Goal: Transaction & Acquisition: Purchase product/service

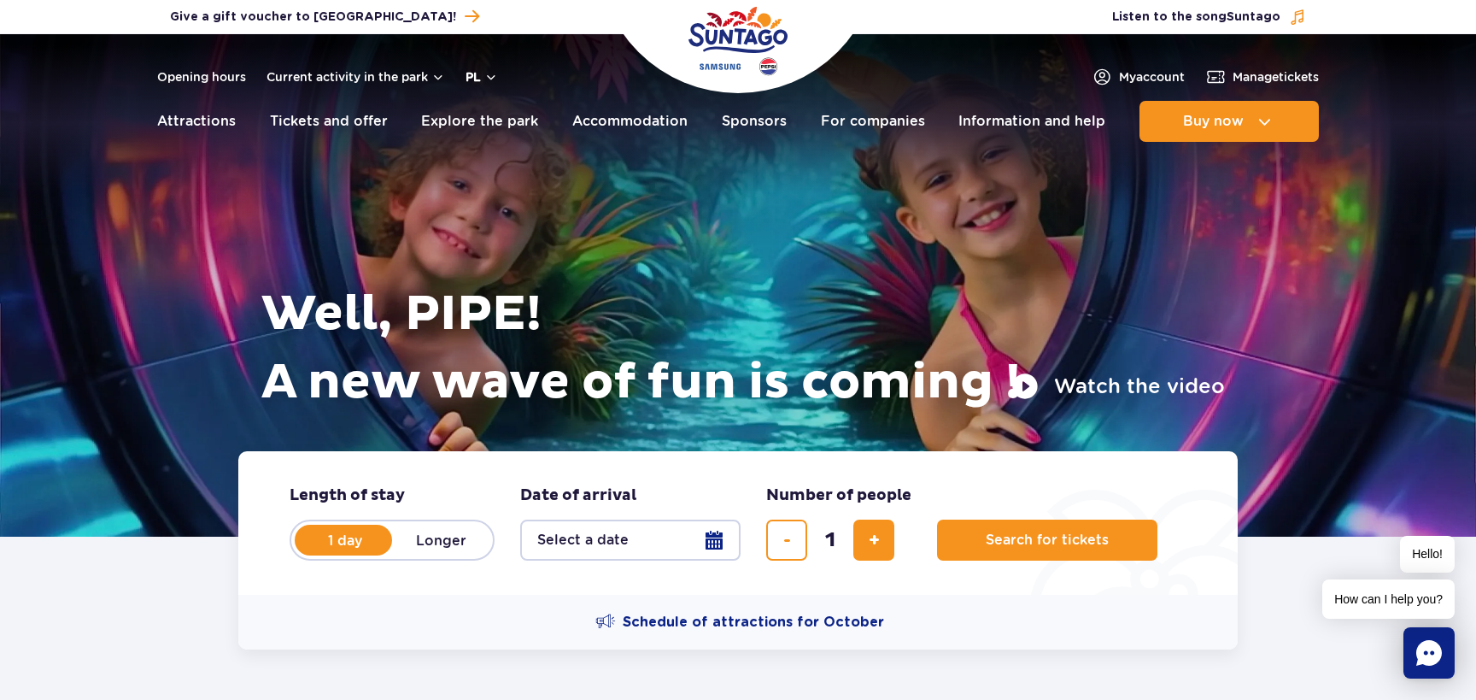
click at [494, 74] on button "pl" at bounding box center [482, 76] width 32 height 17
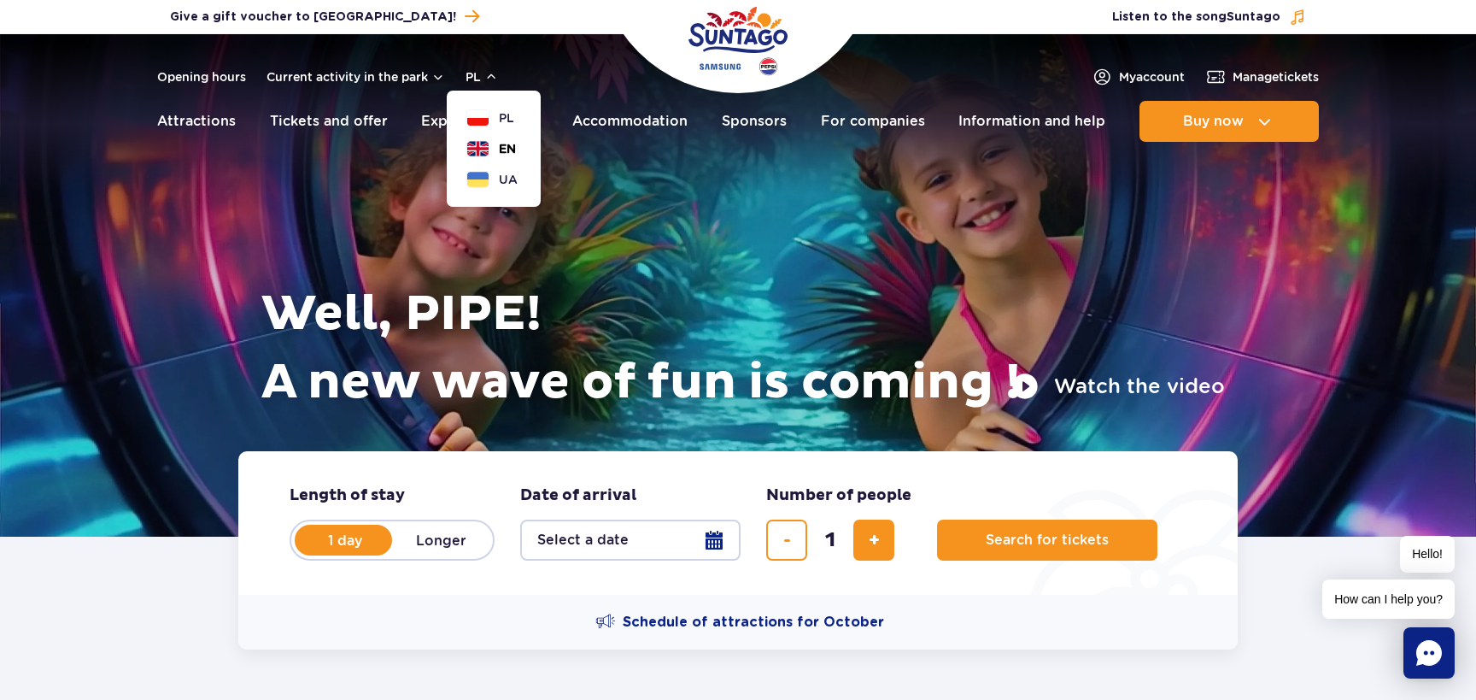
click at [505, 153] on font "EN" at bounding box center [507, 149] width 17 height 14
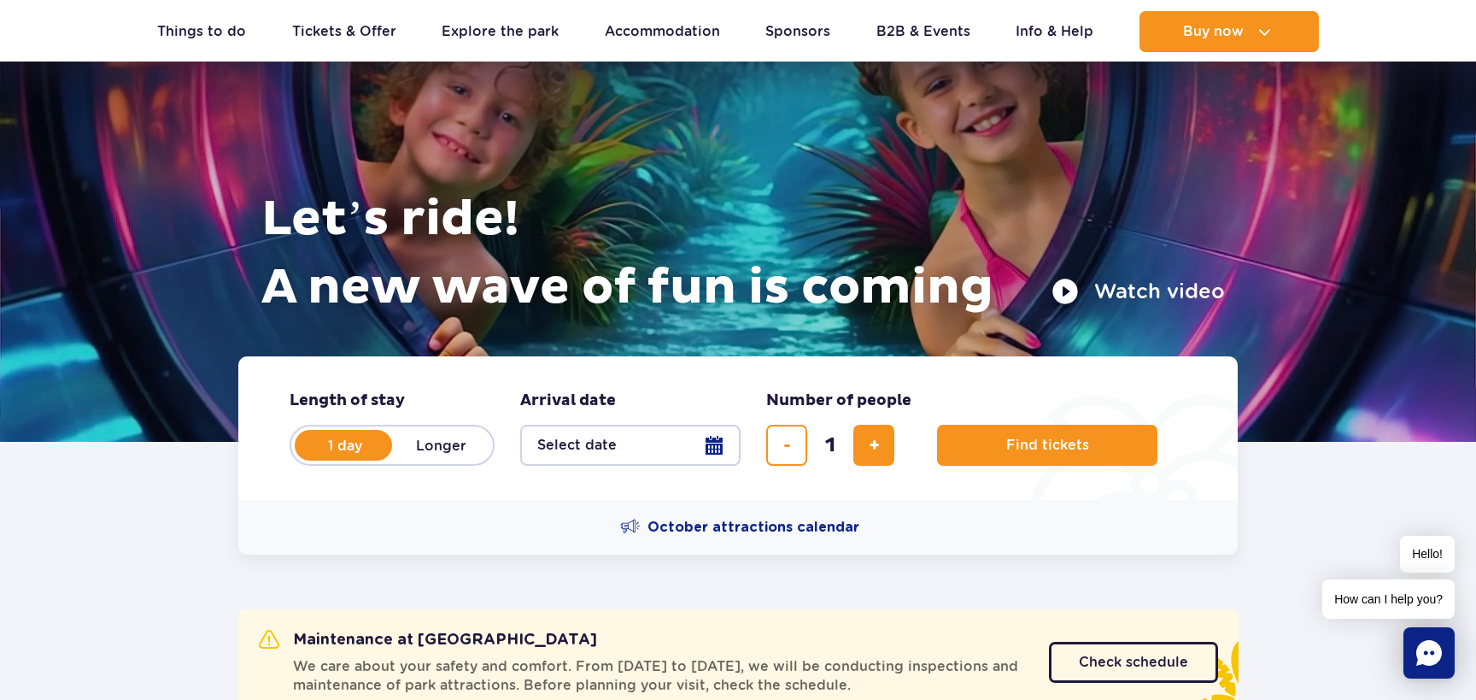
scroll to position [97, 0]
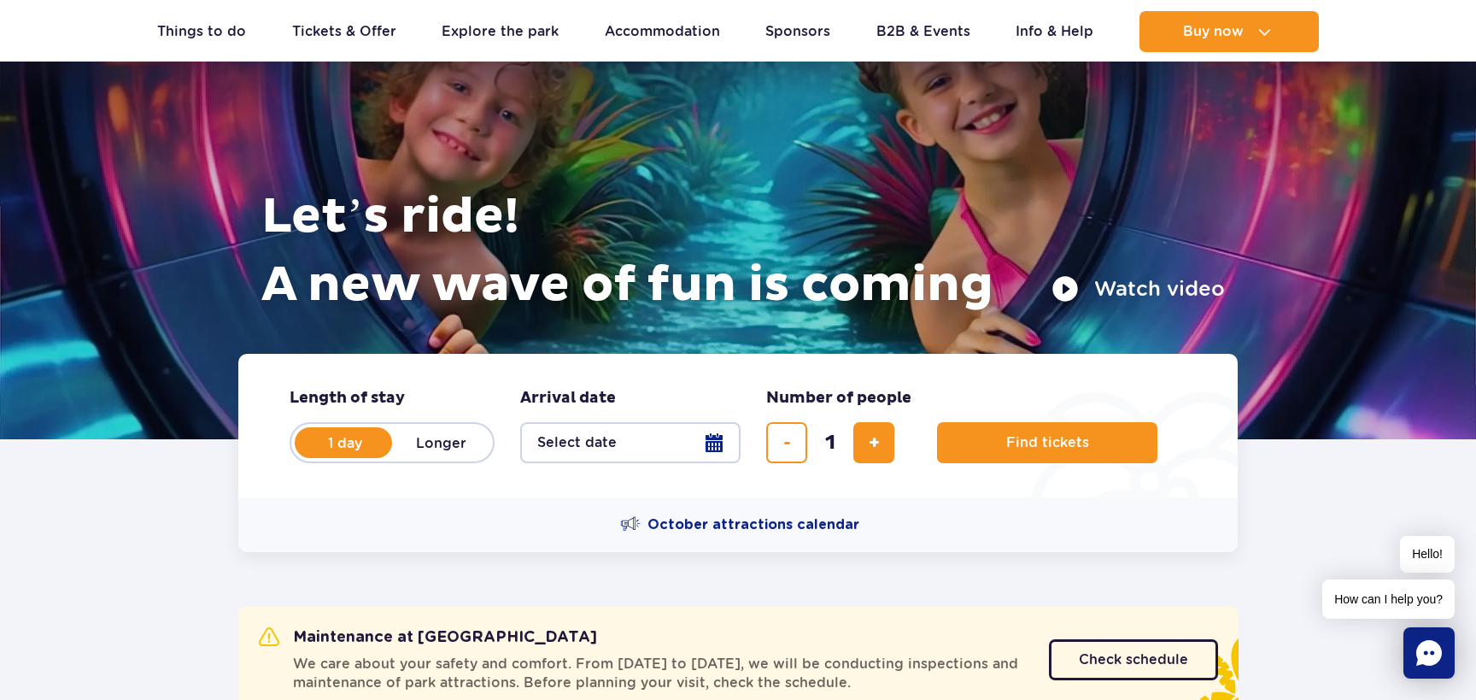
click at [670, 440] on button "Select date" at bounding box center [630, 442] width 220 height 41
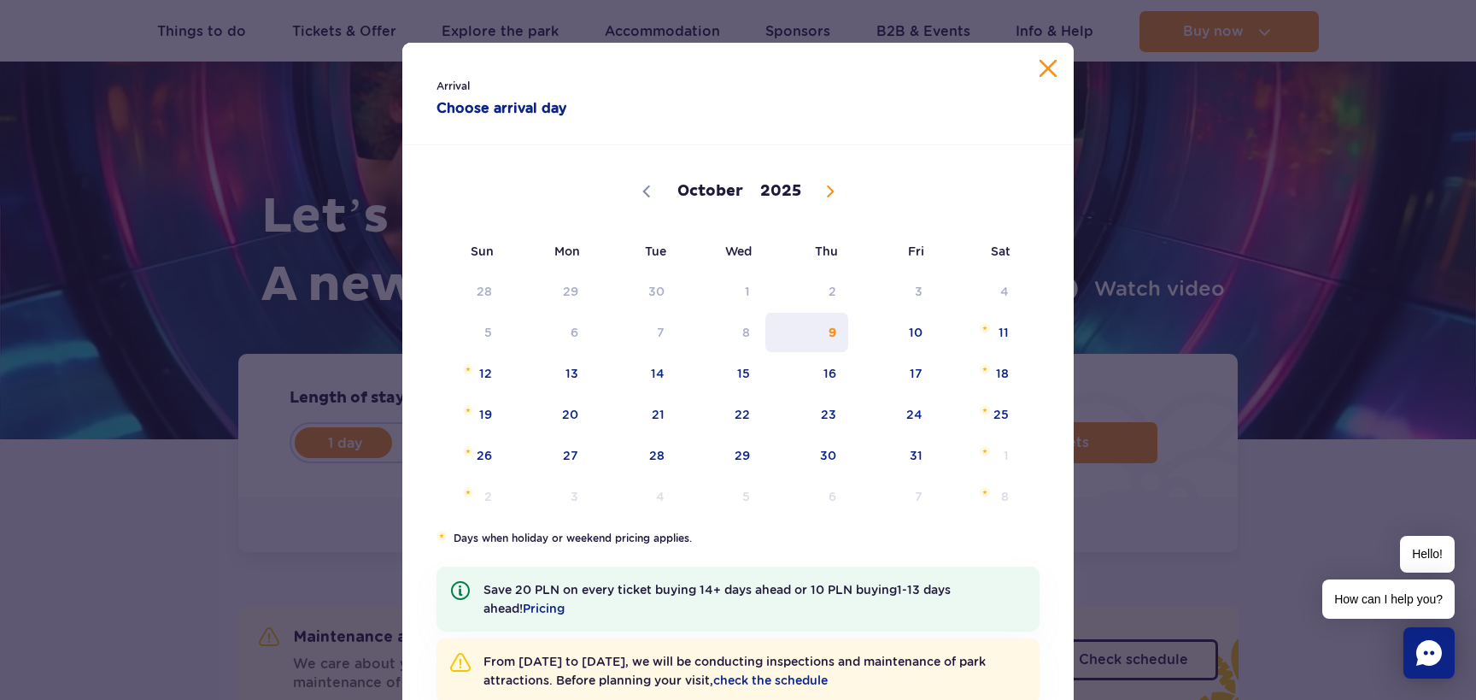
click at [835, 328] on span "9" at bounding box center [807, 332] width 86 height 39
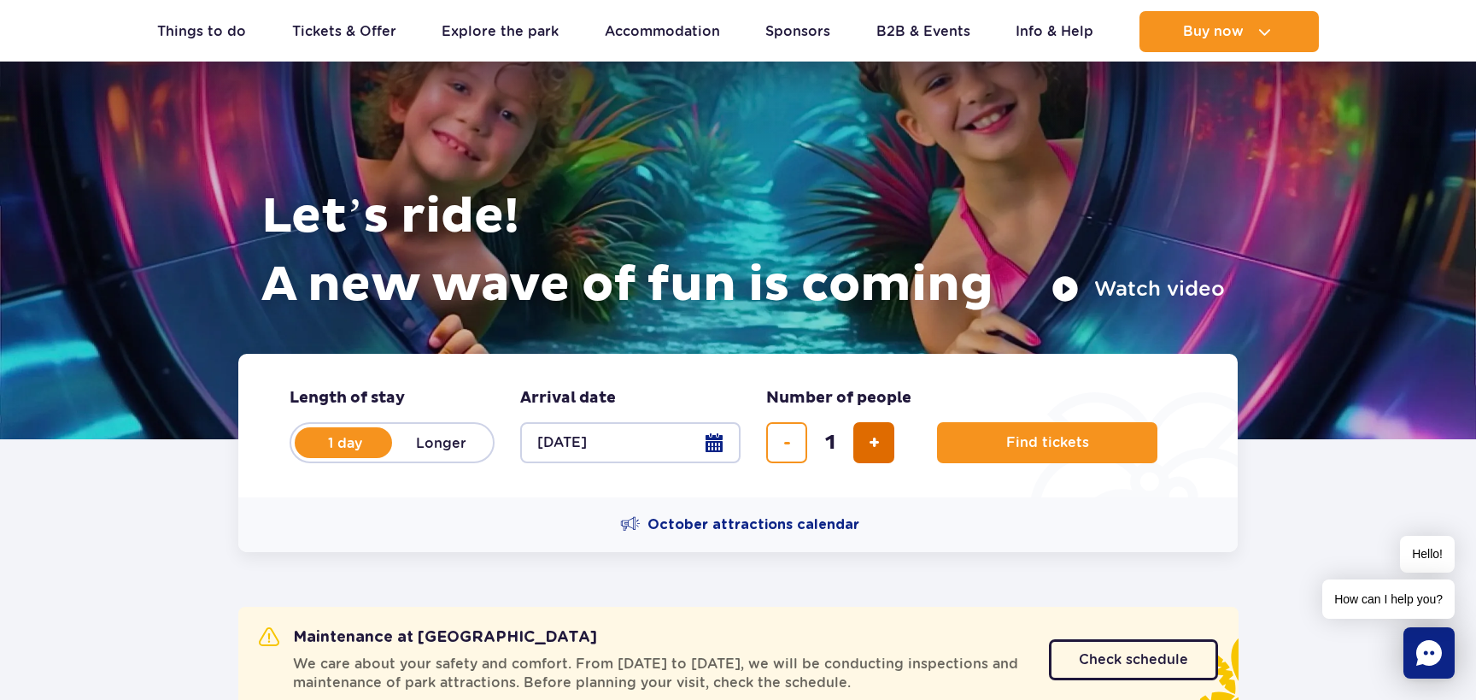
click at [878, 443] on span "add ticket" at bounding box center [874, 443] width 11 height 0
type input "5"
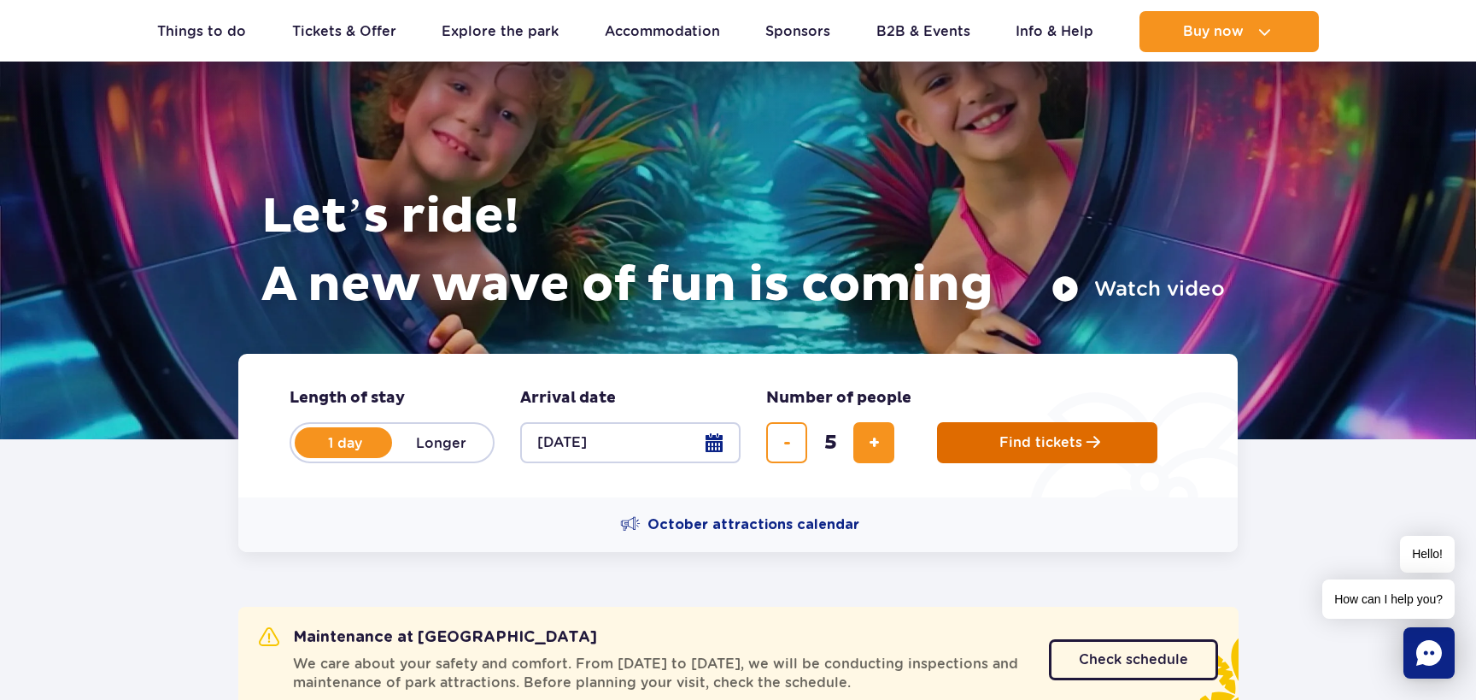
click at [1008, 443] on span "Find tickets" at bounding box center [1041, 442] width 83 height 15
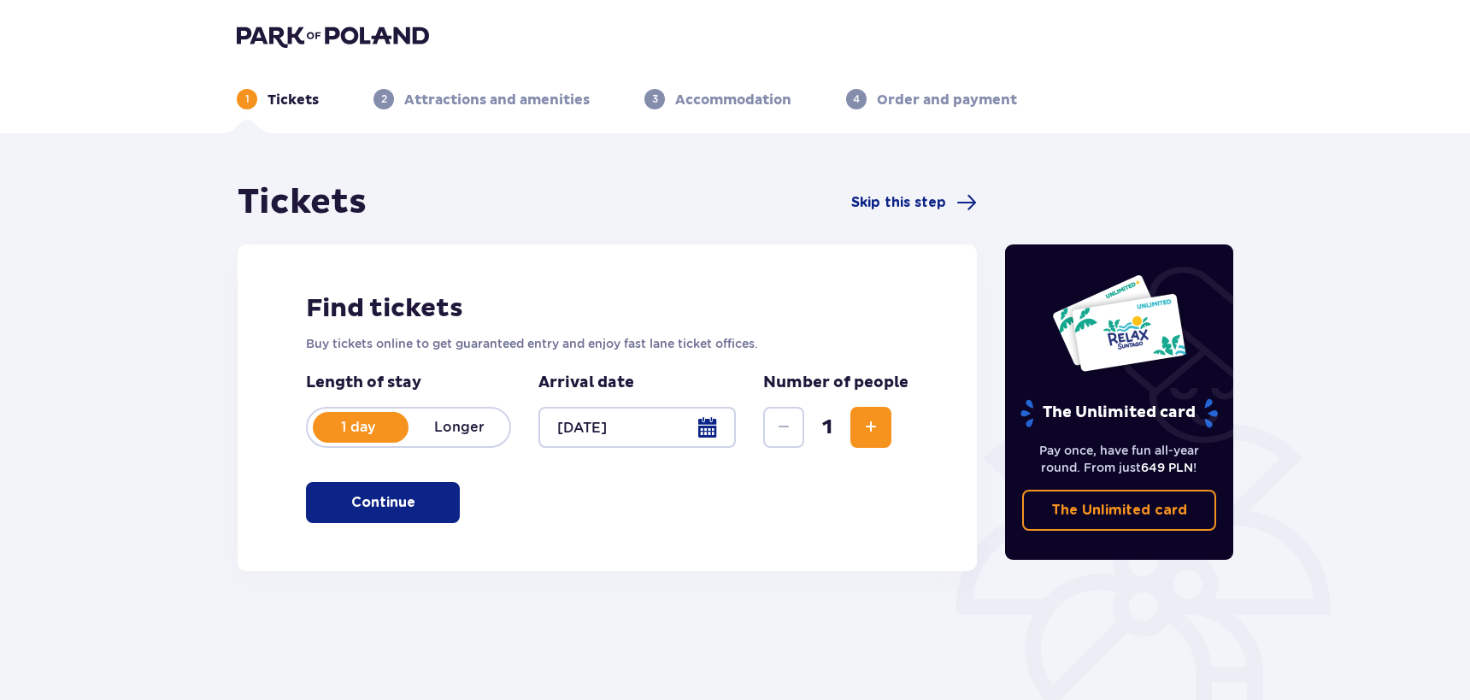
click at [864, 423] on span "Increase" at bounding box center [870, 427] width 21 height 21
click at [426, 510] on span "button" at bounding box center [418, 502] width 21 height 21
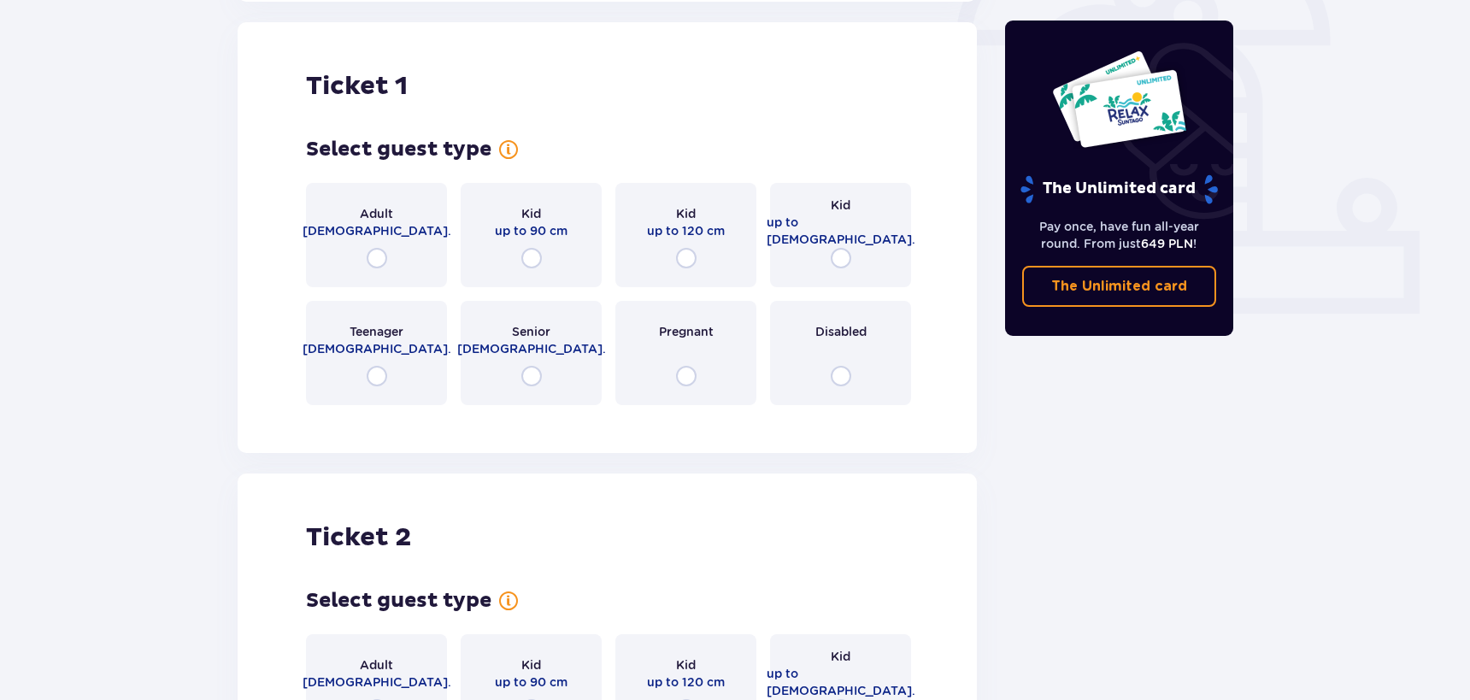
scroll to position [571, 0]
click at [375, 255] on input "radio" at bounding box center [377, 256] width 21 height 21
radio input "true"
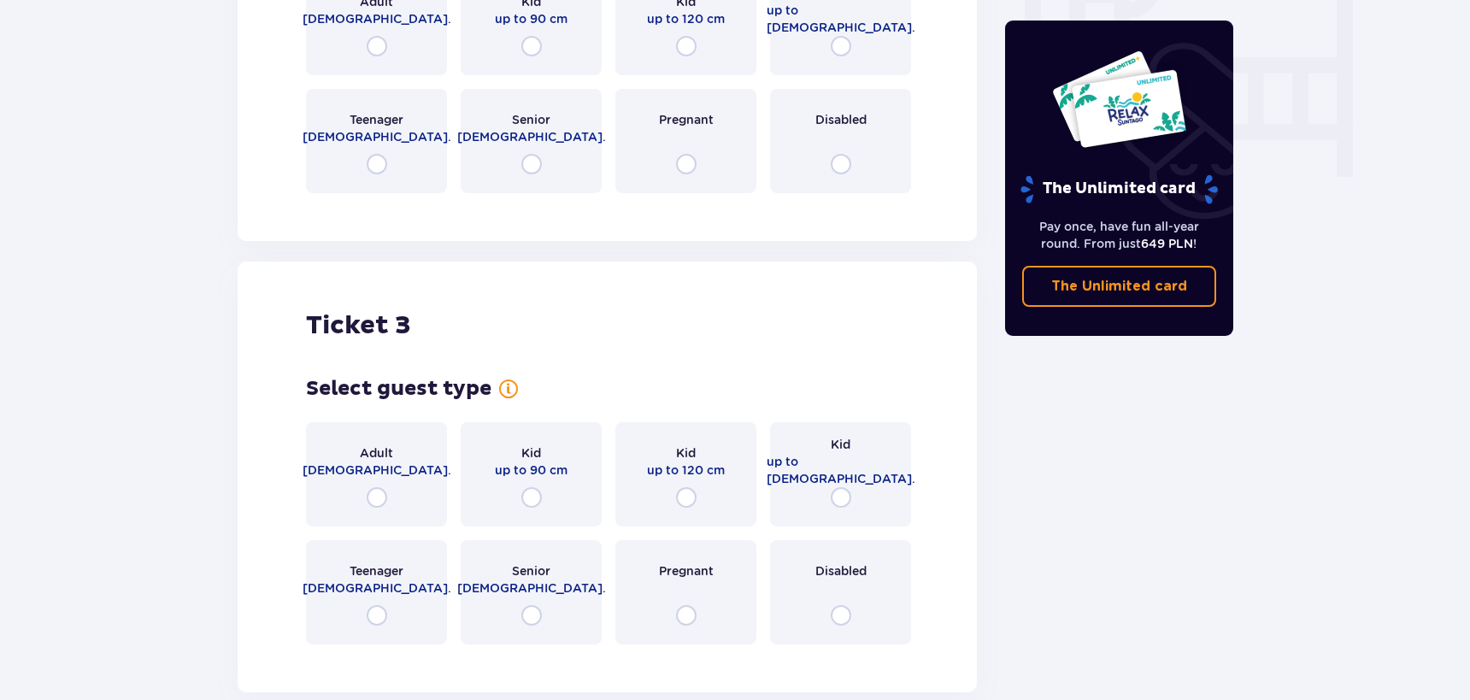
scroll to position [1660, 0]
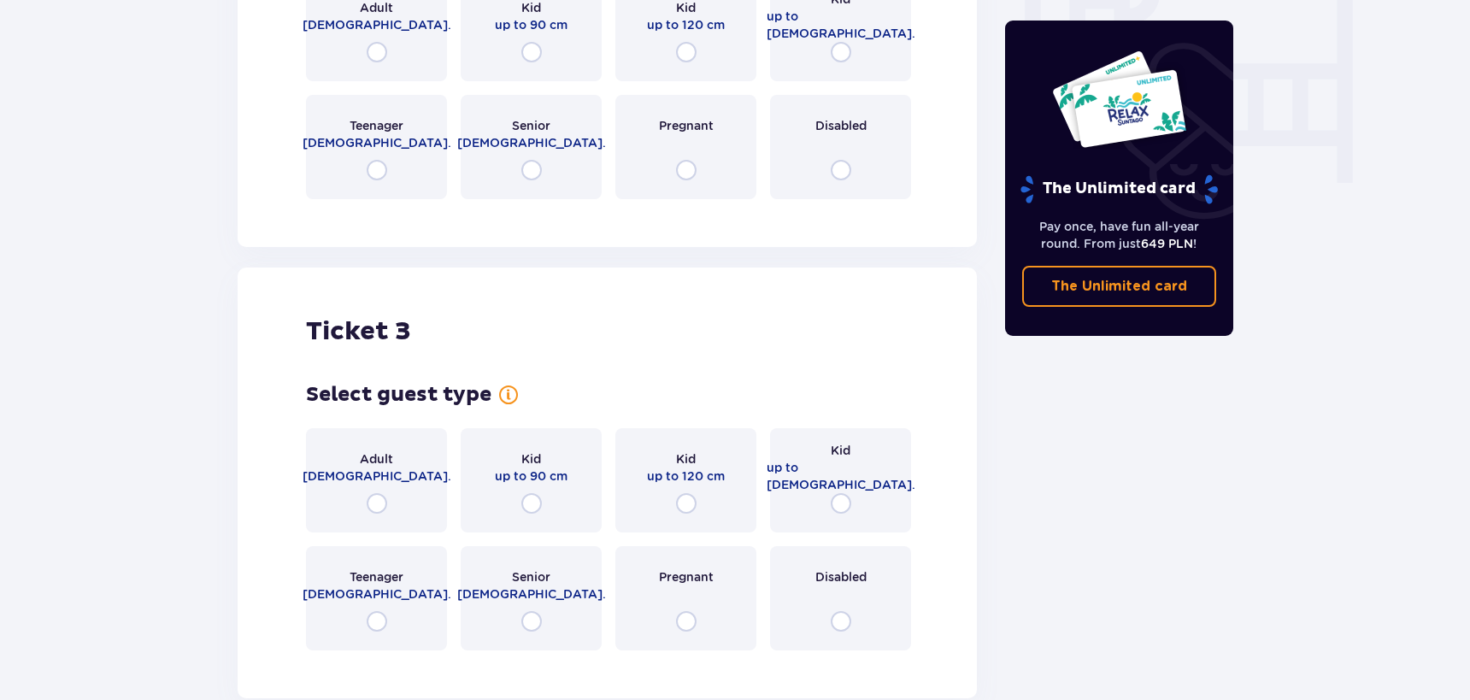
click at [836, 505] on input "radio" at bounding box center [841, 503] width 21 height 21
radio input "true"
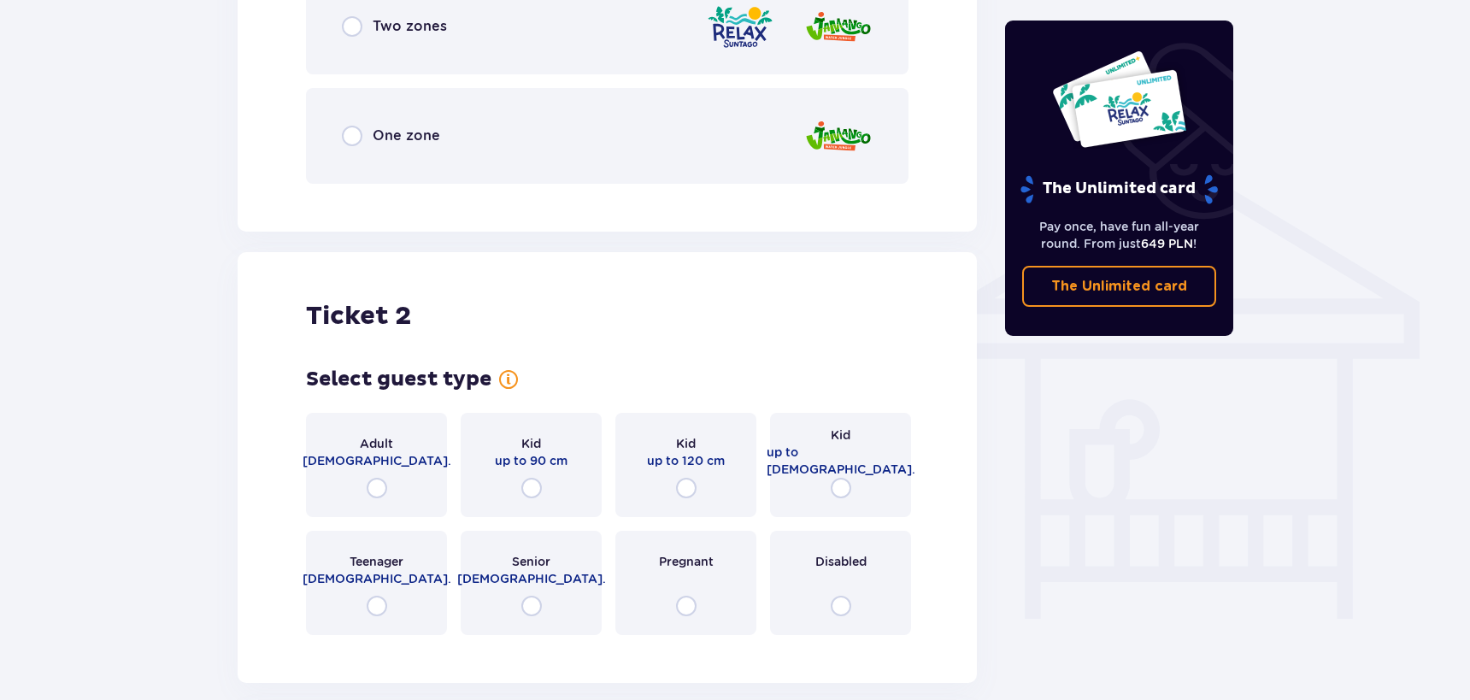
scroll to position [1316, 0]
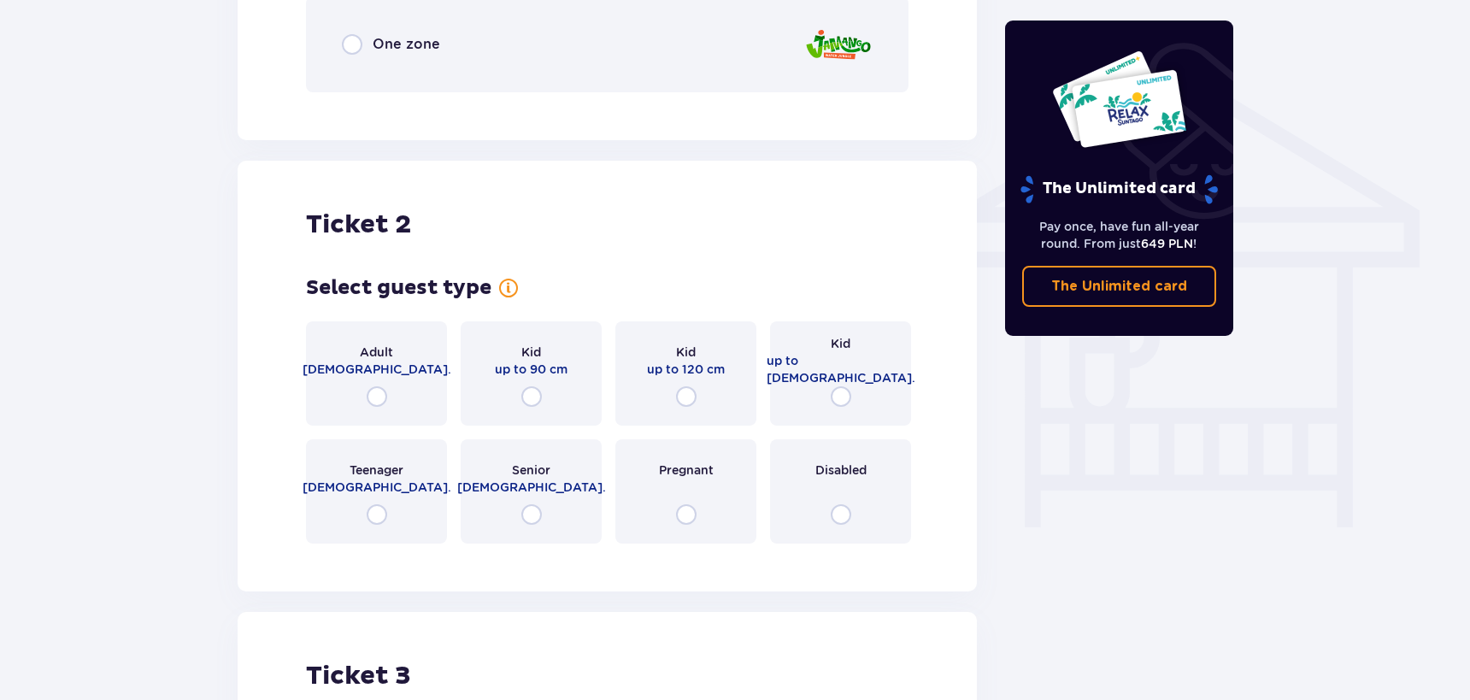
click at [382, 395] on input "radio" at bounding box center [377, 396] width 21 height 21
radio input "true"
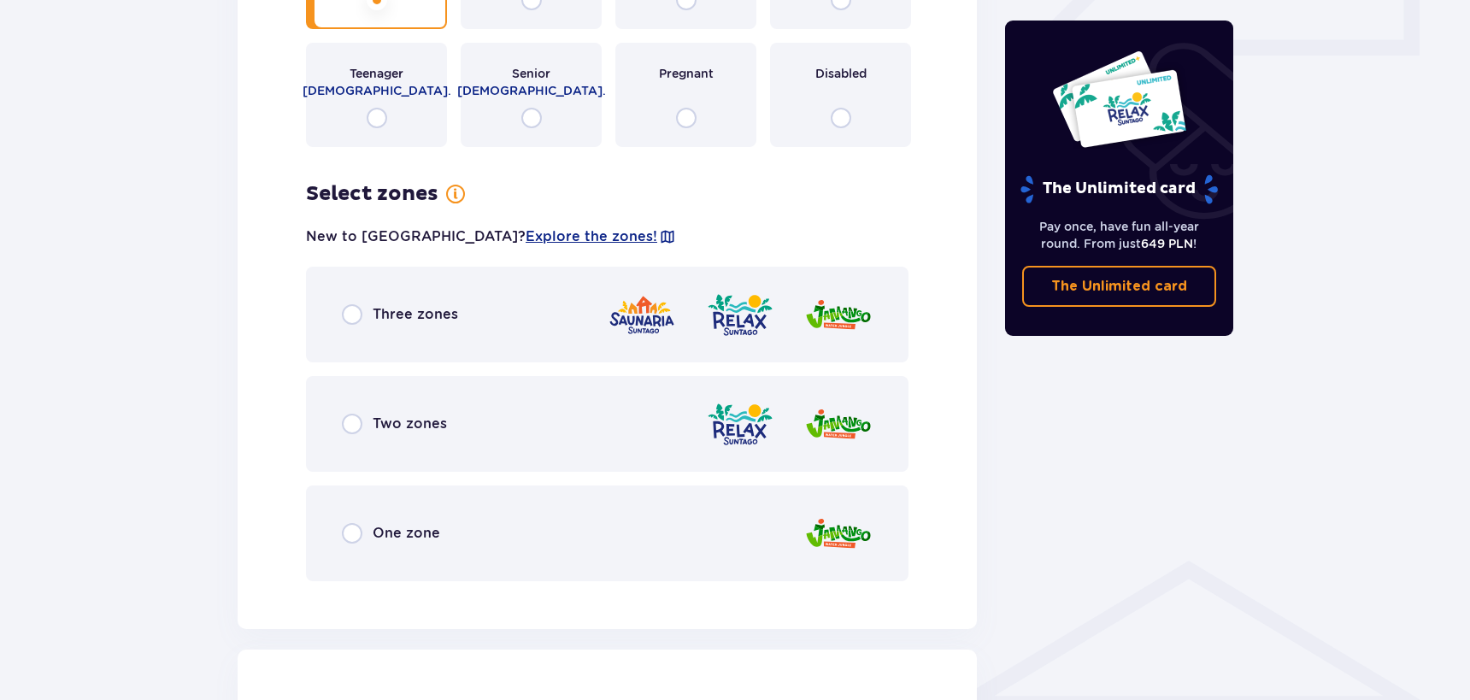
scroll to position [830, 0]
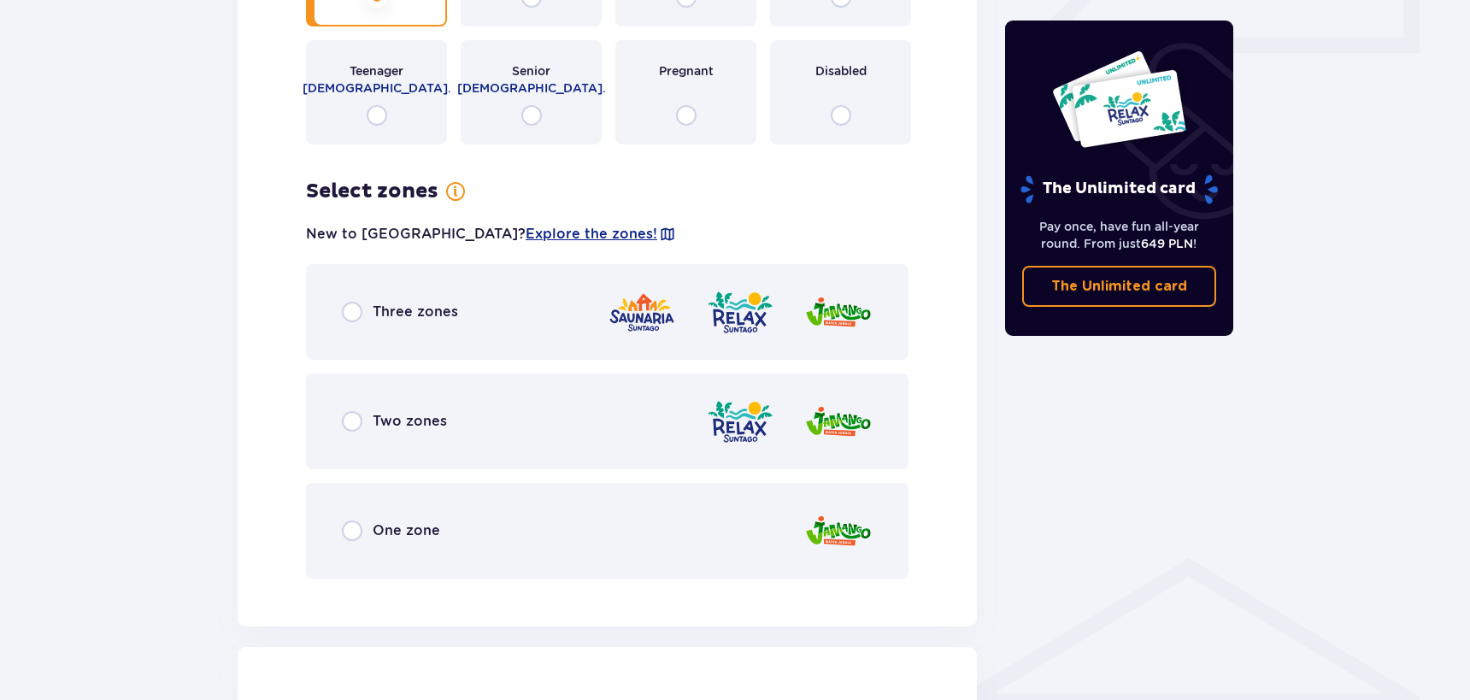
click at [344, 529] on input "radio" at bounding box center [352, 530] width 21 height 21
radio input "true"
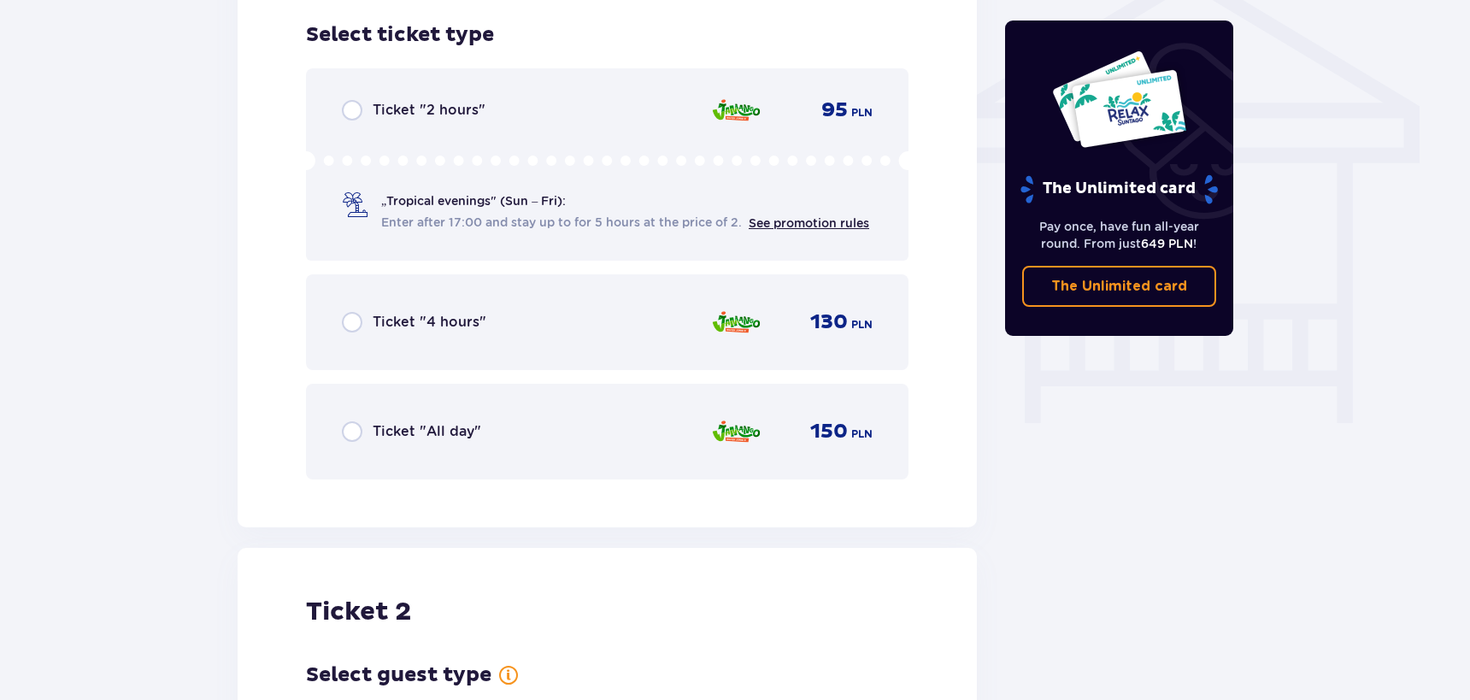
scroll to position [1422, 0]
click at [338, 429] on div "Ticket "All day" 150 PLN" at bounding box center [607, 430] width 602 height 96
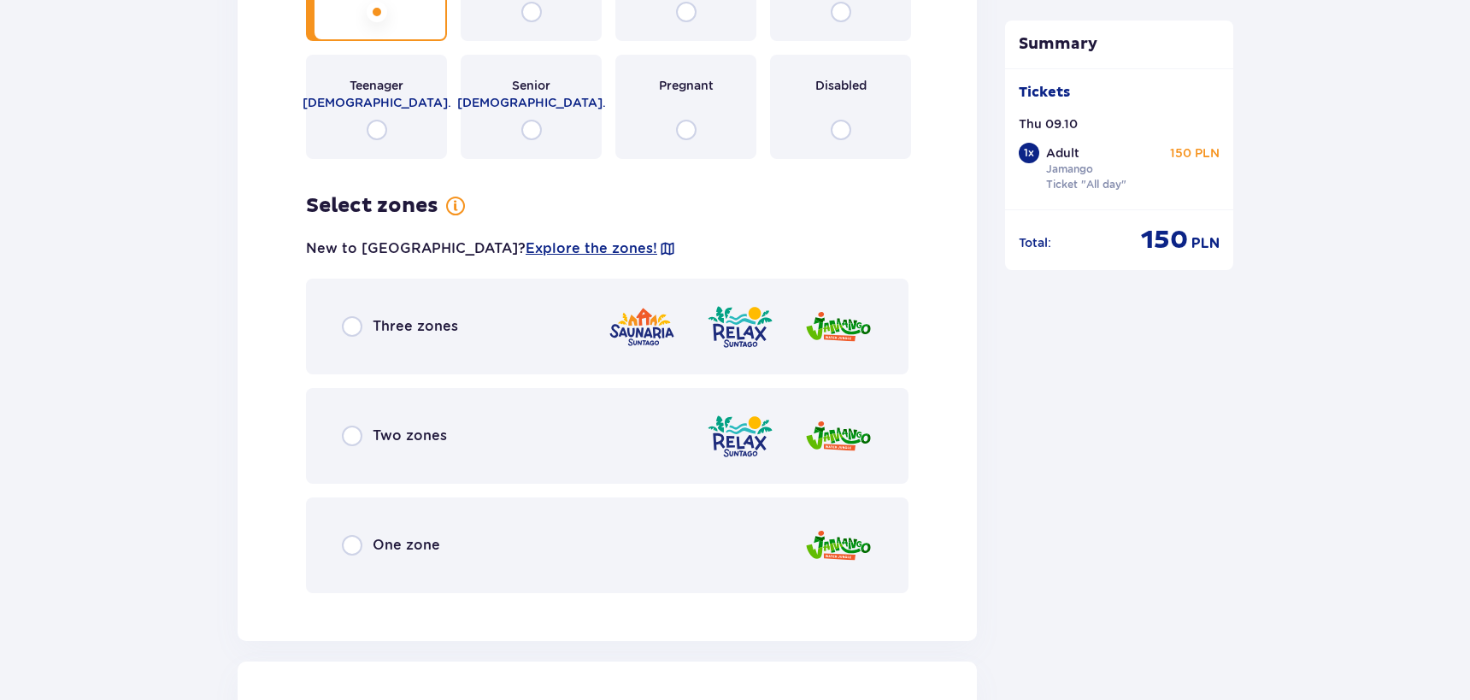
scroll to position [2195, 0]
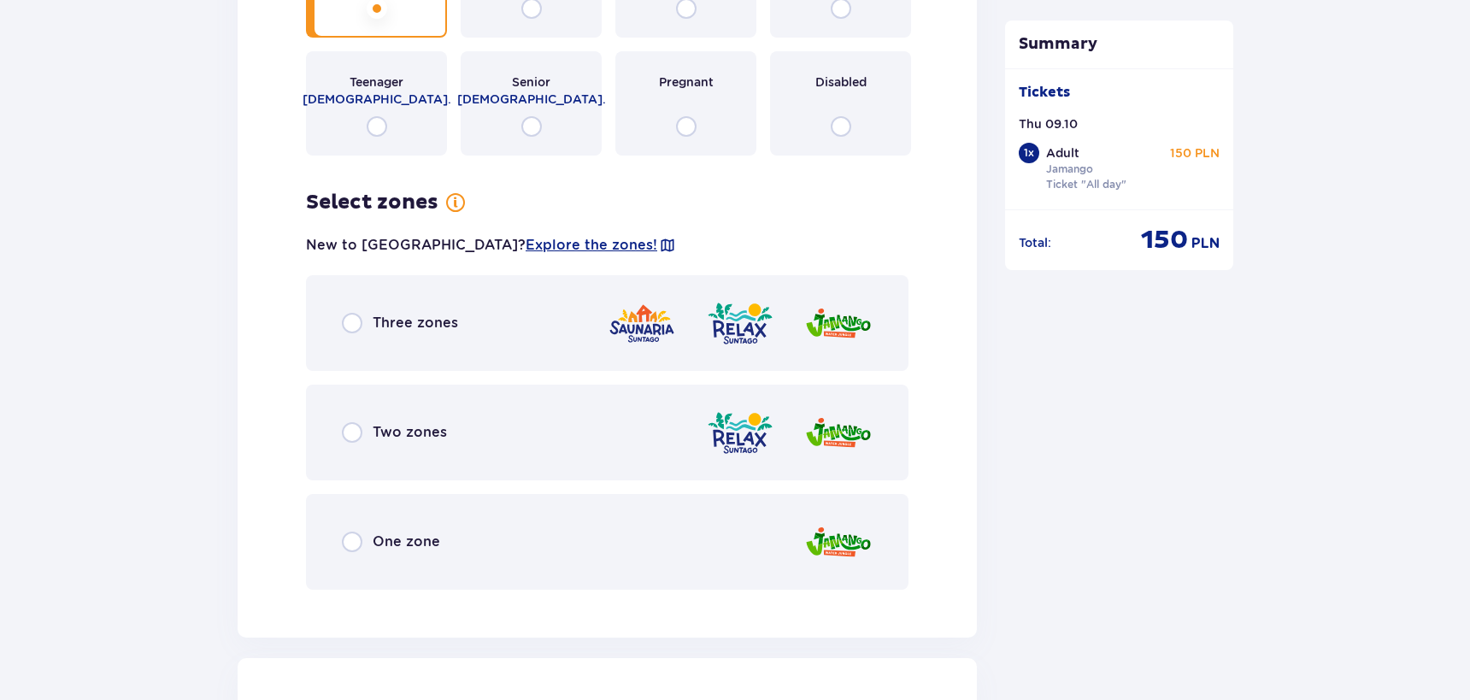
click at [346, 543] on input "radio" at bounding box center [352, 541] width 21 height 21
radio input "true"
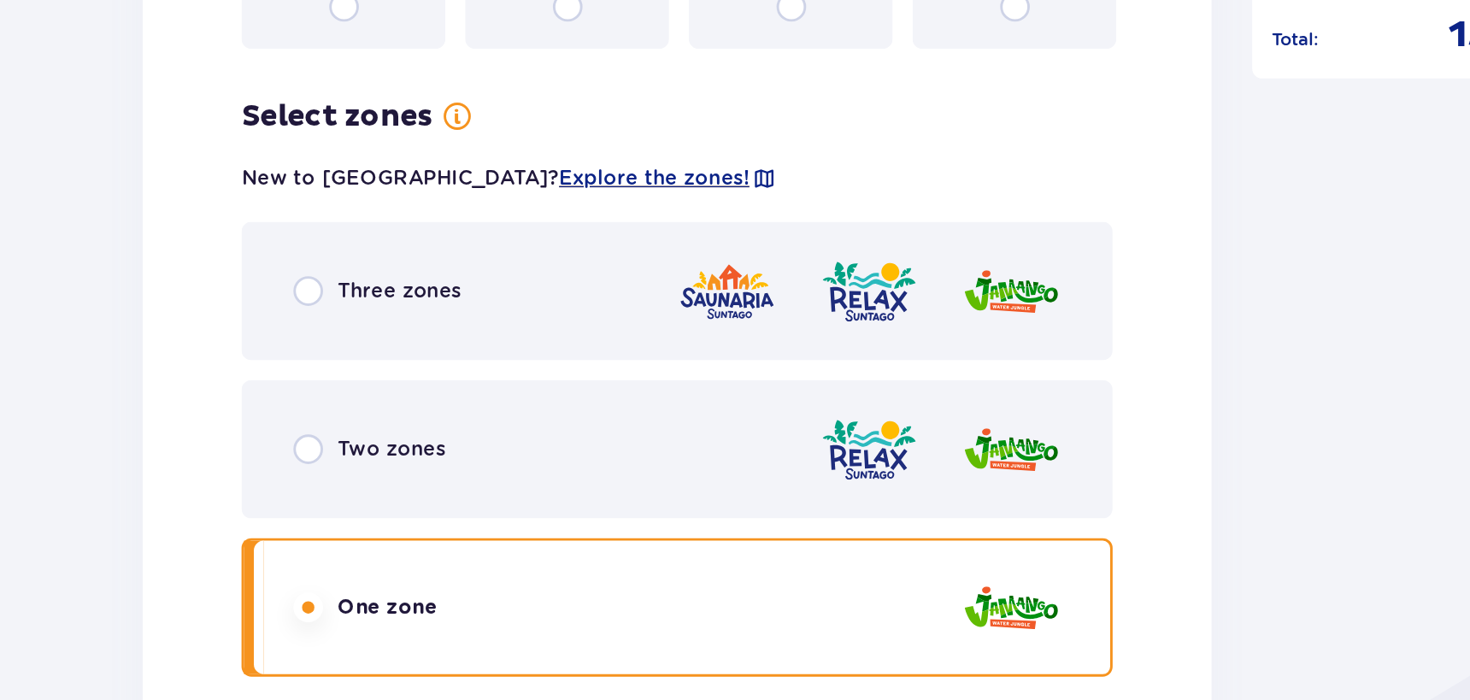
scroll to position [726, 0]
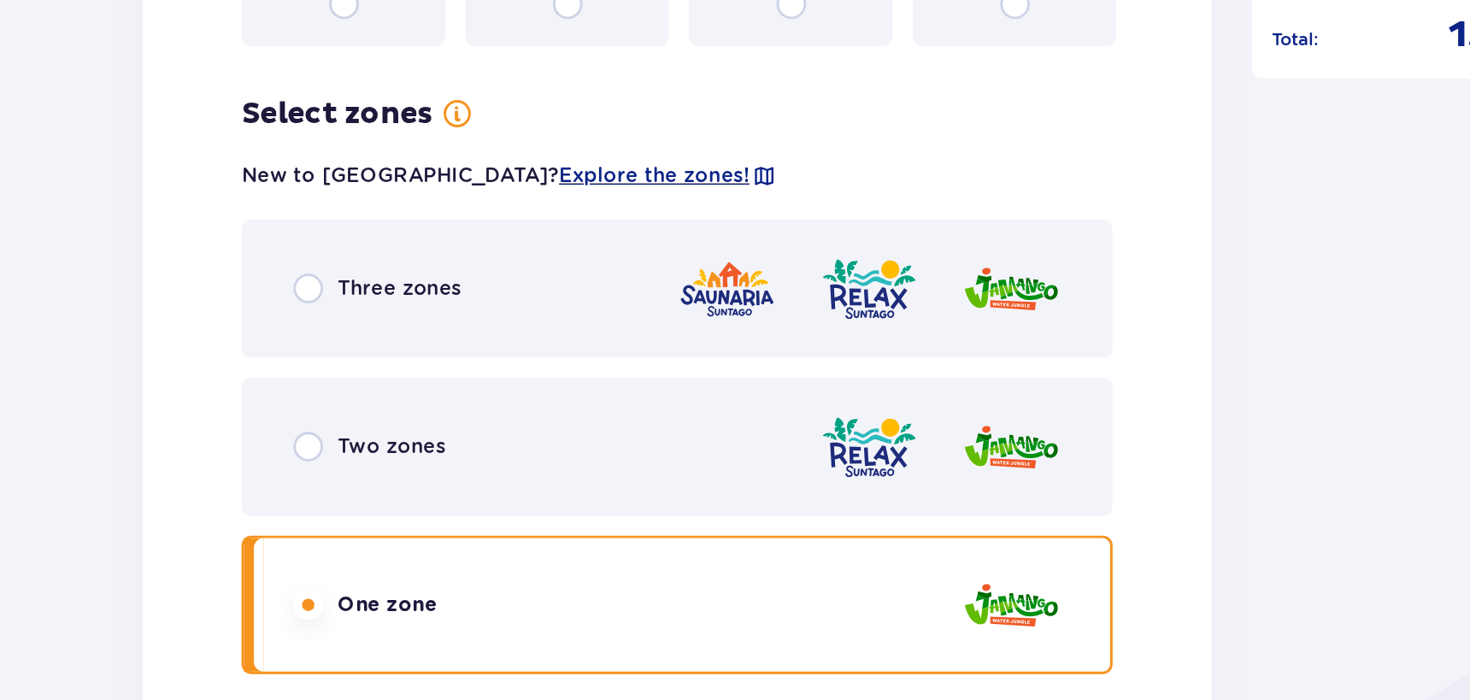
click at [349, 524] on input "radio" at bounding box center [352, 524] width 21 height 21
radio input "true"
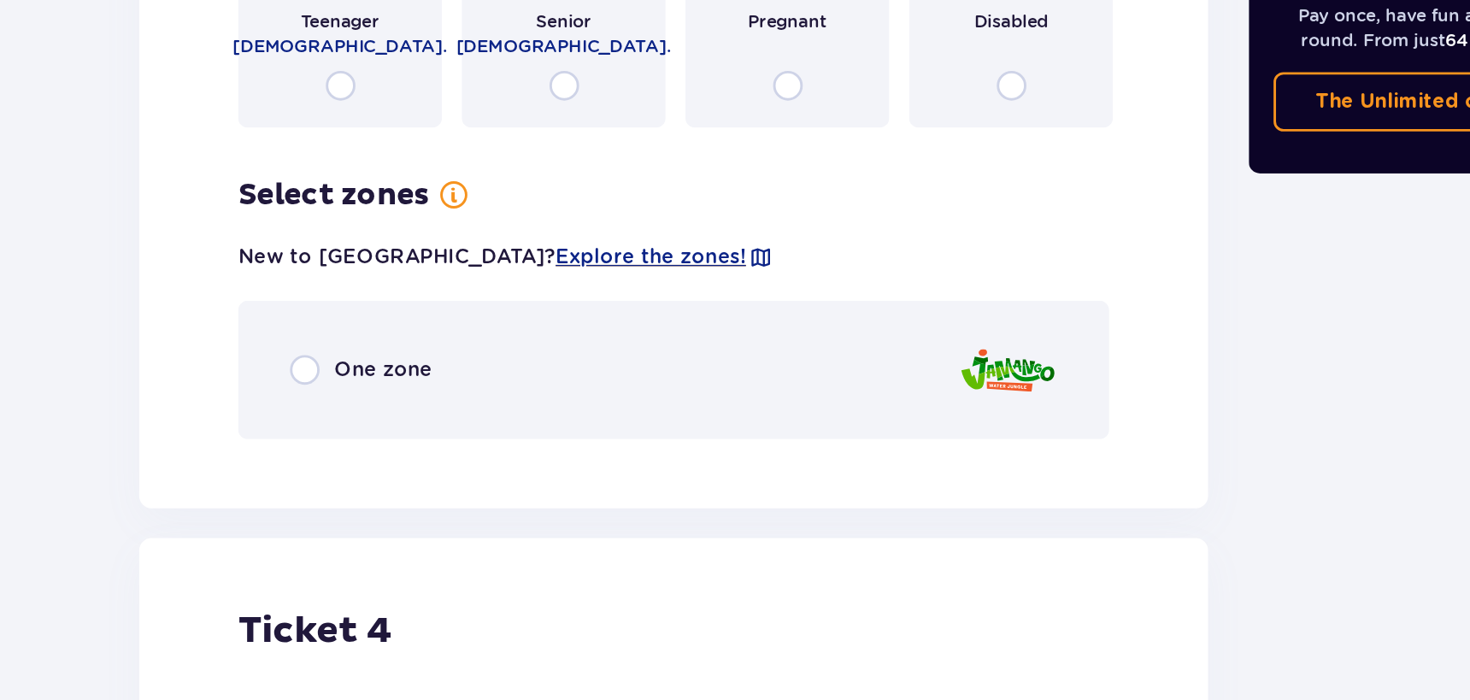
scroll to position [3726, 0]
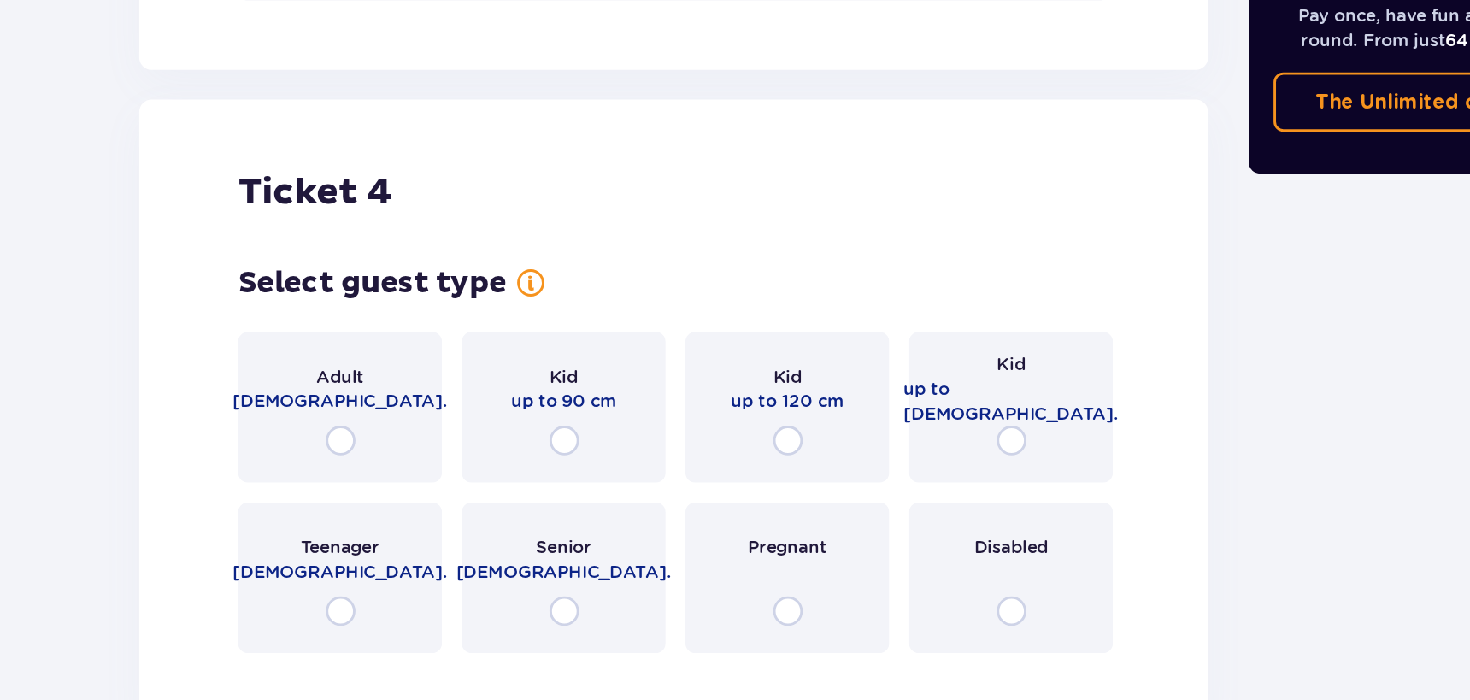
click at [839, 525] on input "radio" at bounding box center [841, 520] width 21 height 21
radio input "true"
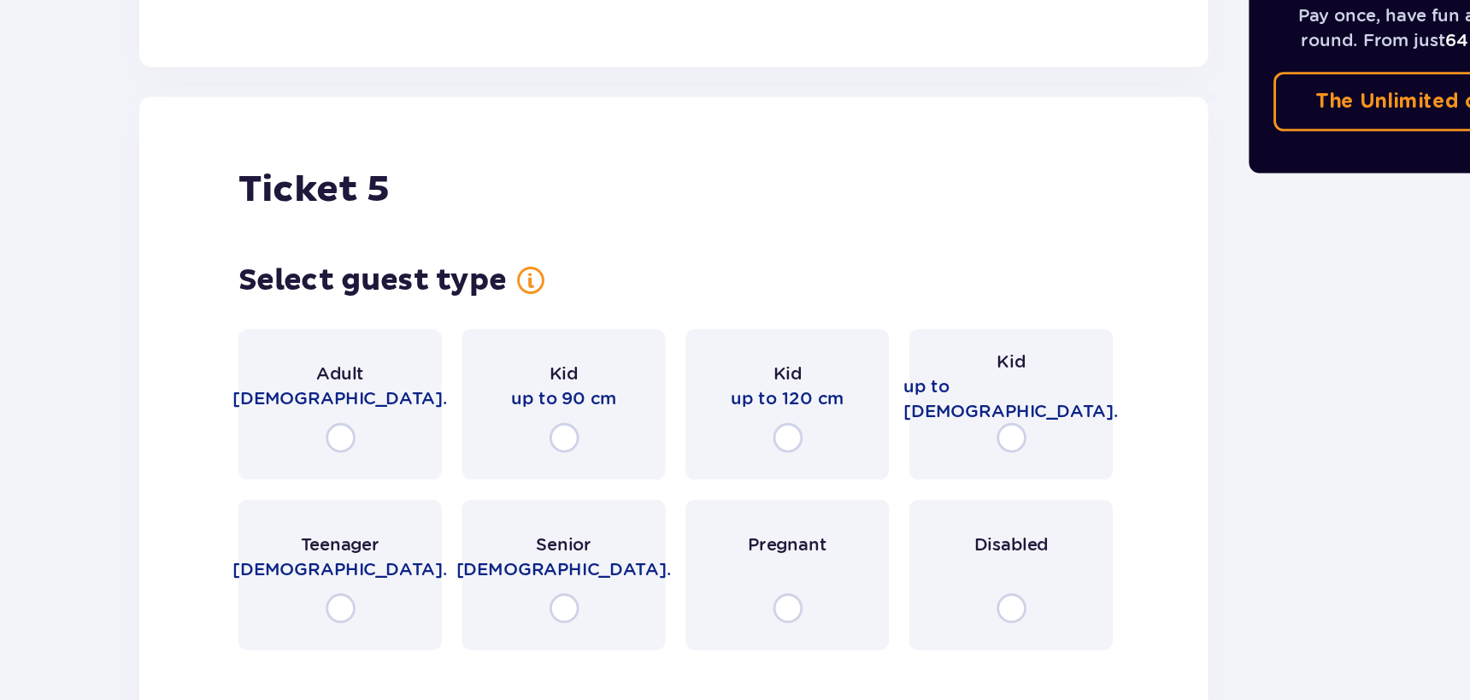
scroll to position [4407, 0]
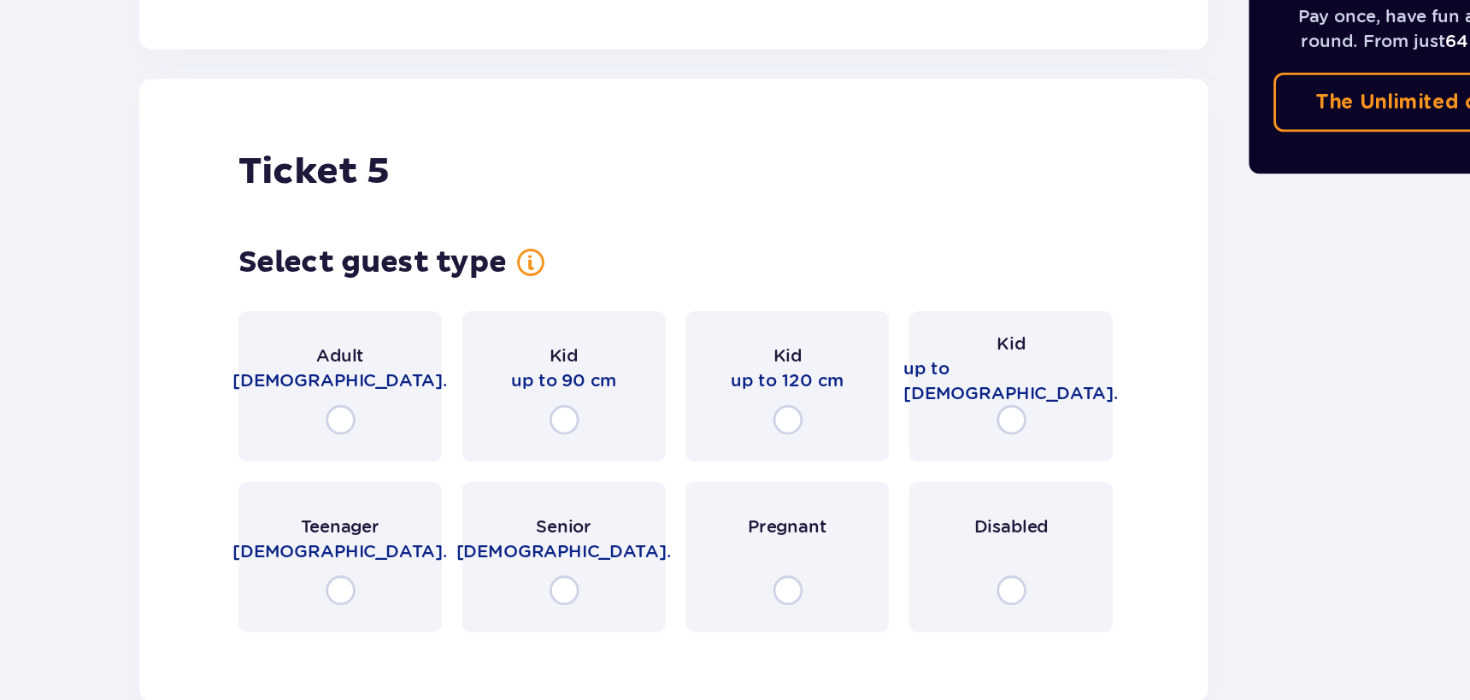
click at [838, 508] on input "radio" at bounding box center [841, 506] width 21 height 21
radio input "true"
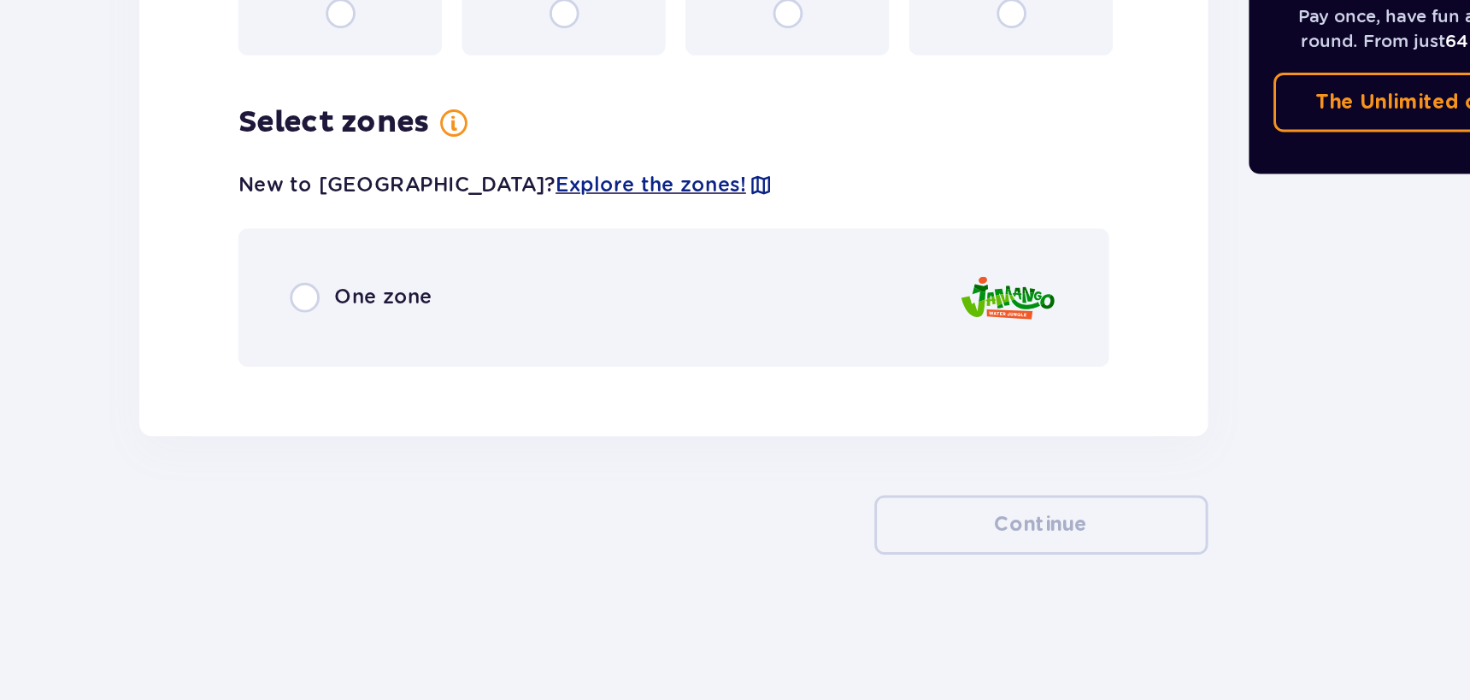
scroll to position [4808, 0]
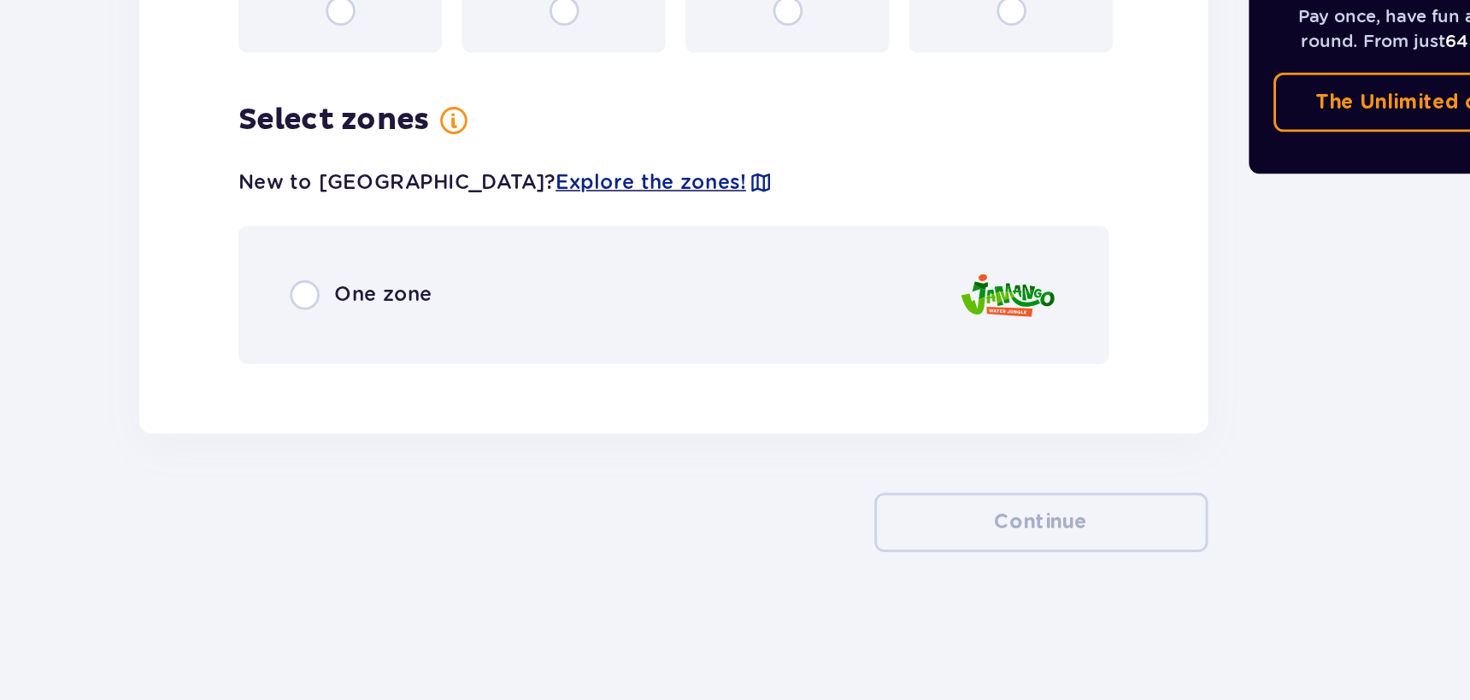
click at [357, 423] on input "radio" at bounding box center [352, 419] width 21 height 21
radio input "true"
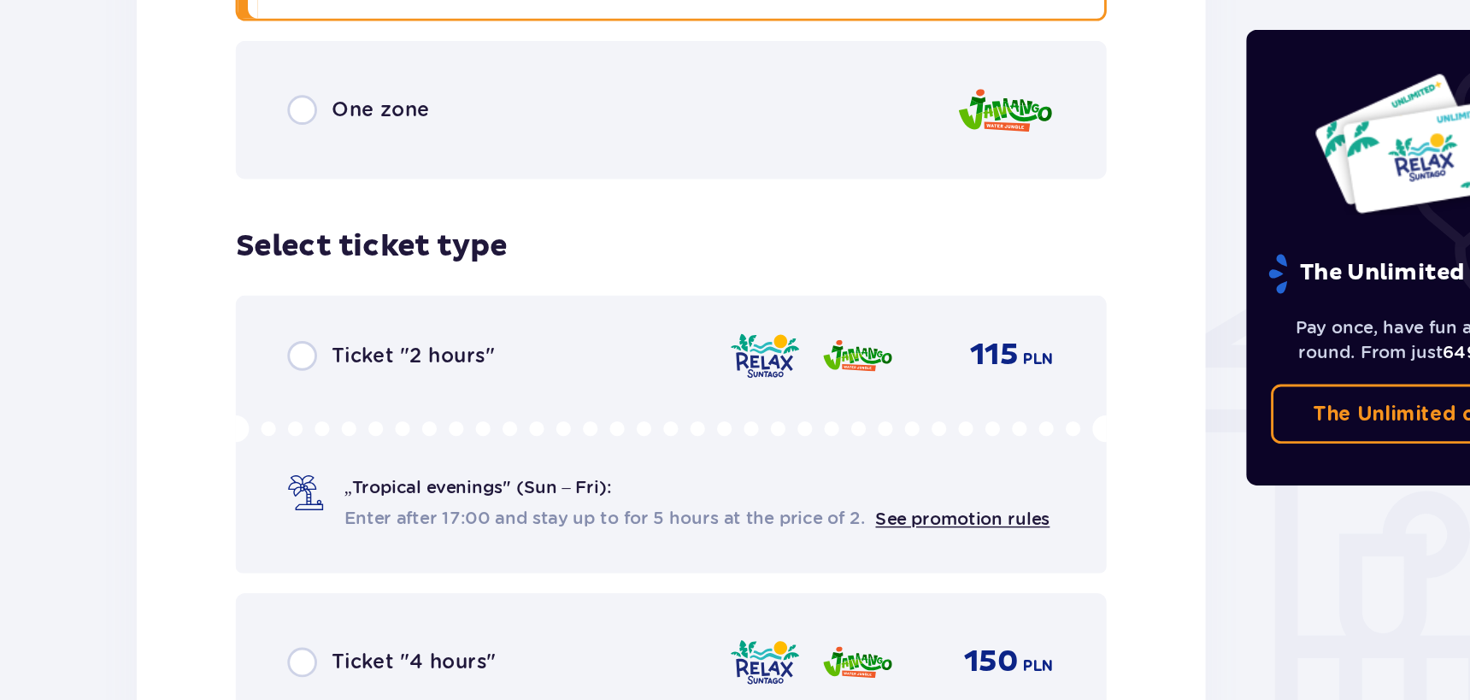
scroll to position [1261, 0]
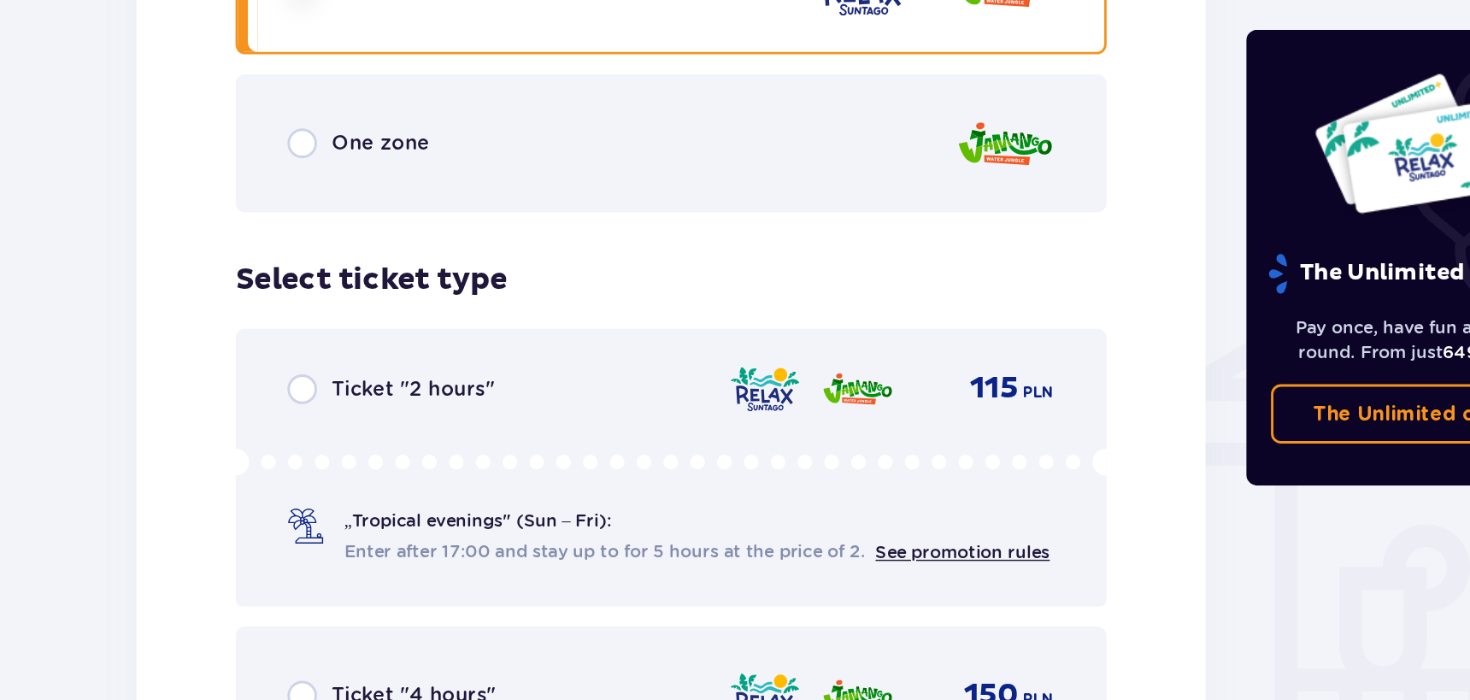
click at [358, 112] on div "One zone" at bounding box center [607, 99] width 602 height 96
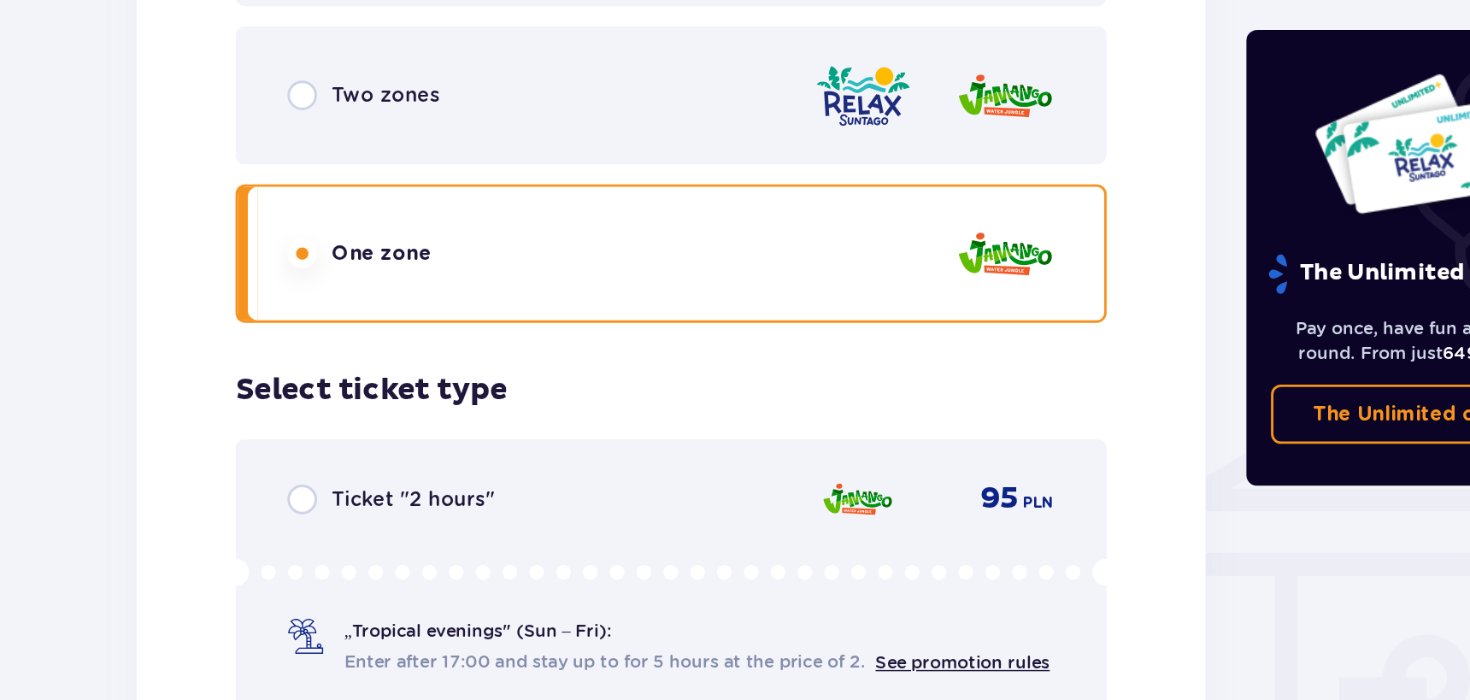
scroll to position [1184, 0]
click at [356, 72] on input "radio" at bounding box center [352, 66] width 21 height 21
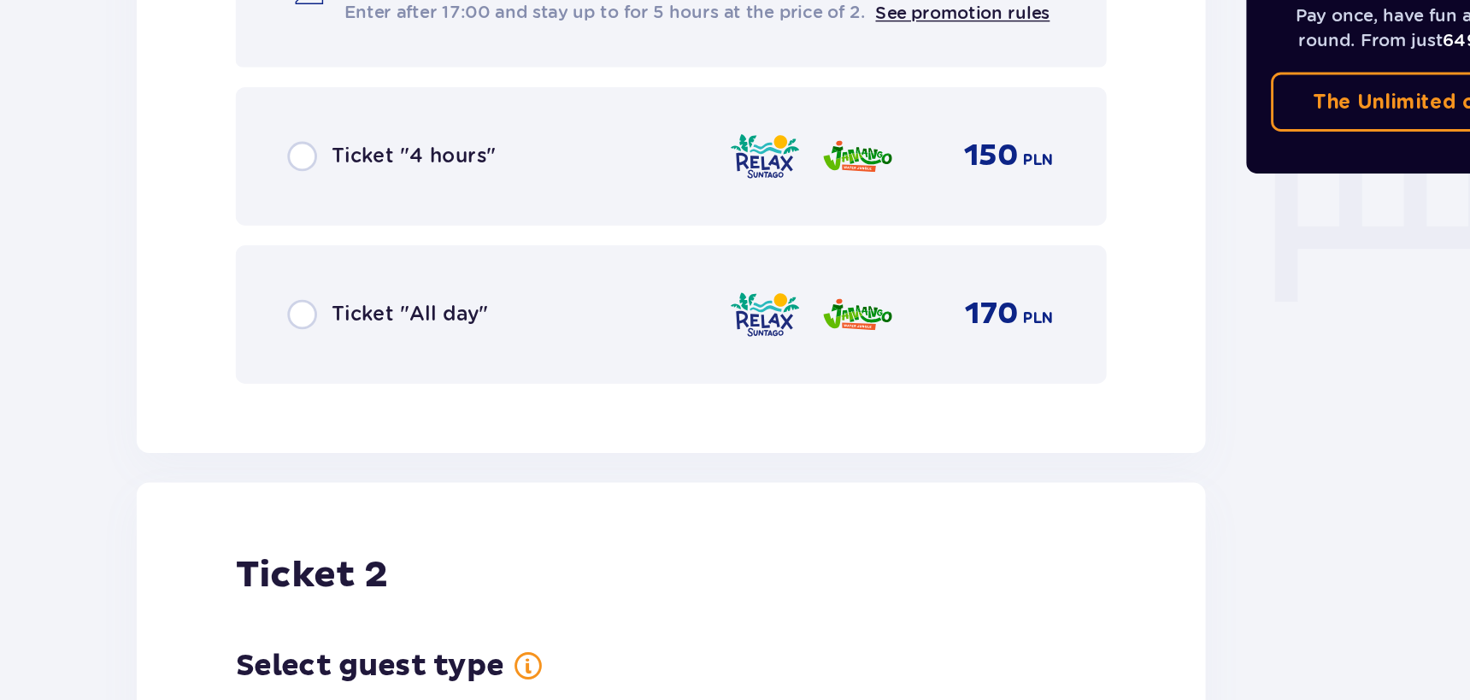
scroll to position [1420, 0]
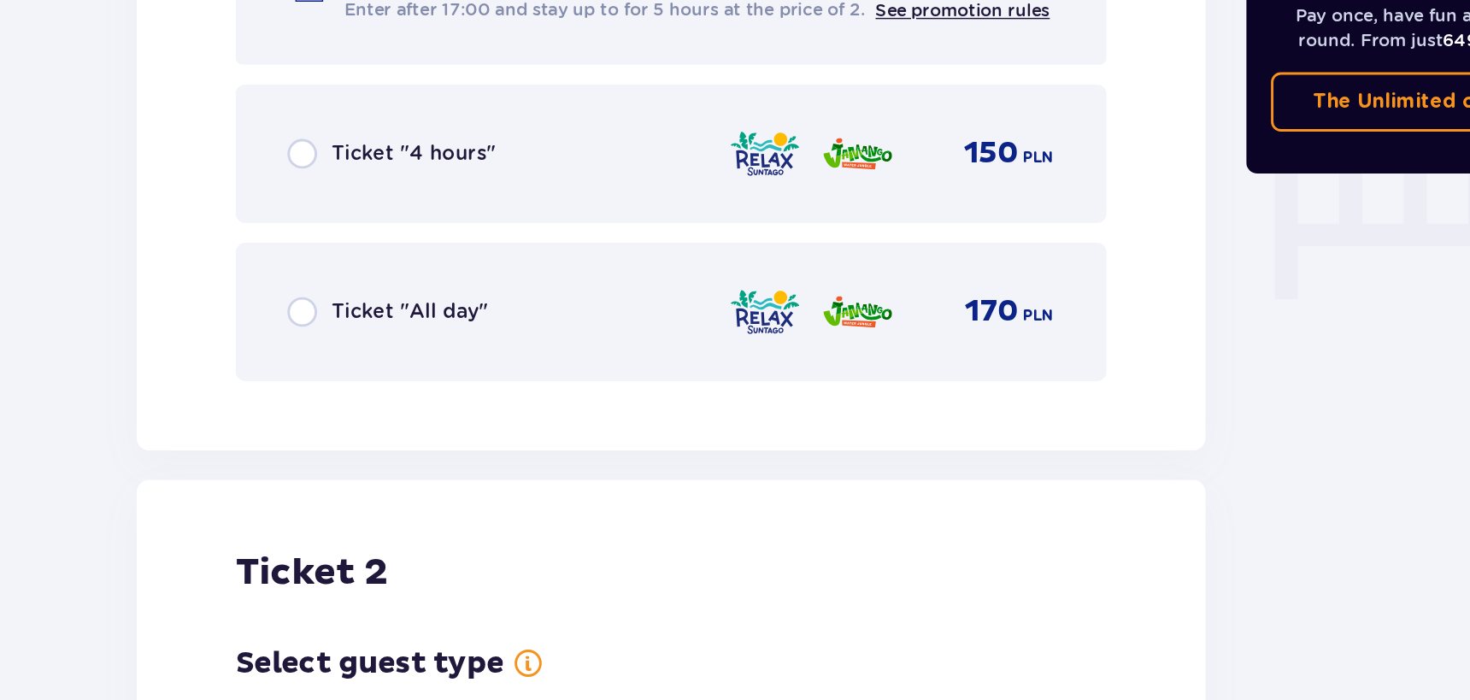
click at [355, 437] on input "radio" at bounding box center [352, 431] width 21 height 21
radio input "true"
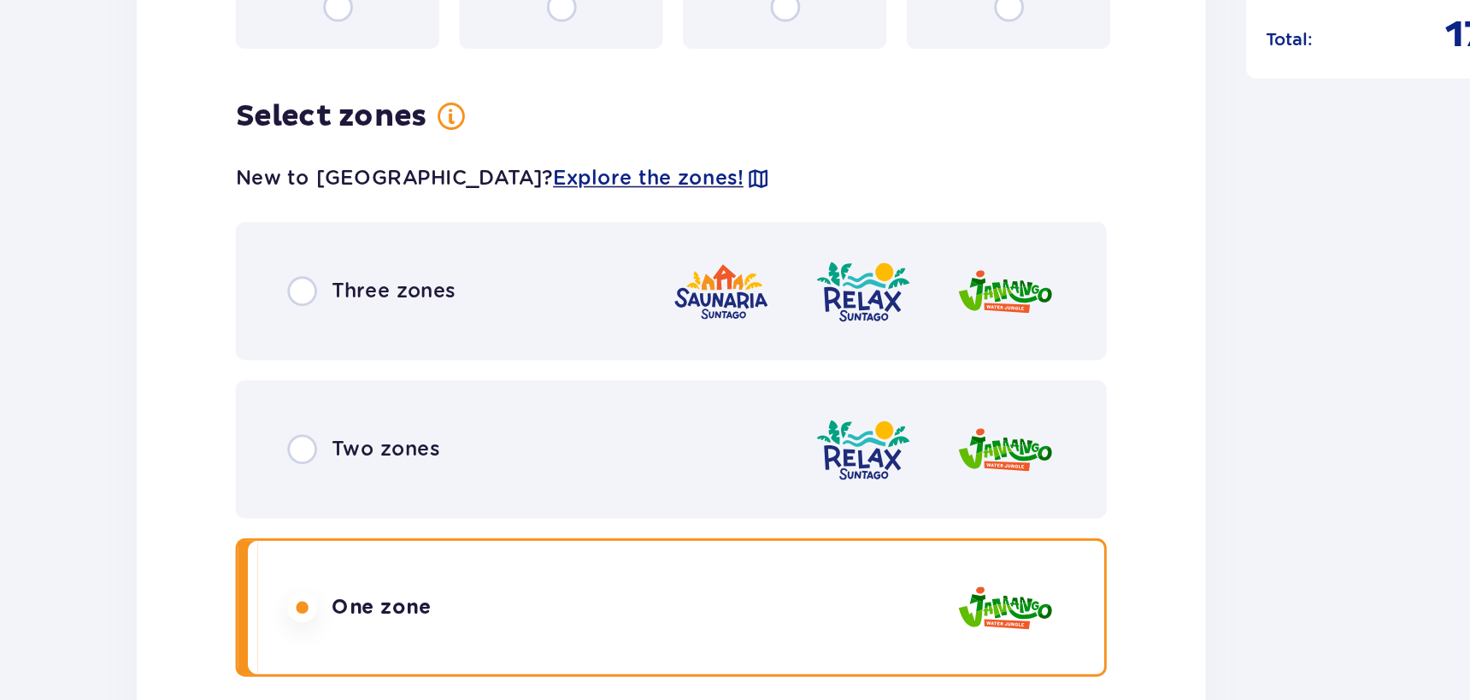
scroll to position [2104, 0]
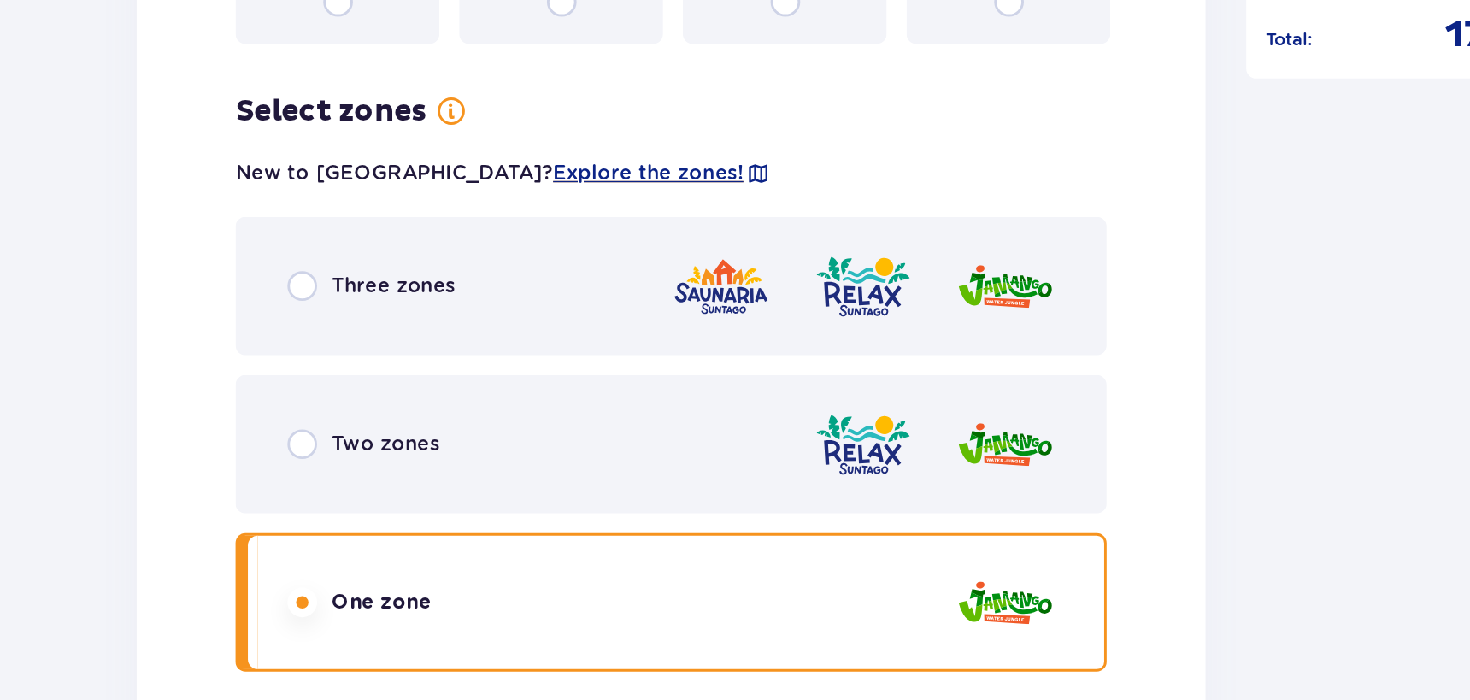
click at [354, 520] on input "radio" at bounding box center [352, 523] width 21 height 21
radio input "true"
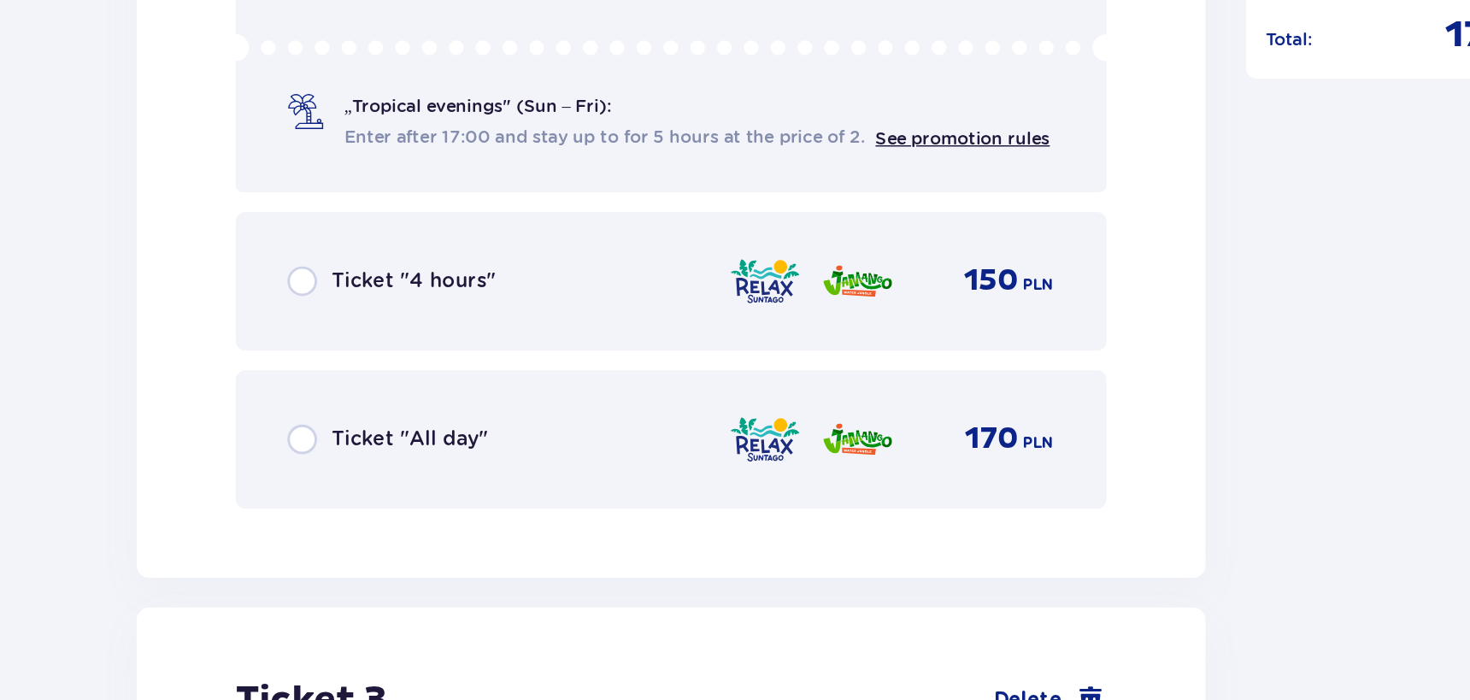
scroll to position [2713, 0]
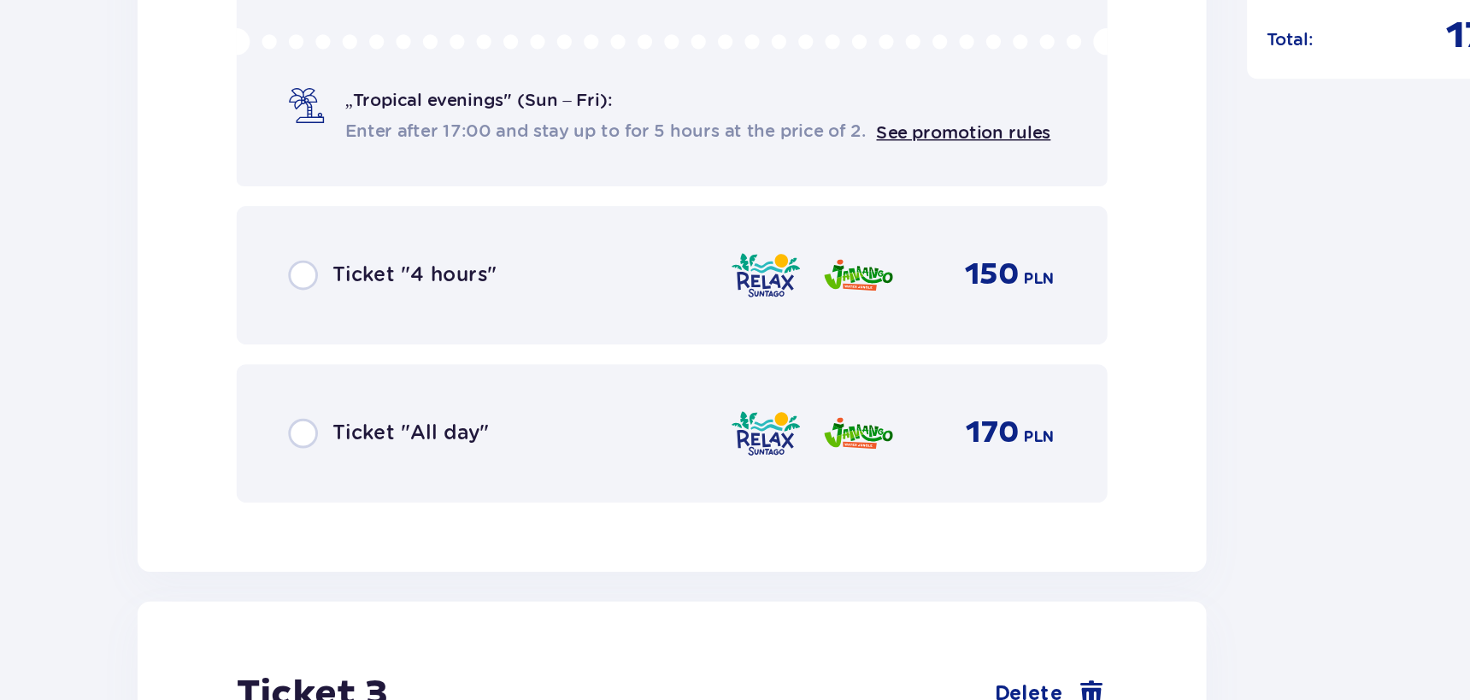
click at [352, 518] on input "radio" at bounding box center [352, 515] width 21 height 21
radio input "true"
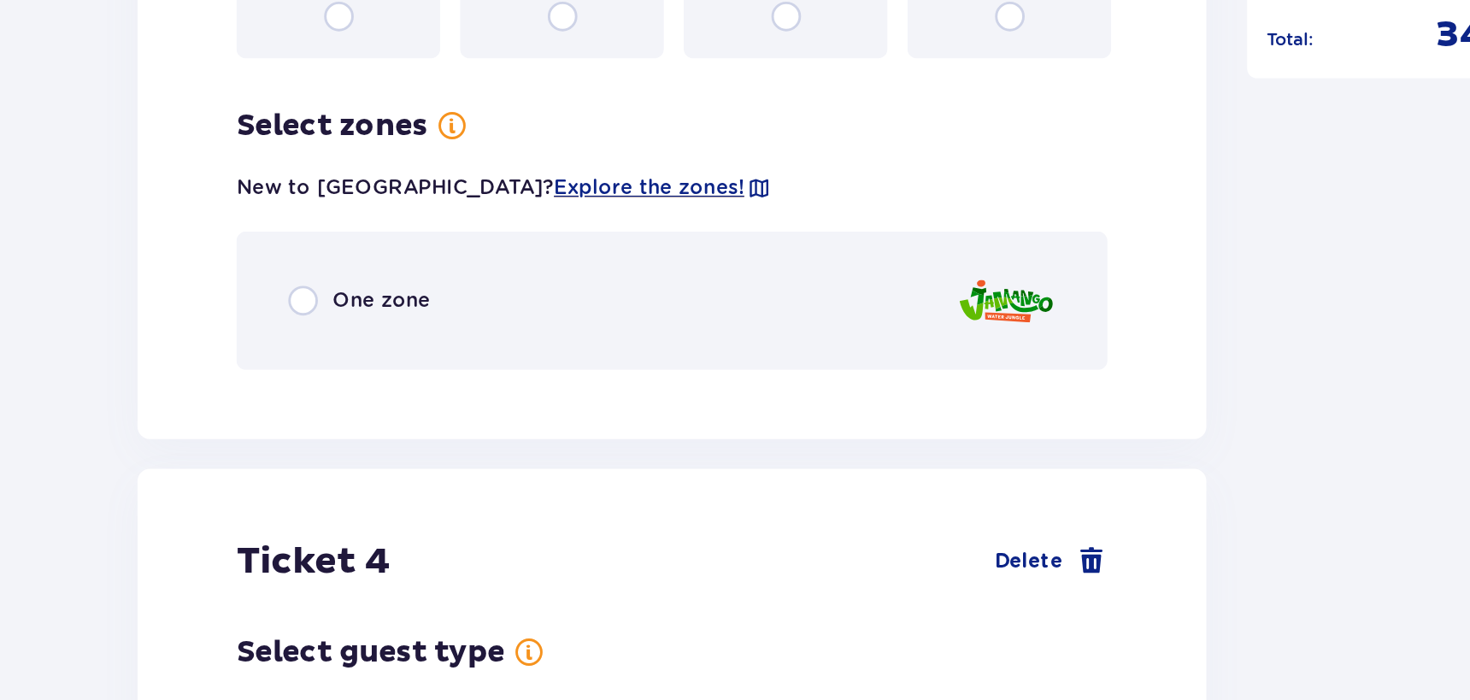
scroll to position [3476, 0]
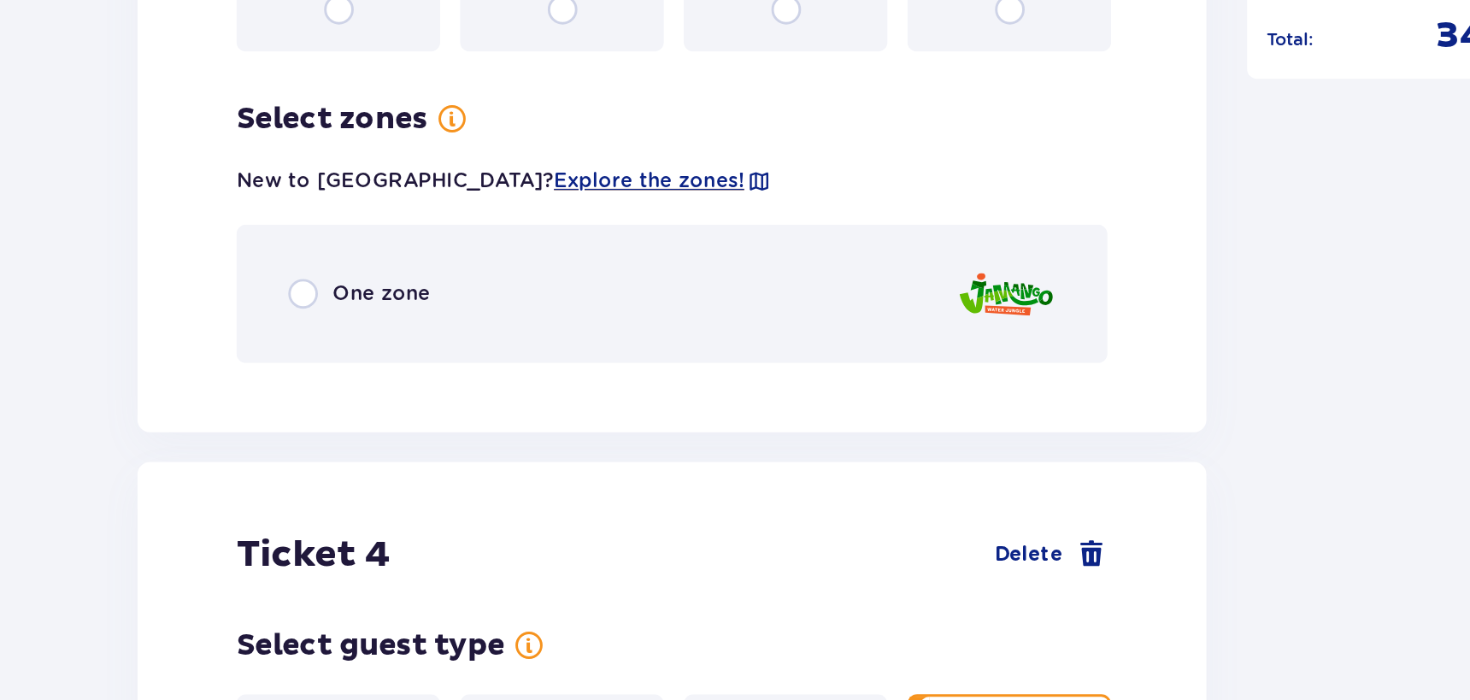
click at [349, 420] on input "radio" at bounding box center [352, 418] width 21 height 21
radio input "true"
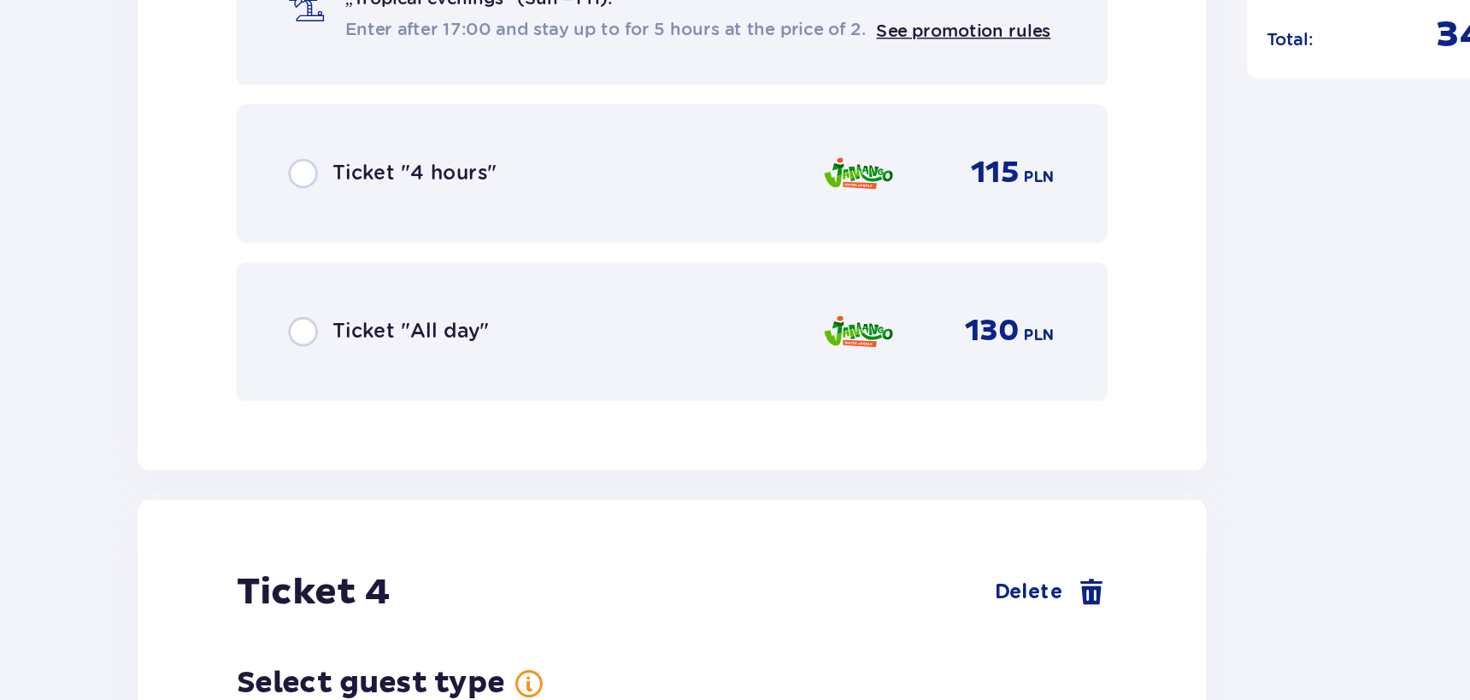
scroll to position [3956, 0]
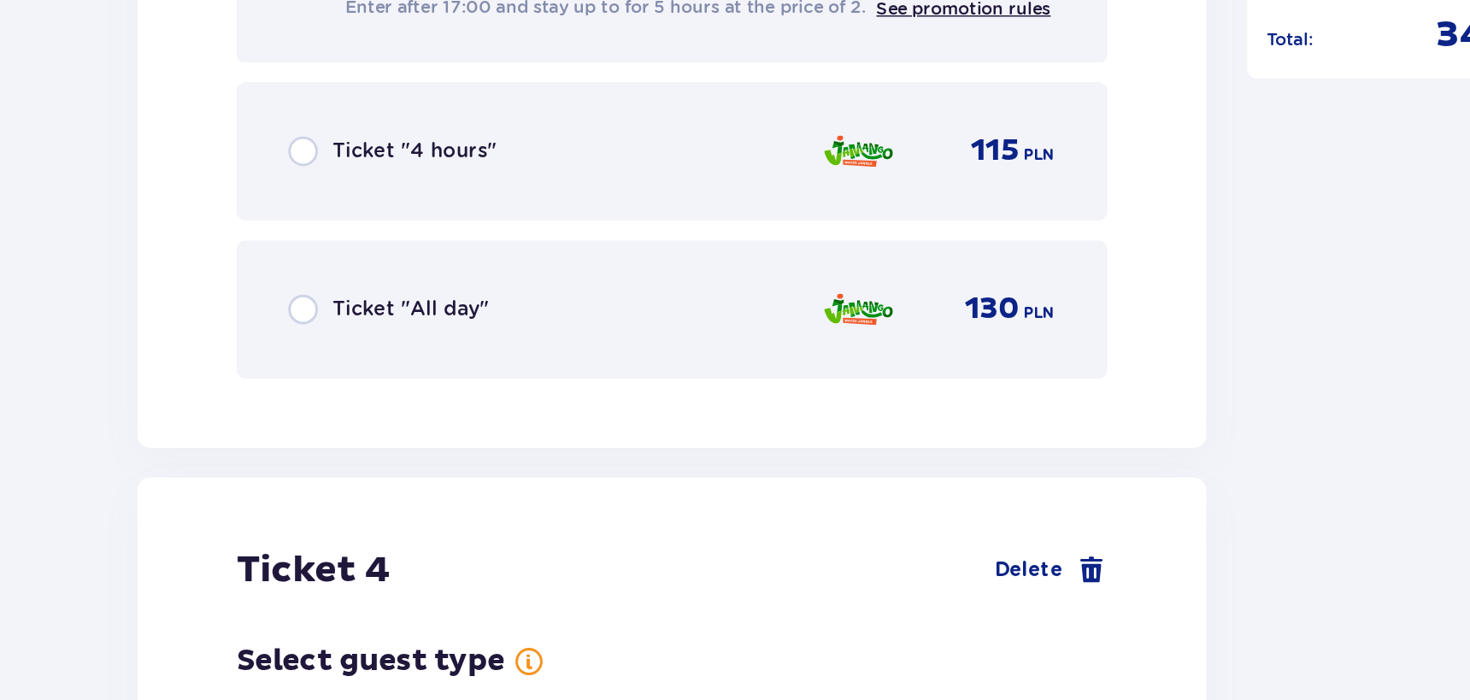
click at [350, 431] on input "radio" at bounding box center [352, 430] width 21 height 21
radio input "true"
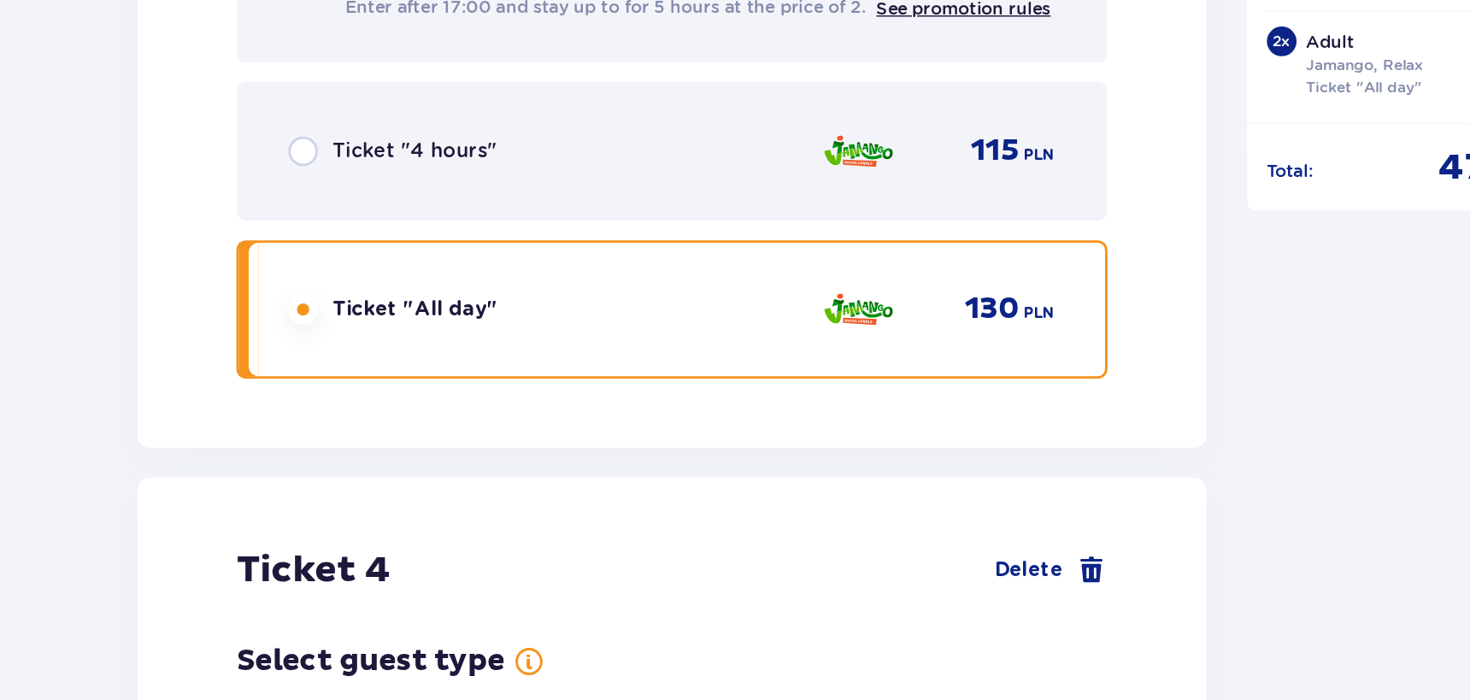
scroll to position [4482, 0]
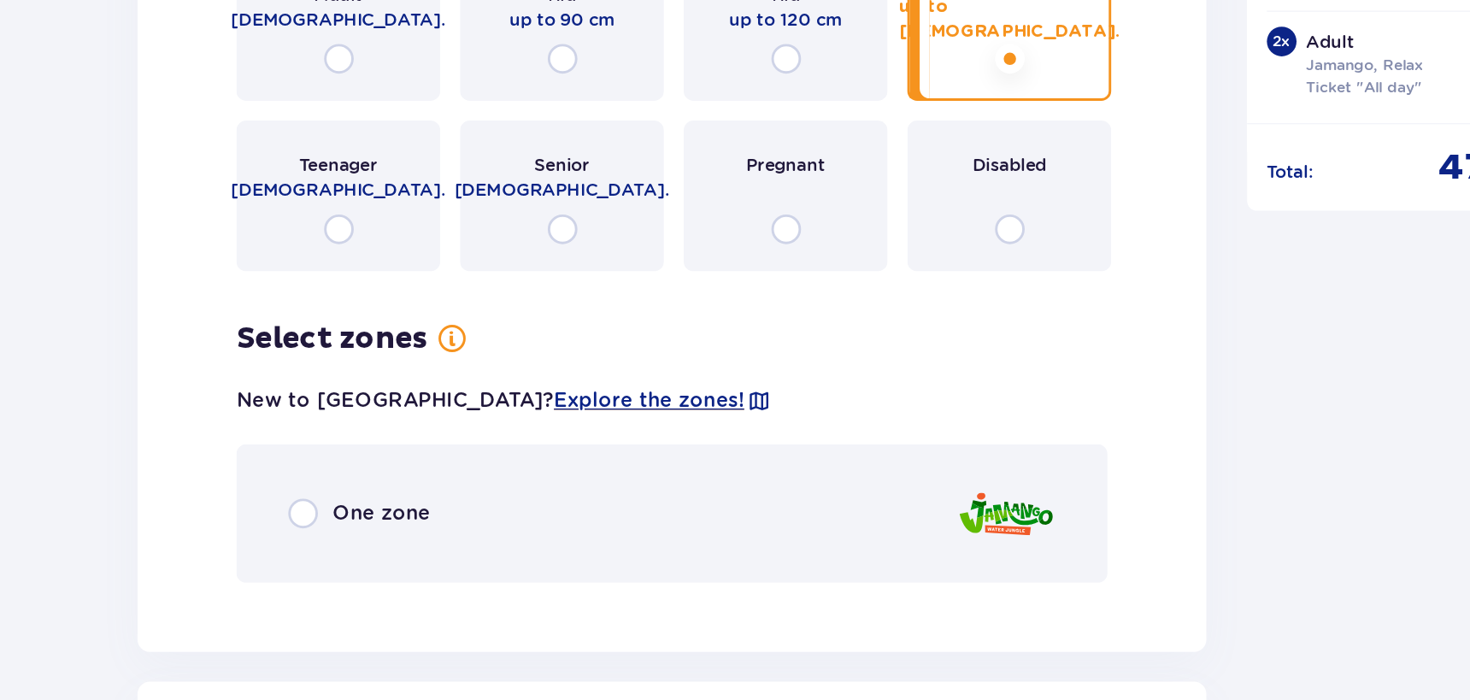
click at [347, 570] on input "radio" at bounding box center [352, 571] width 21 height 21
radio input "true"
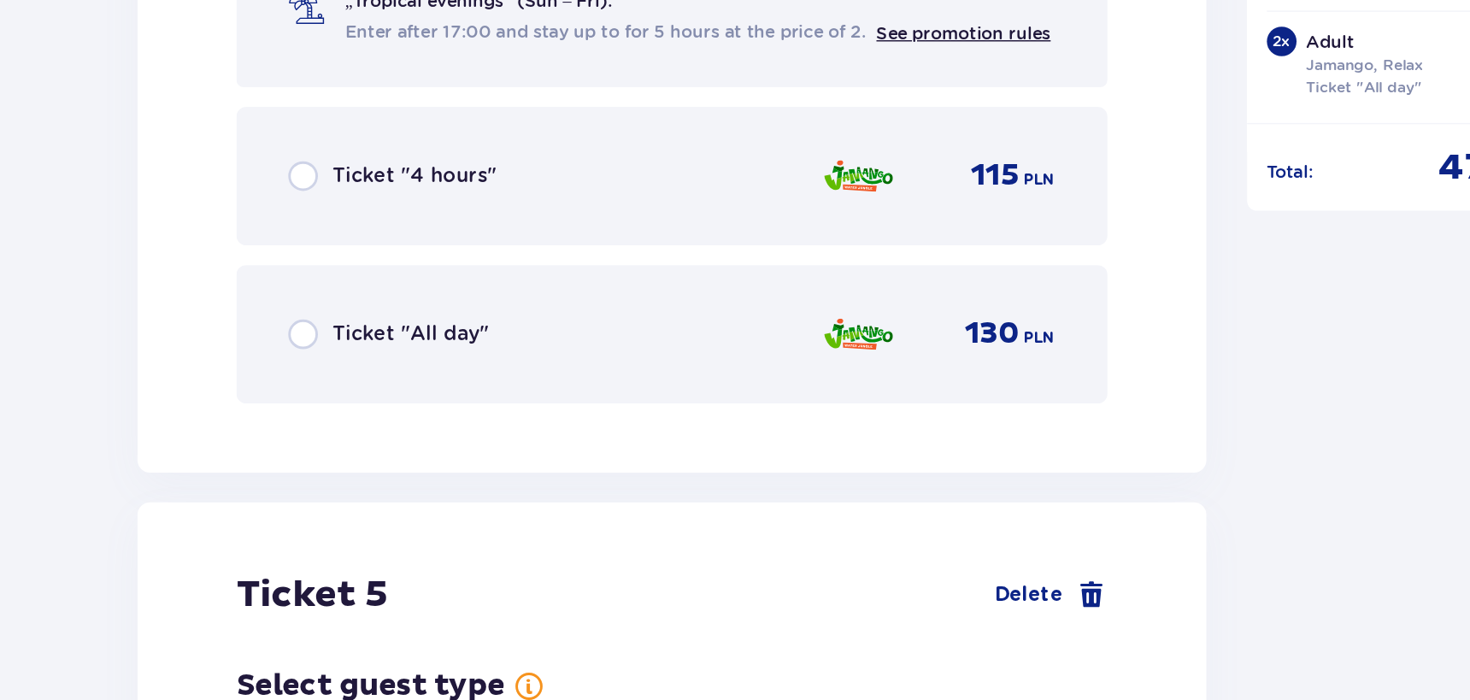
scroll to position [5114, 0]
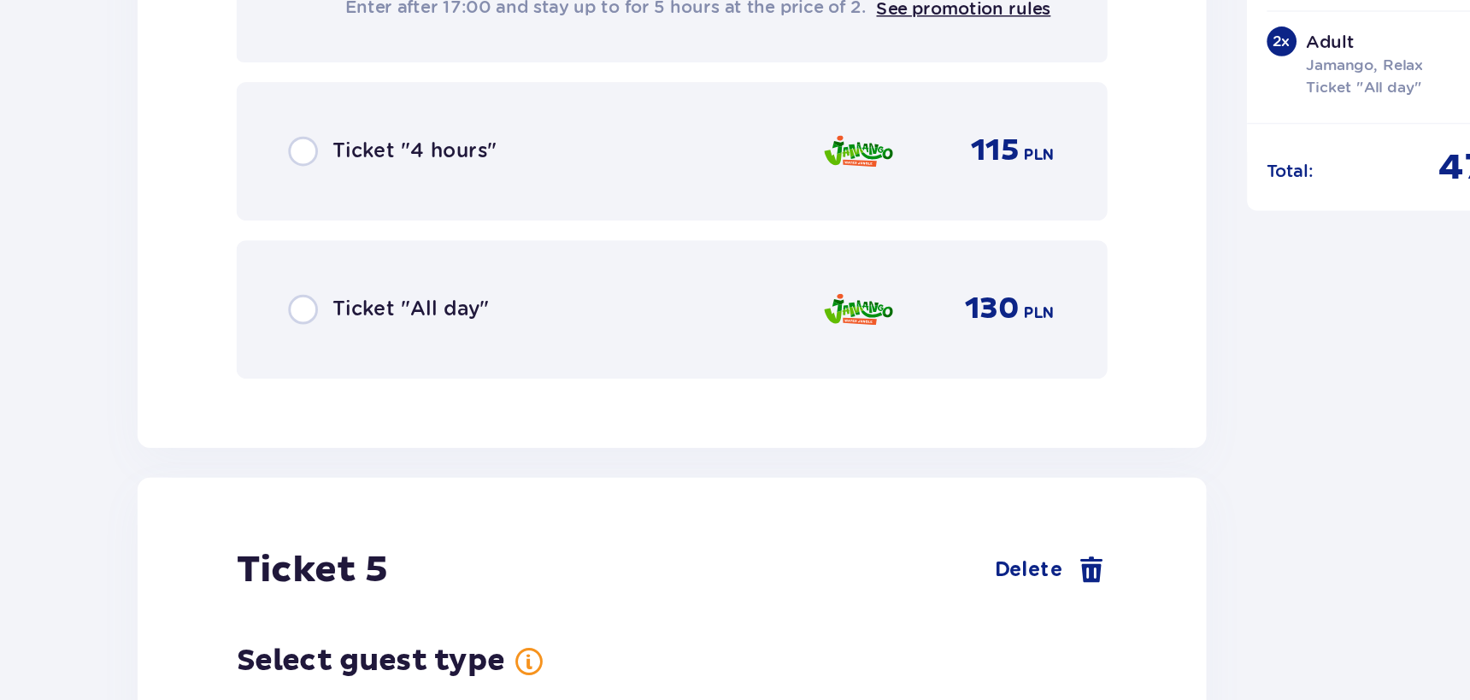
click at [350, 431] on input "radio" at bounding box center [352, 430] width 21 height 21
radio input "true"
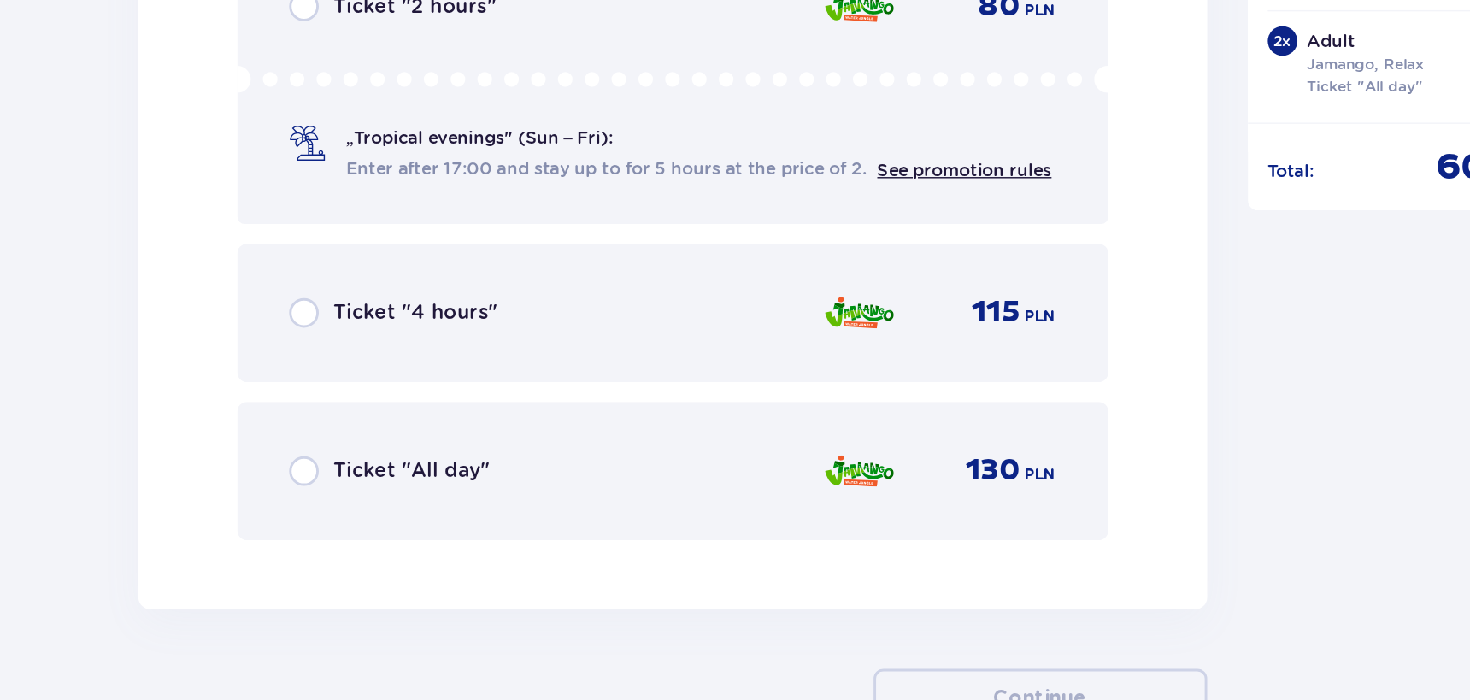
scroll to position [6177, 0]
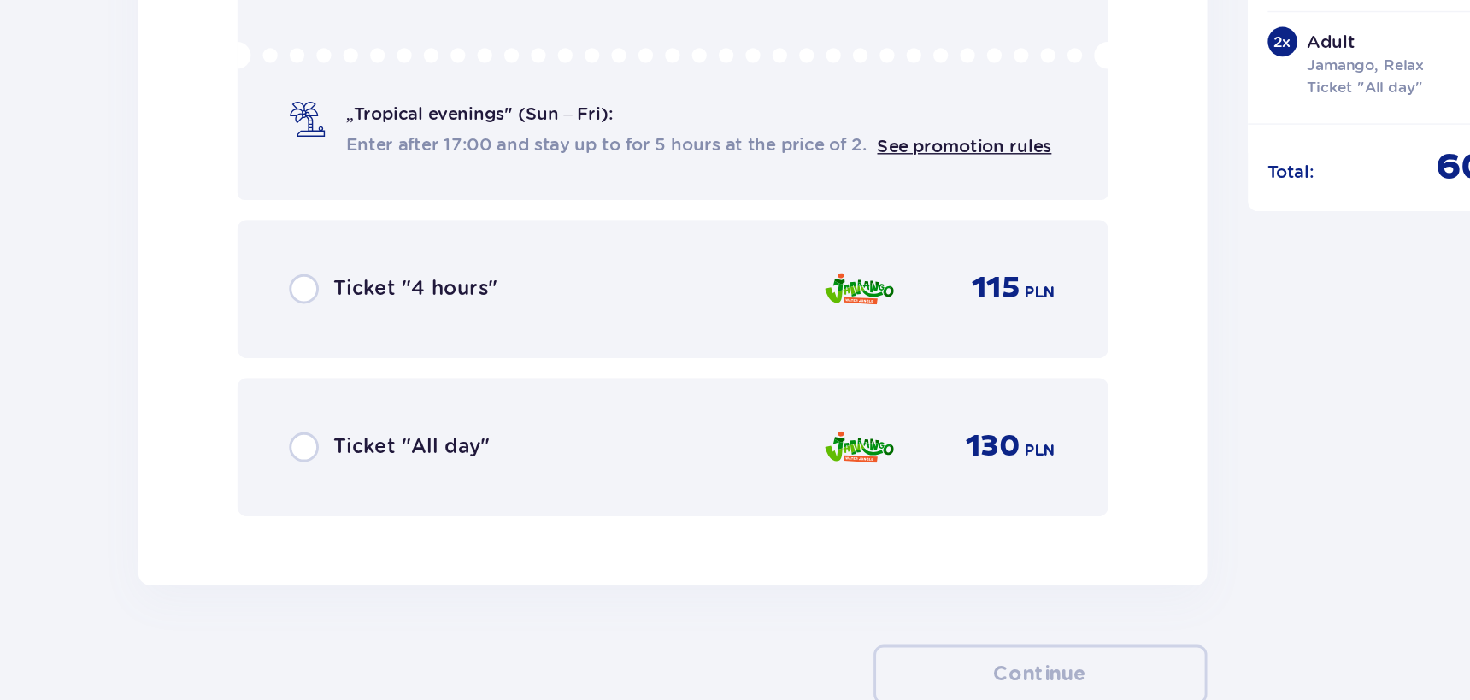
click at [351, 525] on input "radio" at bounding box center [352, 524] width 21 height 21
radio input "true"
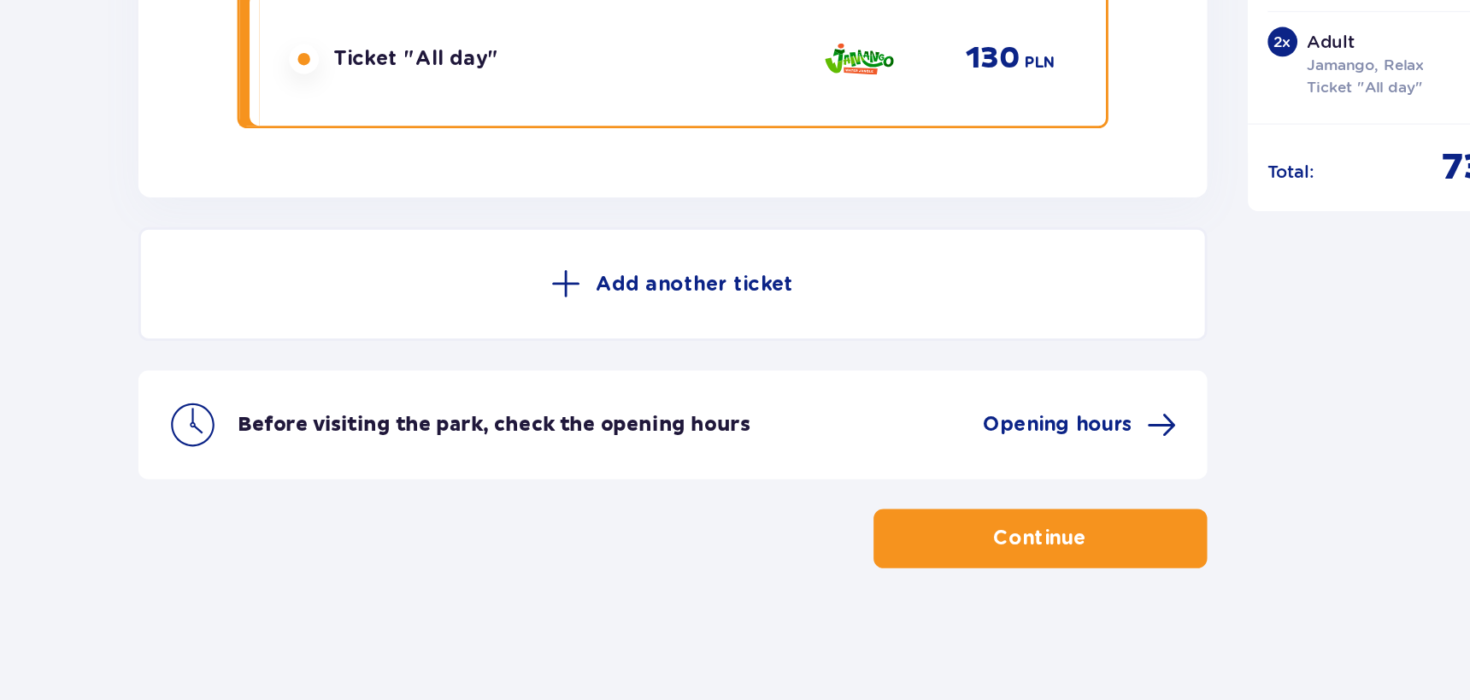
scroll to position [6456, 0]
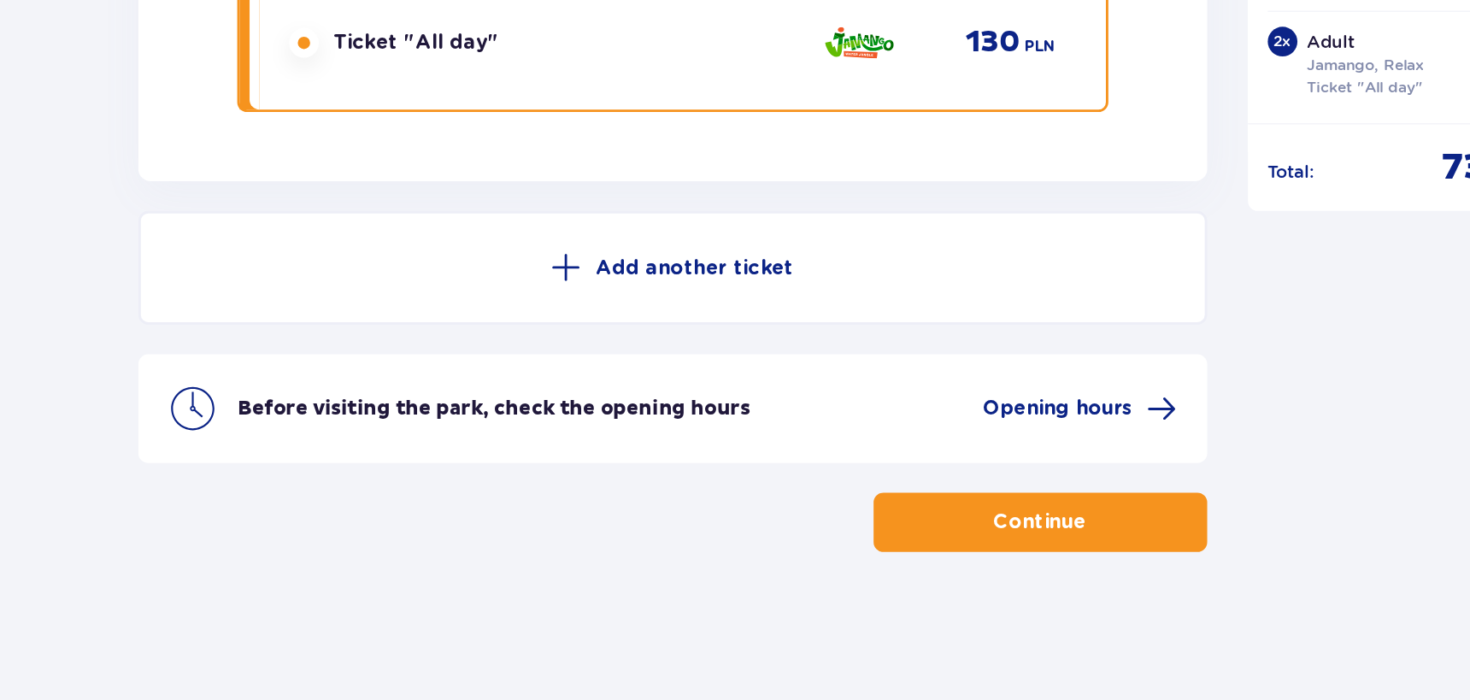
click at [789, 580] on button "Continue" at bounding box center [861, 576] width 231 height 41
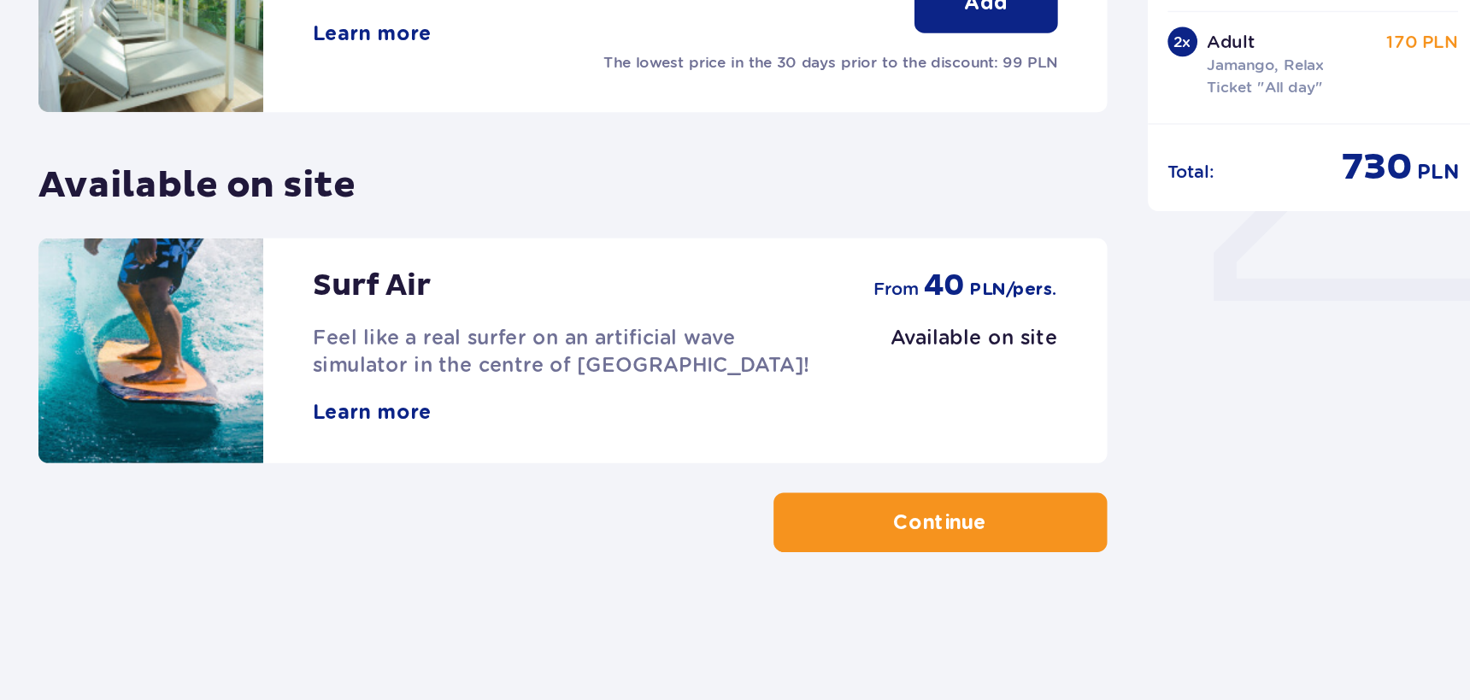
scroll to position [458, 0]
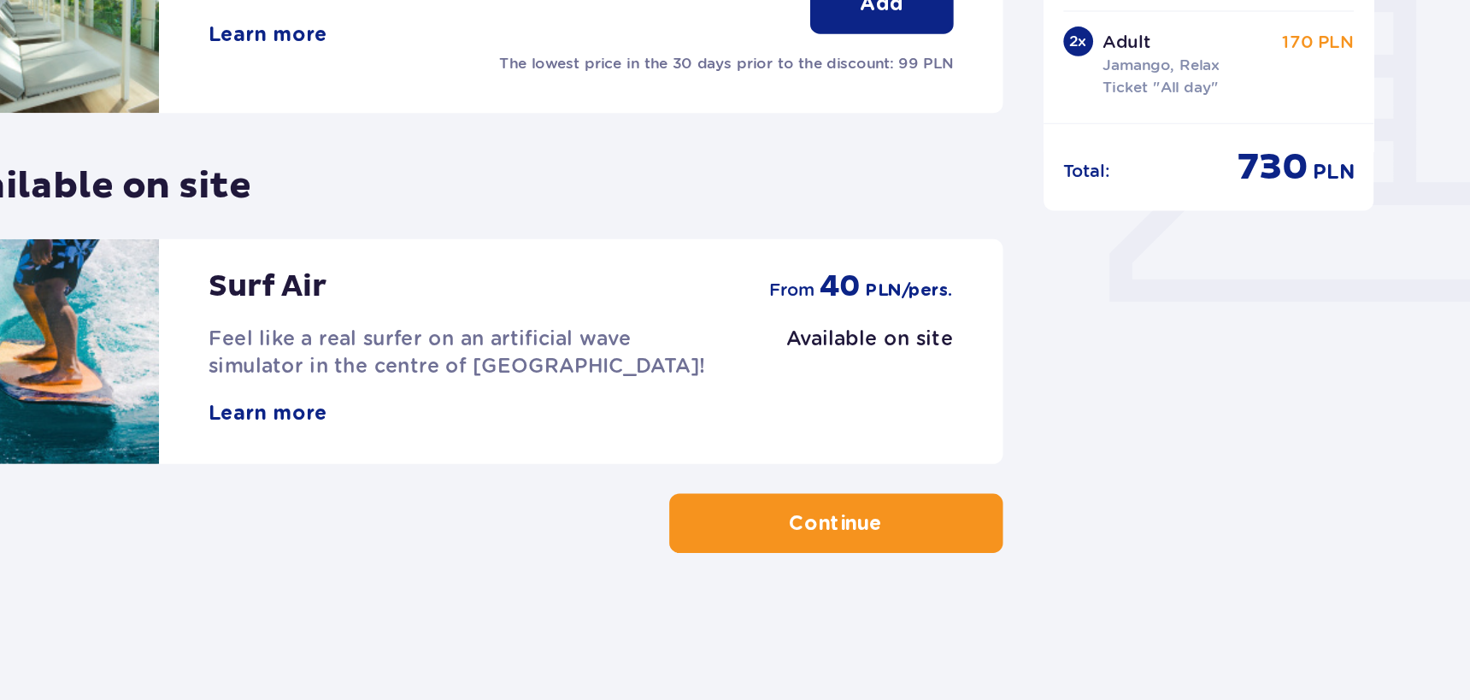
click at [908, 578] on button "Continue" at bounding box center [861, 577] width 231 height 41
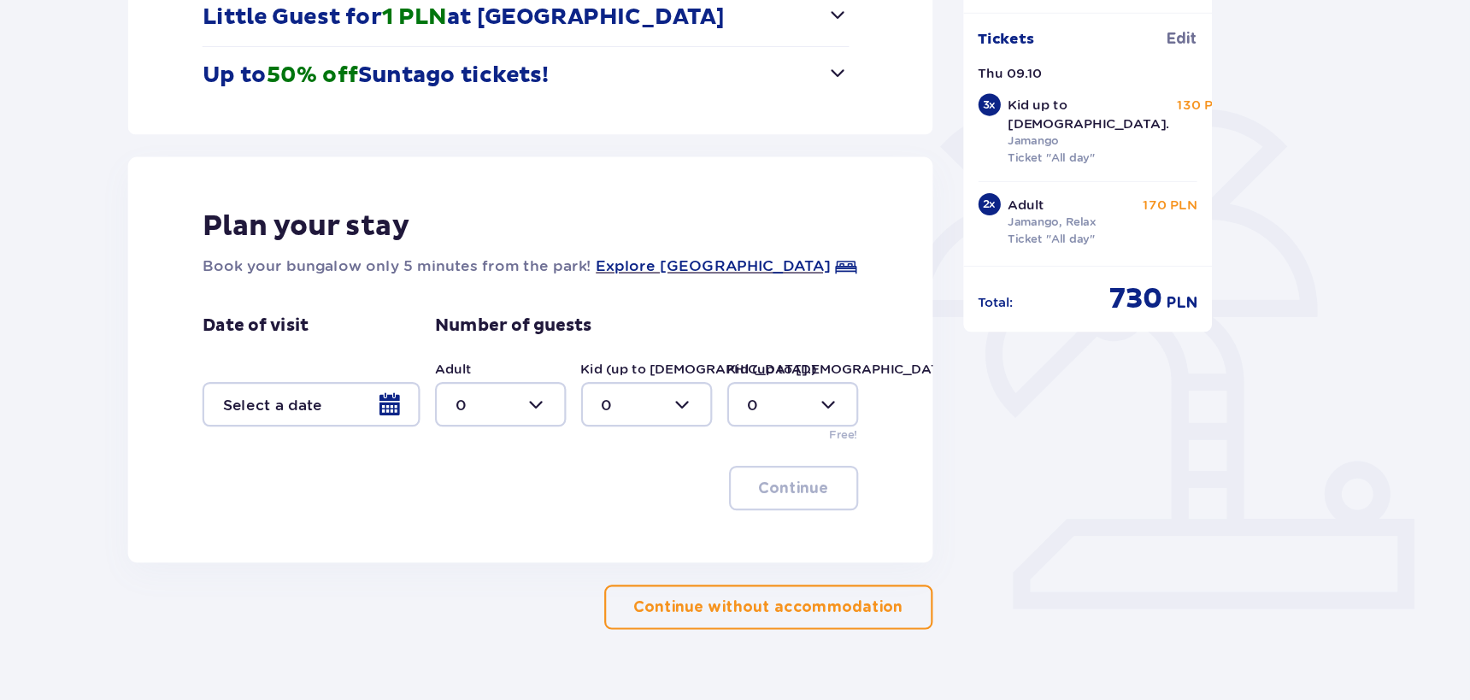
scroll to position [304, 0]
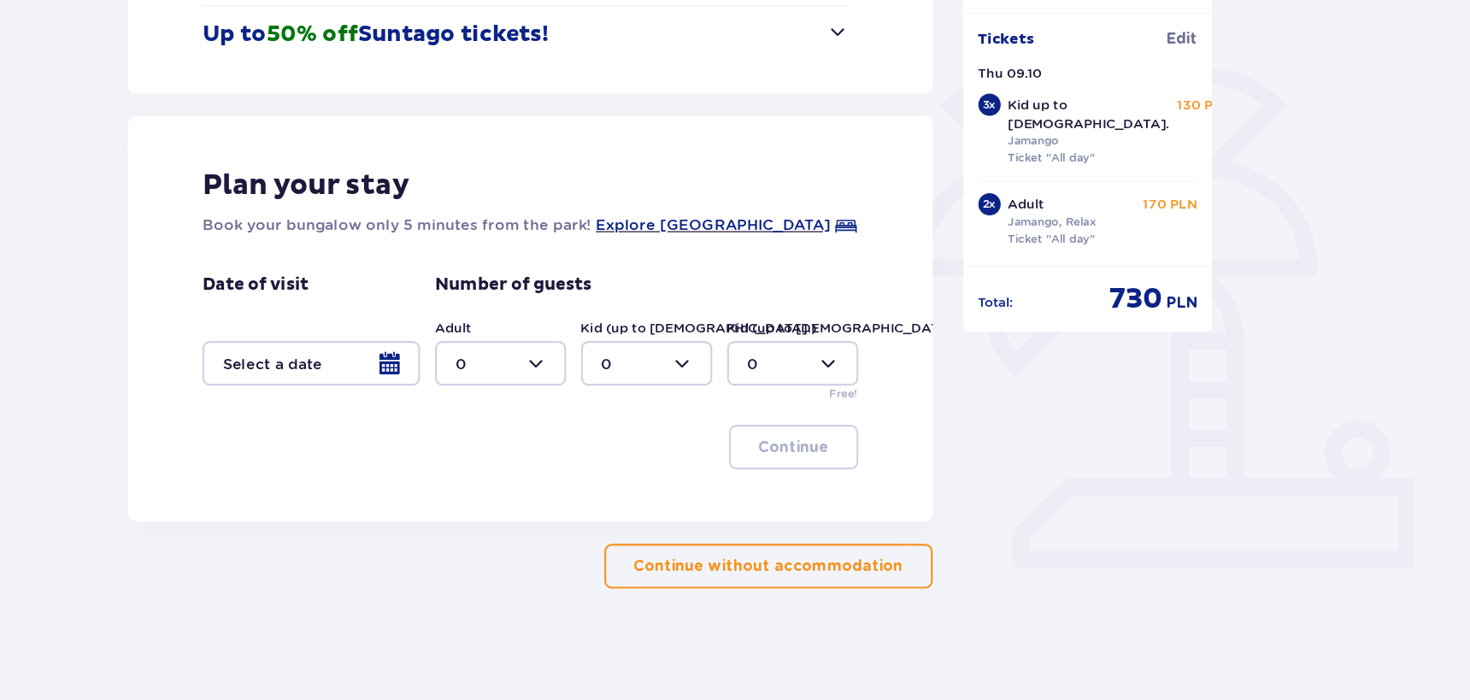
click at [854, 567] on p "Continue without accommodation" at bounding box center [825, 576] width 247 height 19
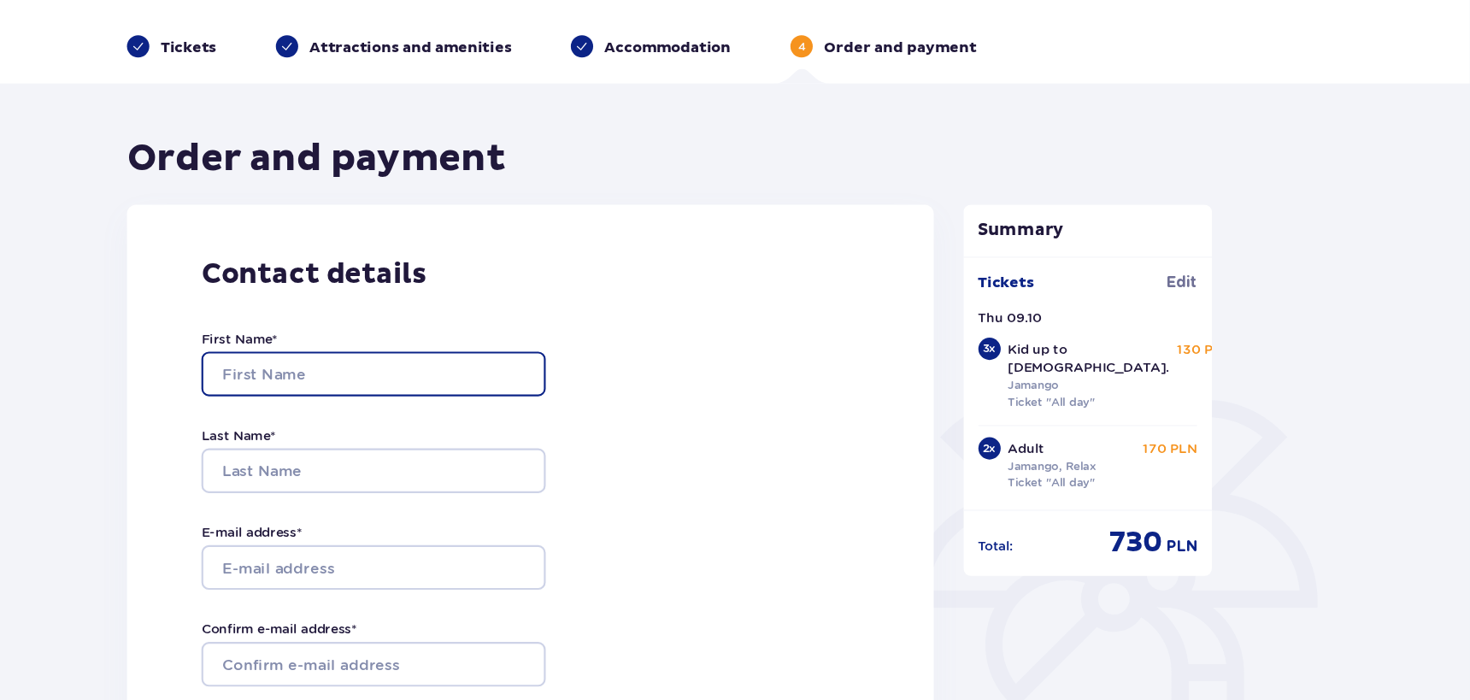
click at [491, 395] on input "First Name *" at bounding box center [463, 399] width 316 height 41
type input "Avishai"
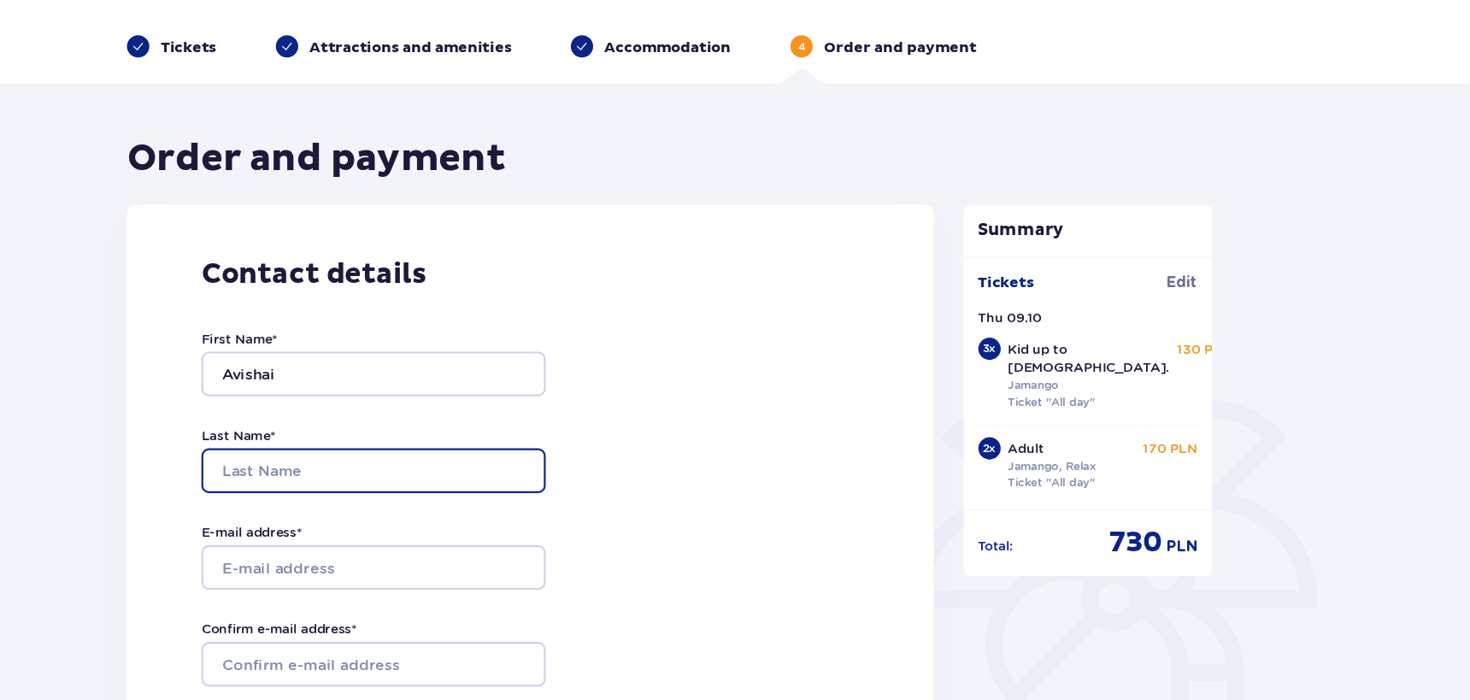
type input "Baruch"
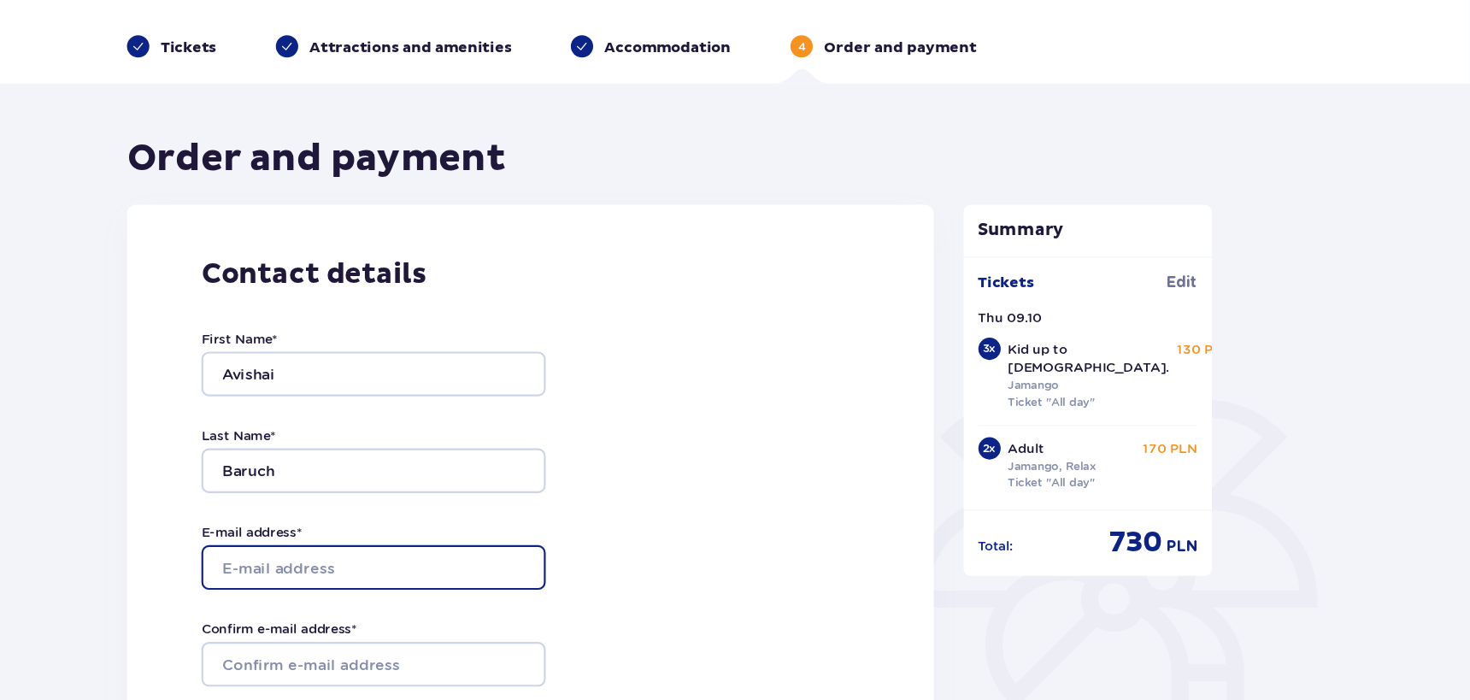
type input "[EMAIL_ADDRESS][DOMAIN_NAME]"
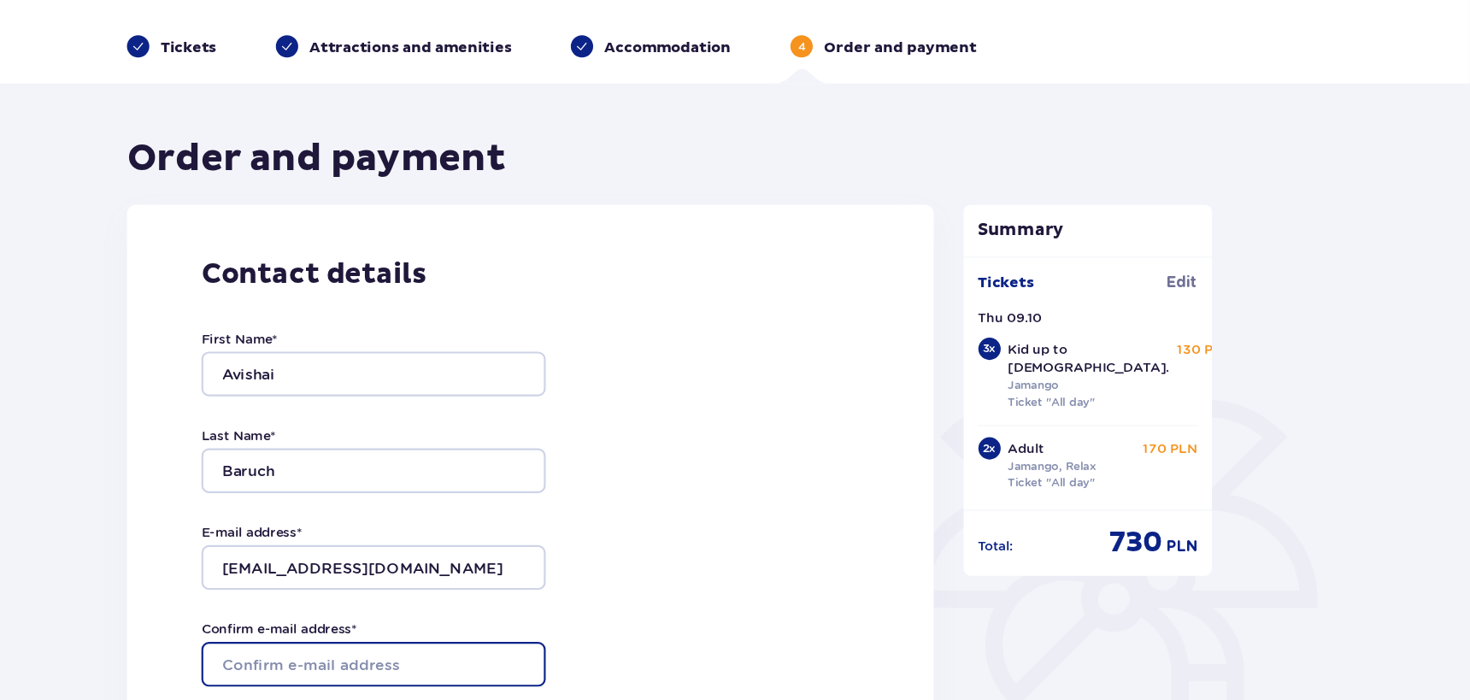
type input "[EMAIL_ADDRESS][DOMAIN_NAME]"
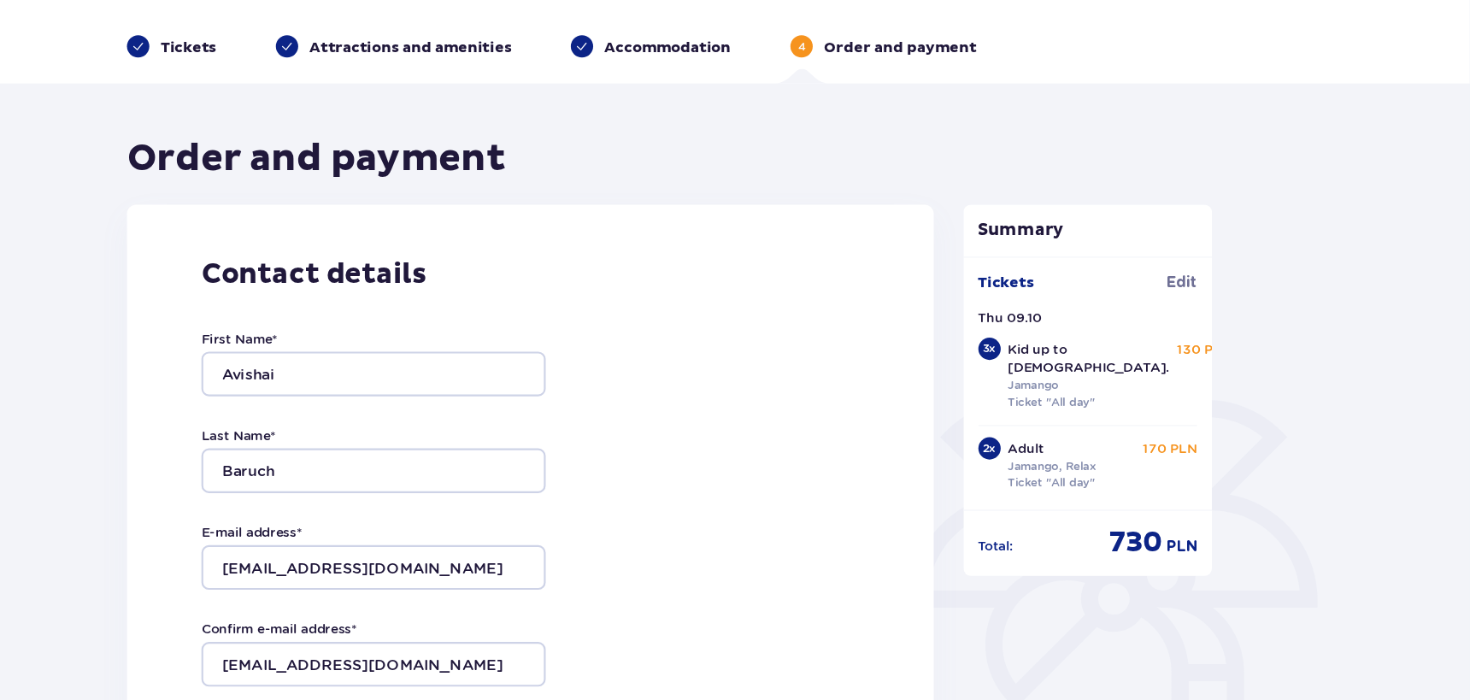
type input "3478200236"
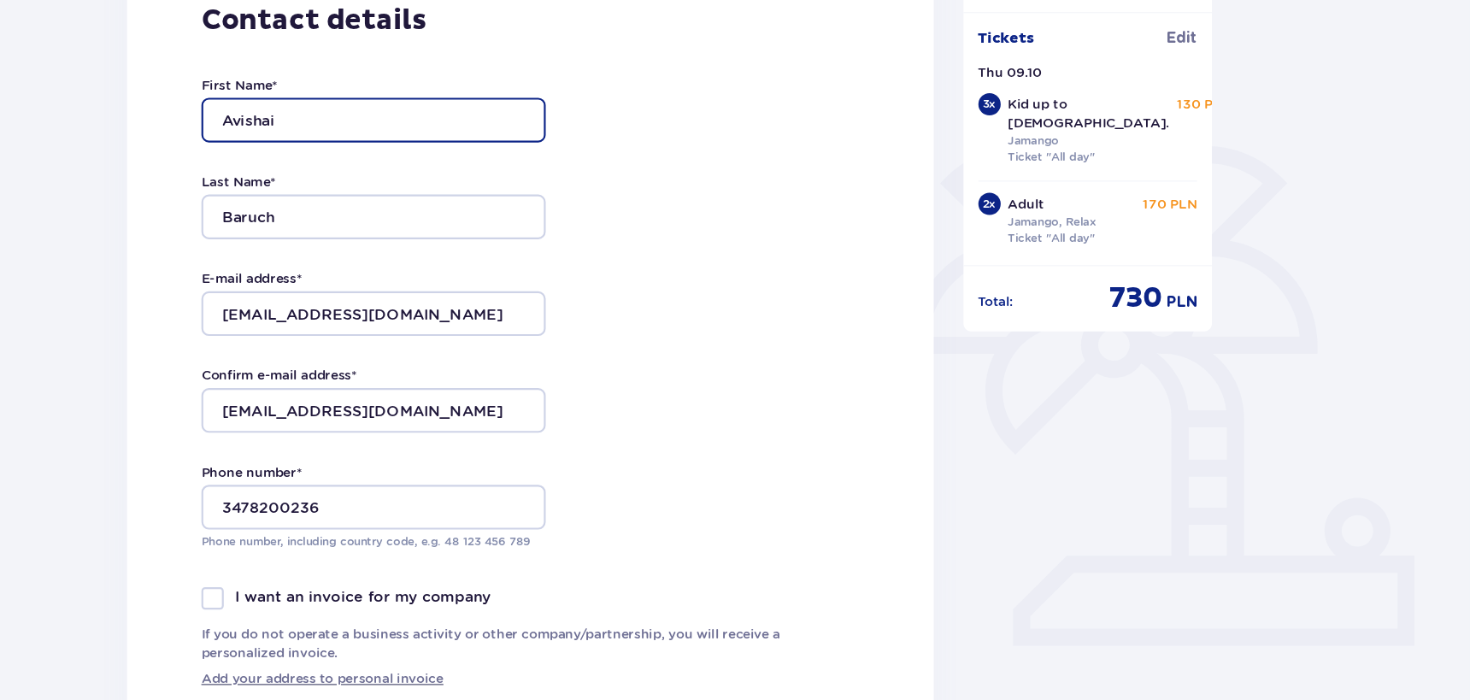
scroll to position [241, 0]
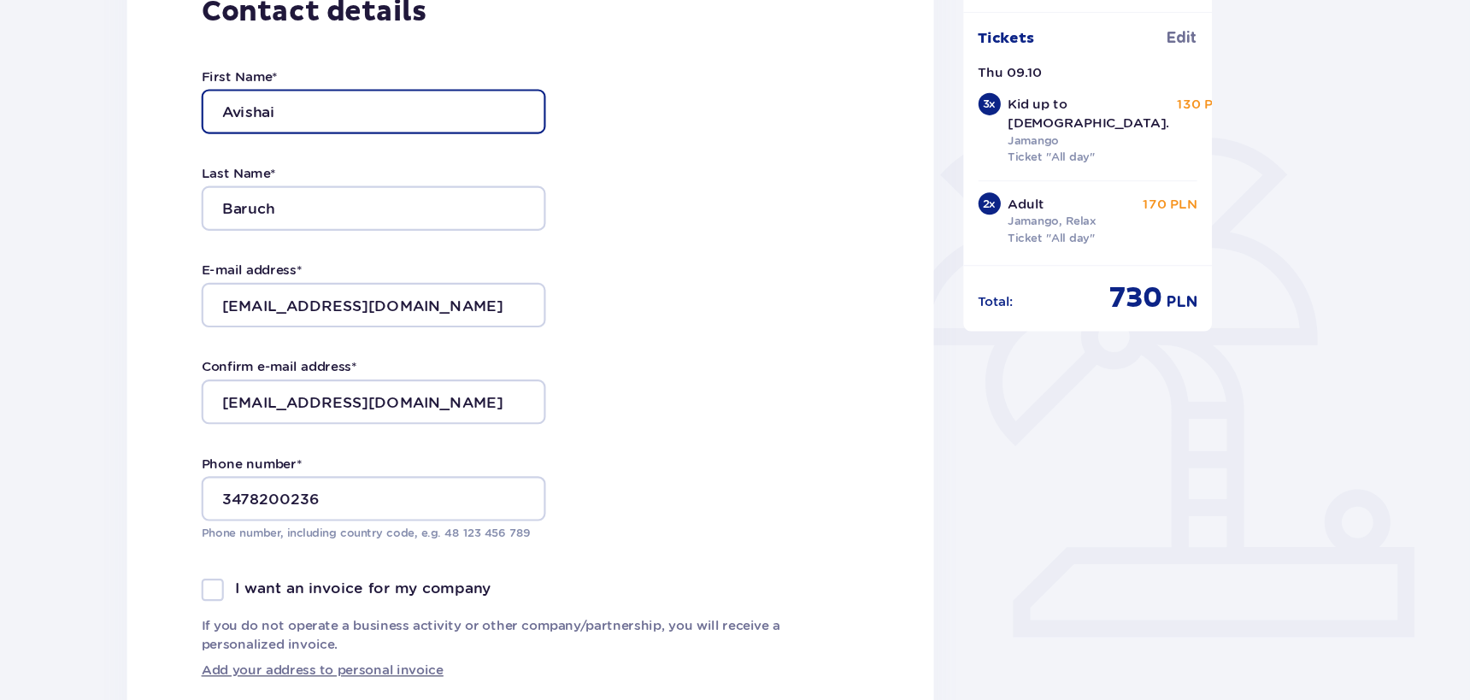
drag, startPoint x: 349, startPoint y: 157, endPoint x: 387, endPoint y: 157, distance: 38.4
click at [387, 157] on input "Avishai" at bounding box center [463, 158] width 316 height 41
type input "Avi"
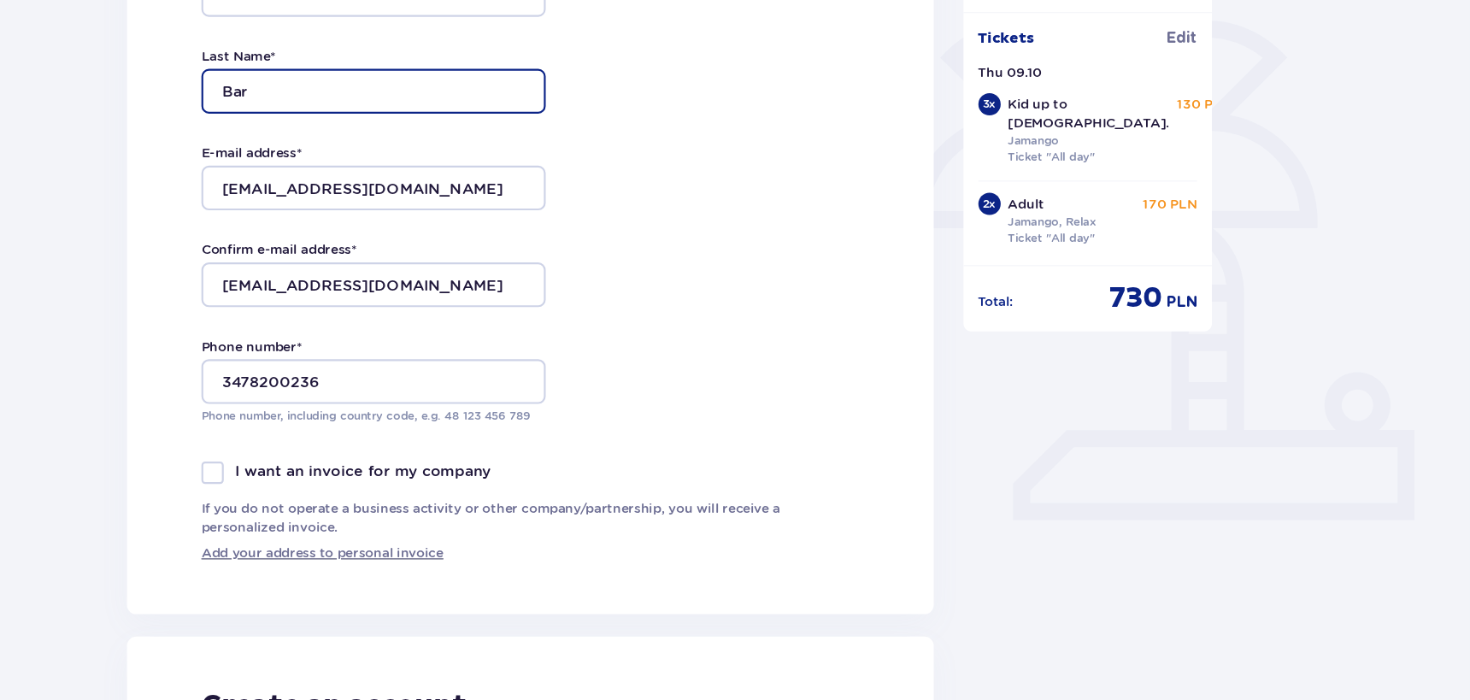
scroll to position [349, 0]
type input "Bar"
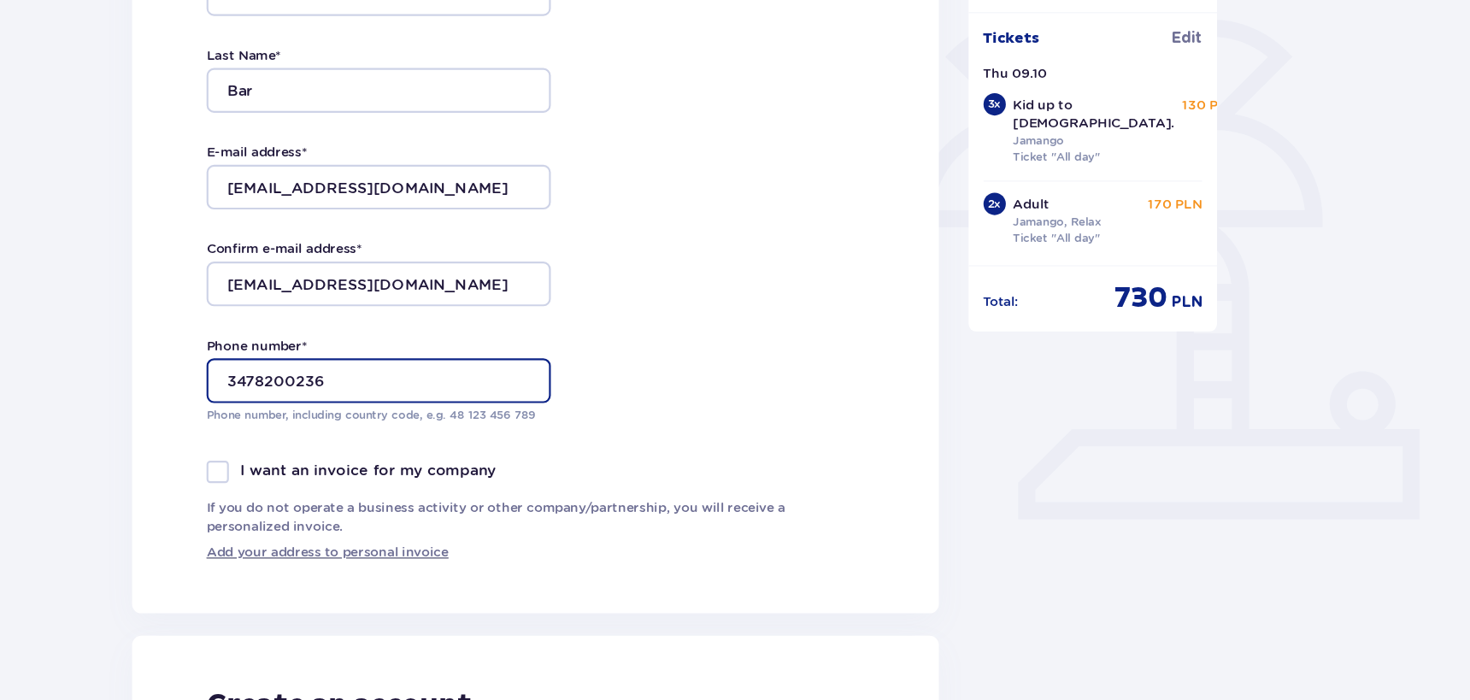
click at [471, 396] on input "3478200236" at bounding box center [463, 406] width 316 height 41
click at [470, 401] on input "3478200236" at bounding box center [463, 406] width 316 height 41
type input "+48880123260"
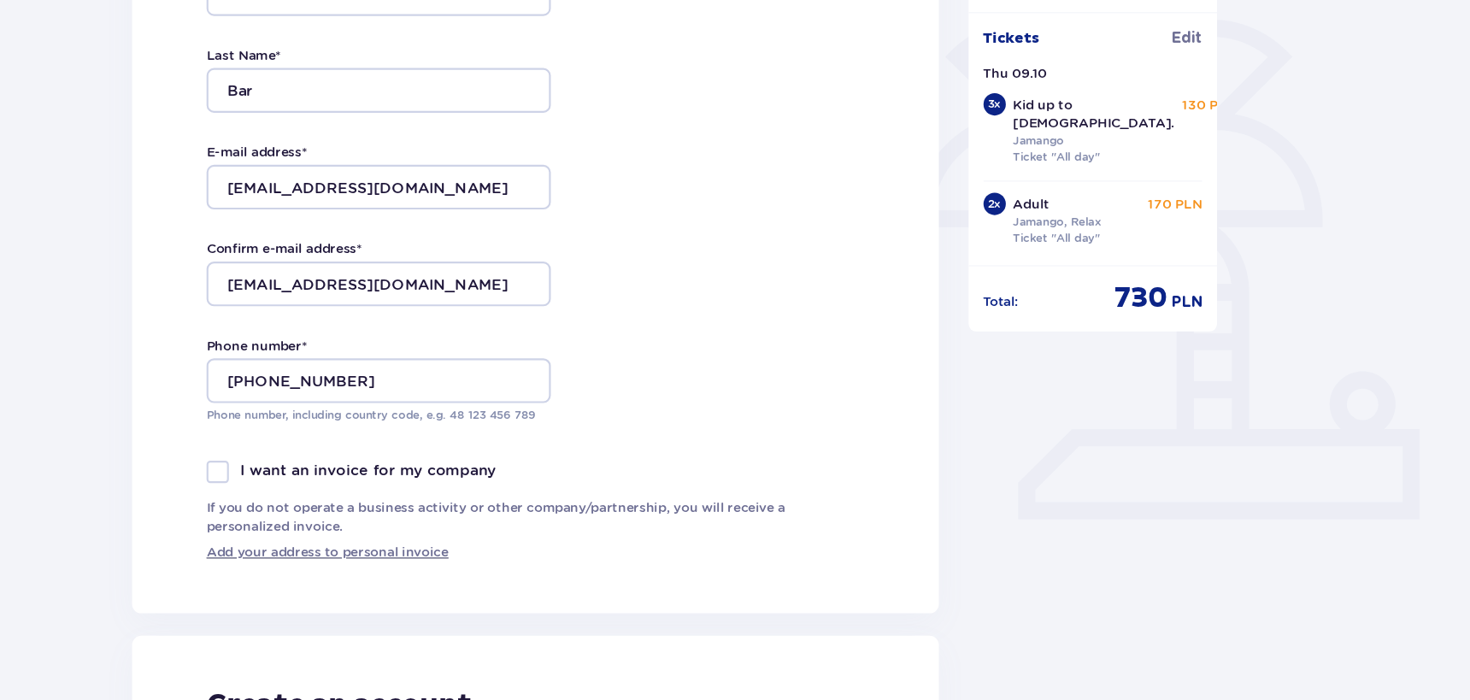
click at [731, 427] on div "Contact details First Name * Avi Last Name * Bar E-mail address * shai_baruch@h…" at bounding box center [607, 258] width 741 height 725
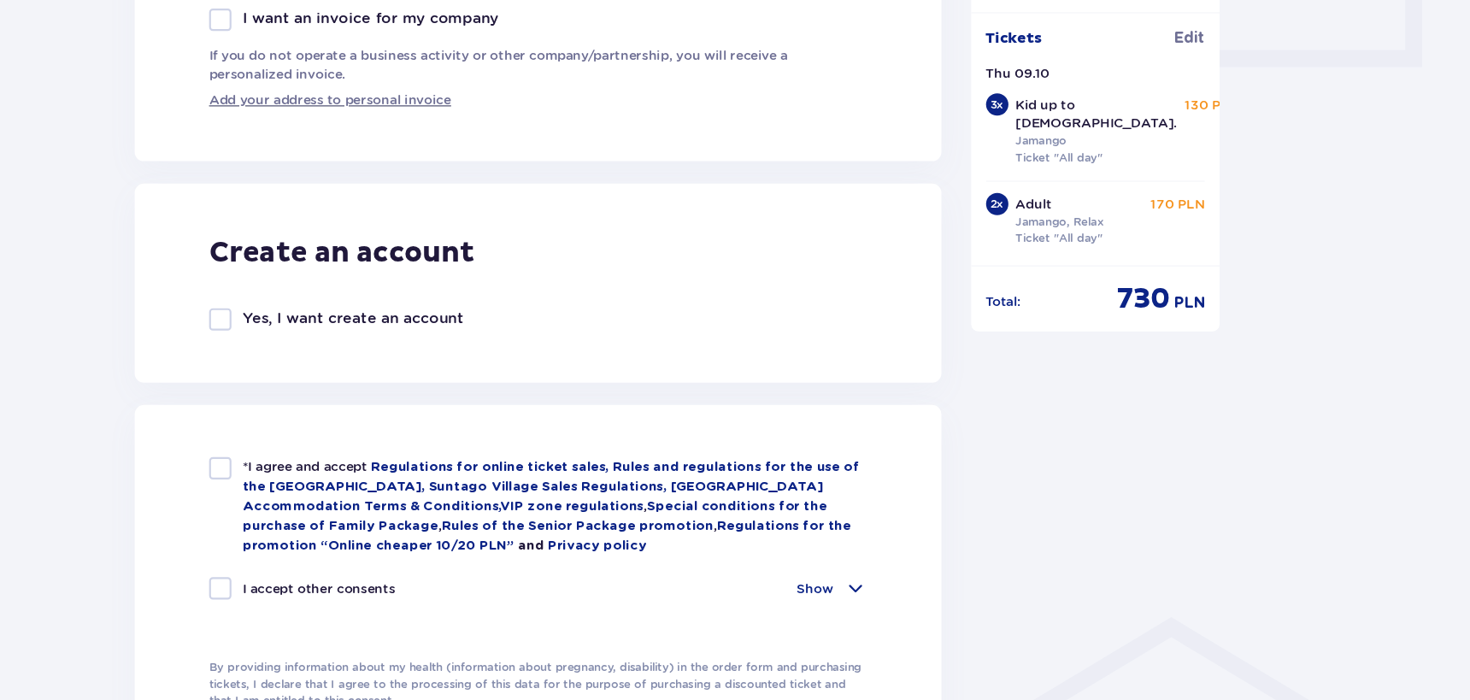
scroll to position [771, 0]
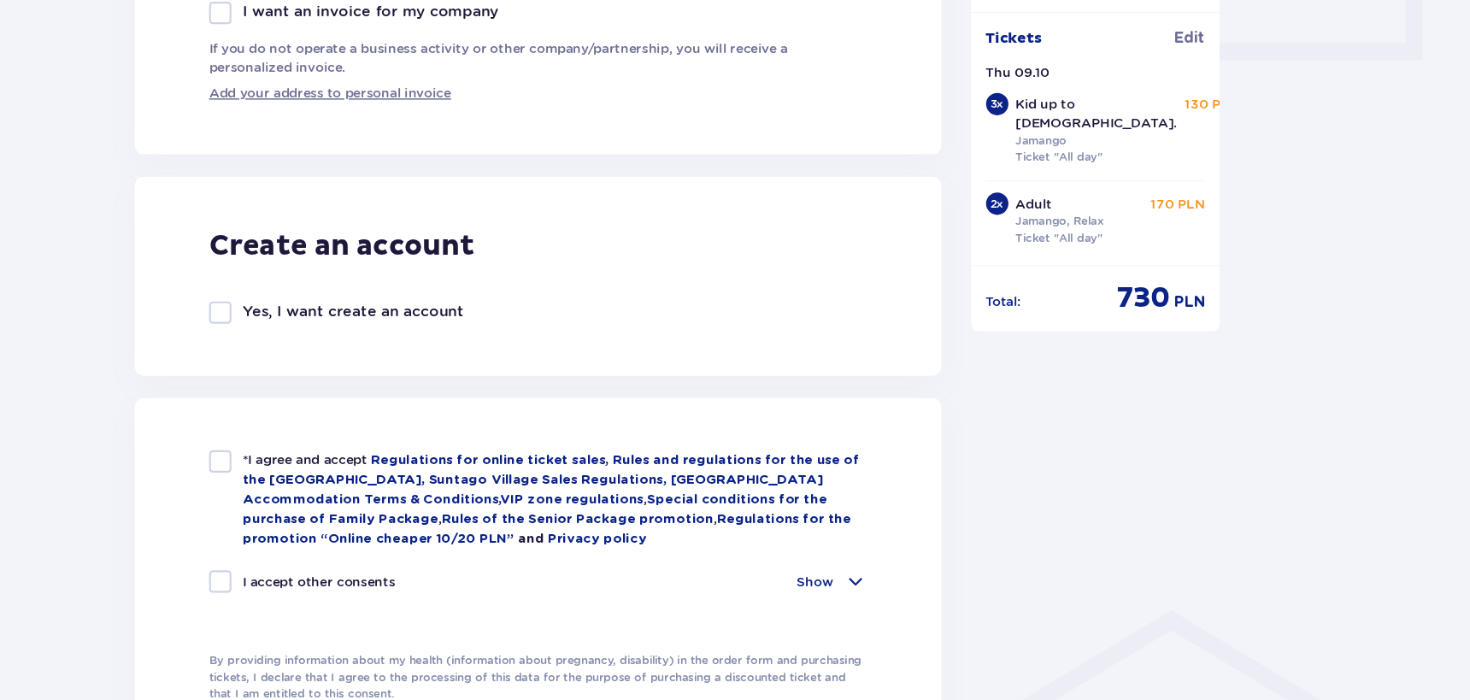
click at [316, 477] on div at bounding box center [315, 480] width 21 height 21
checkbox input "true"
click at [314, 588] on div at bounding box center [315, 590] width 21 height 21
checkbox input "true"
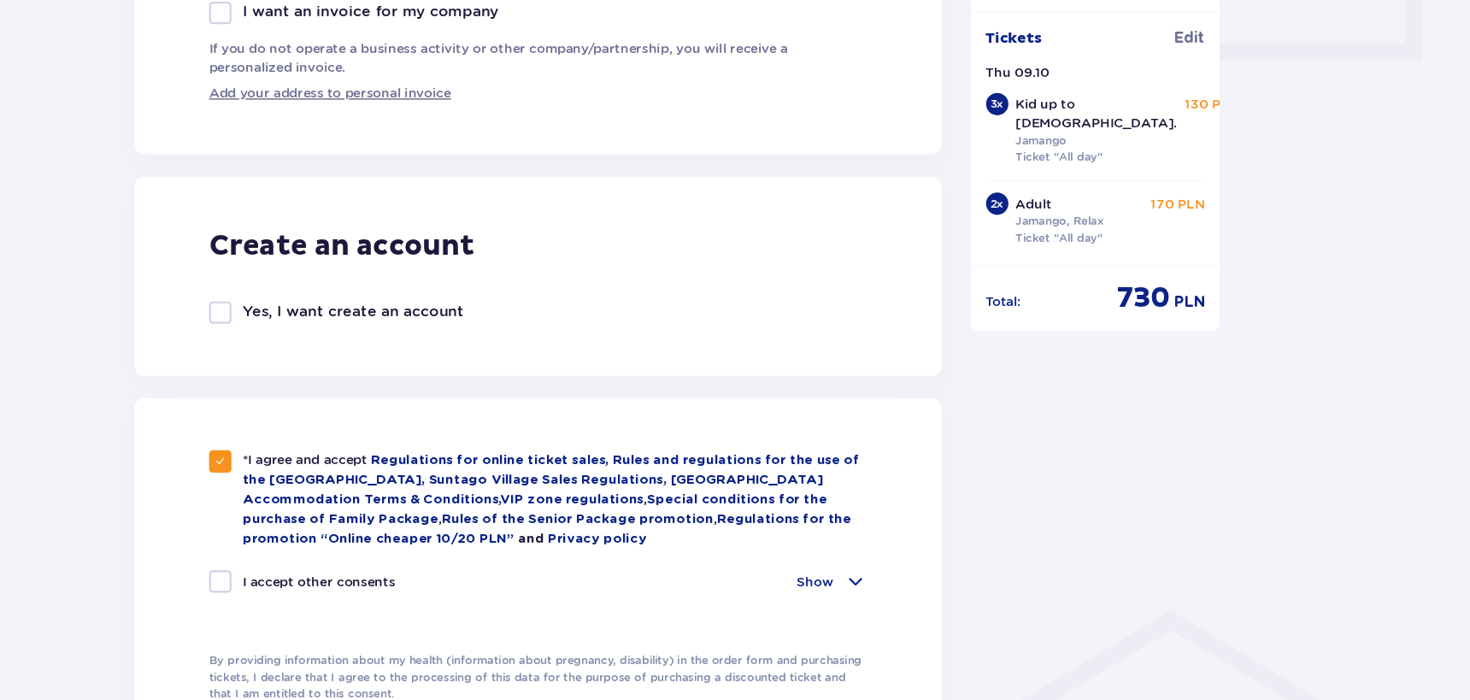
checkbox input "true"
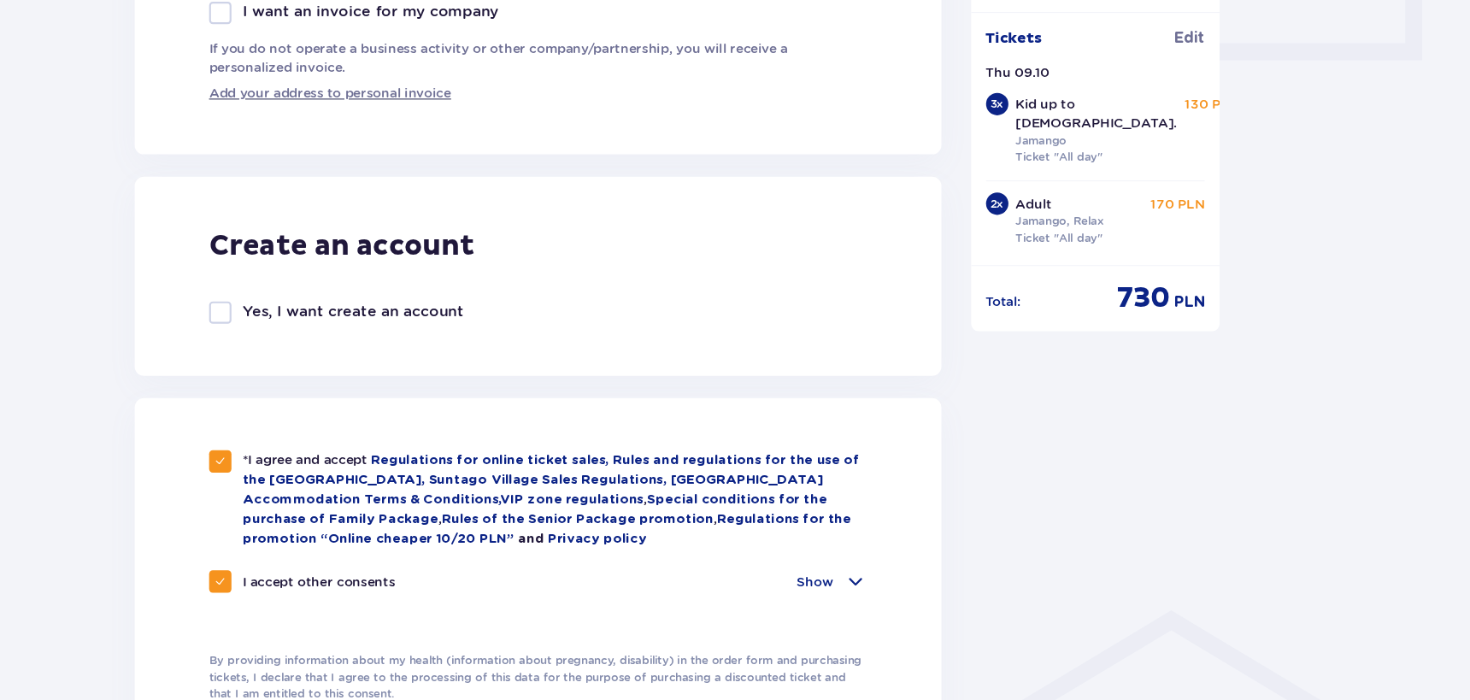
click at [314, 482] on span at bounding box center [315, 480] width 10 height 10
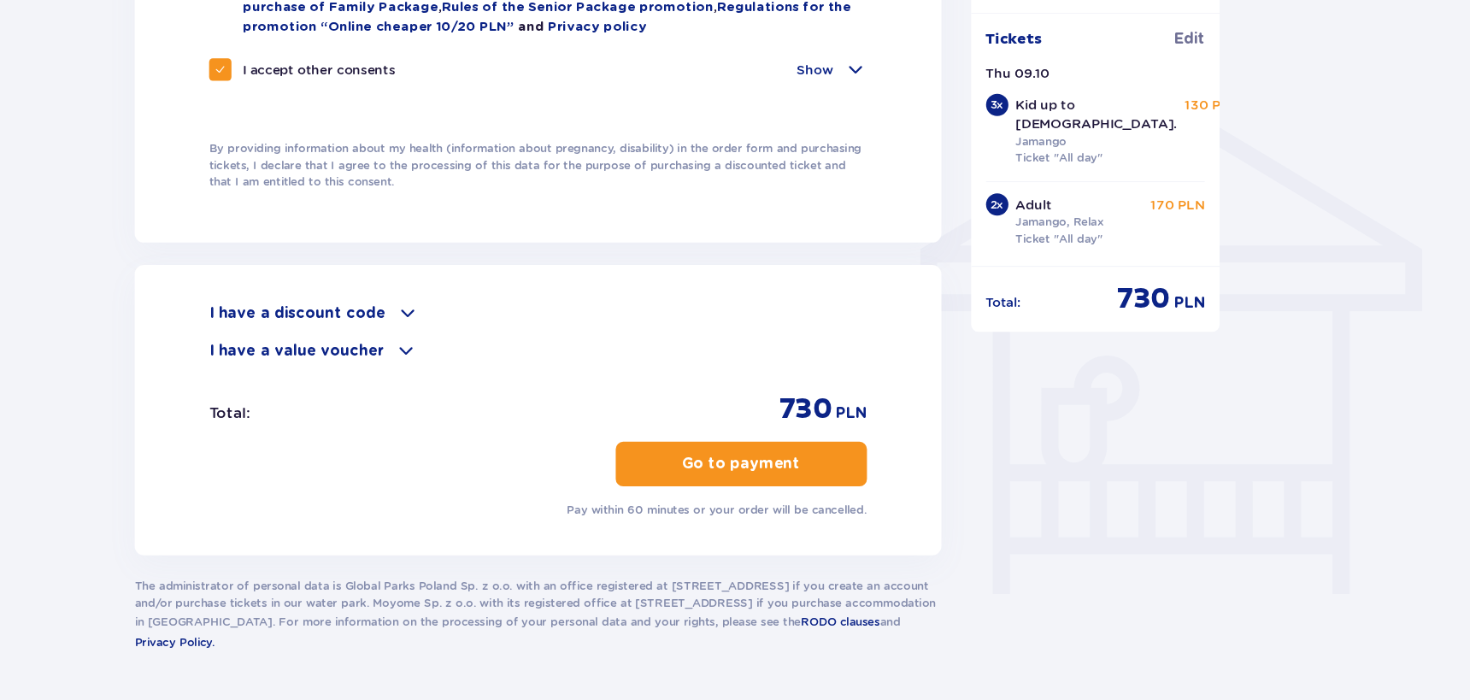
scroll to position [1246, 0]
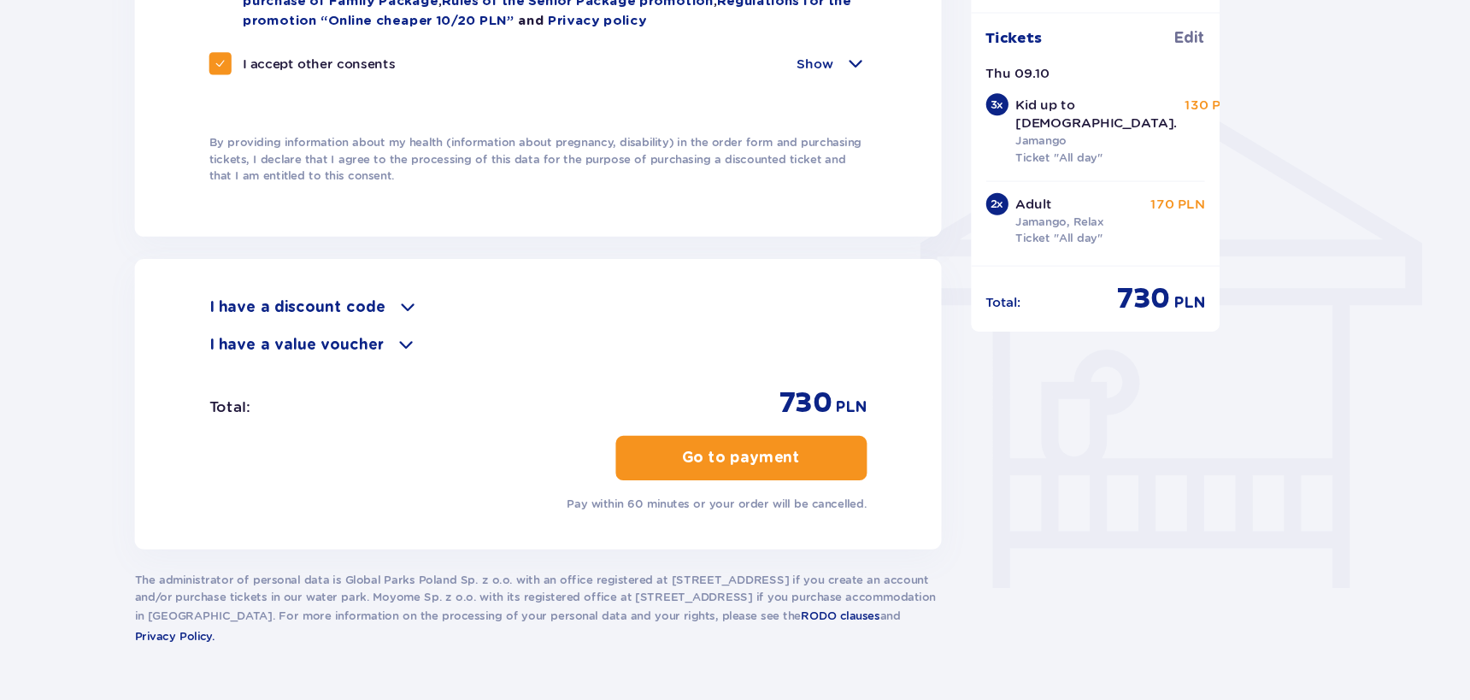
click at [773, 486] on button "Go to payment" at bounding box center [793, 477] width 231 height 41
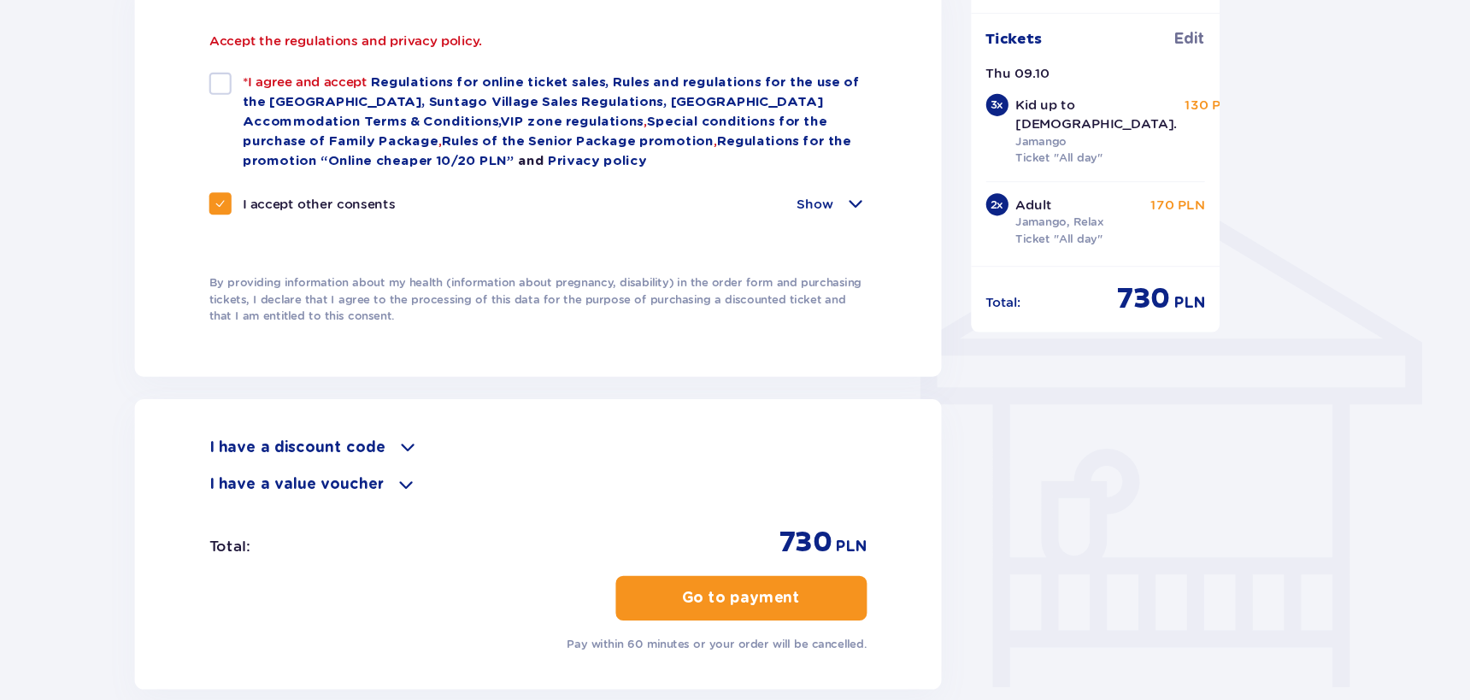
scroll to position [1155, 0]
click at [314, 132] on div at bounding box center [315, 133] width 21 height 21
checkbox input "true"
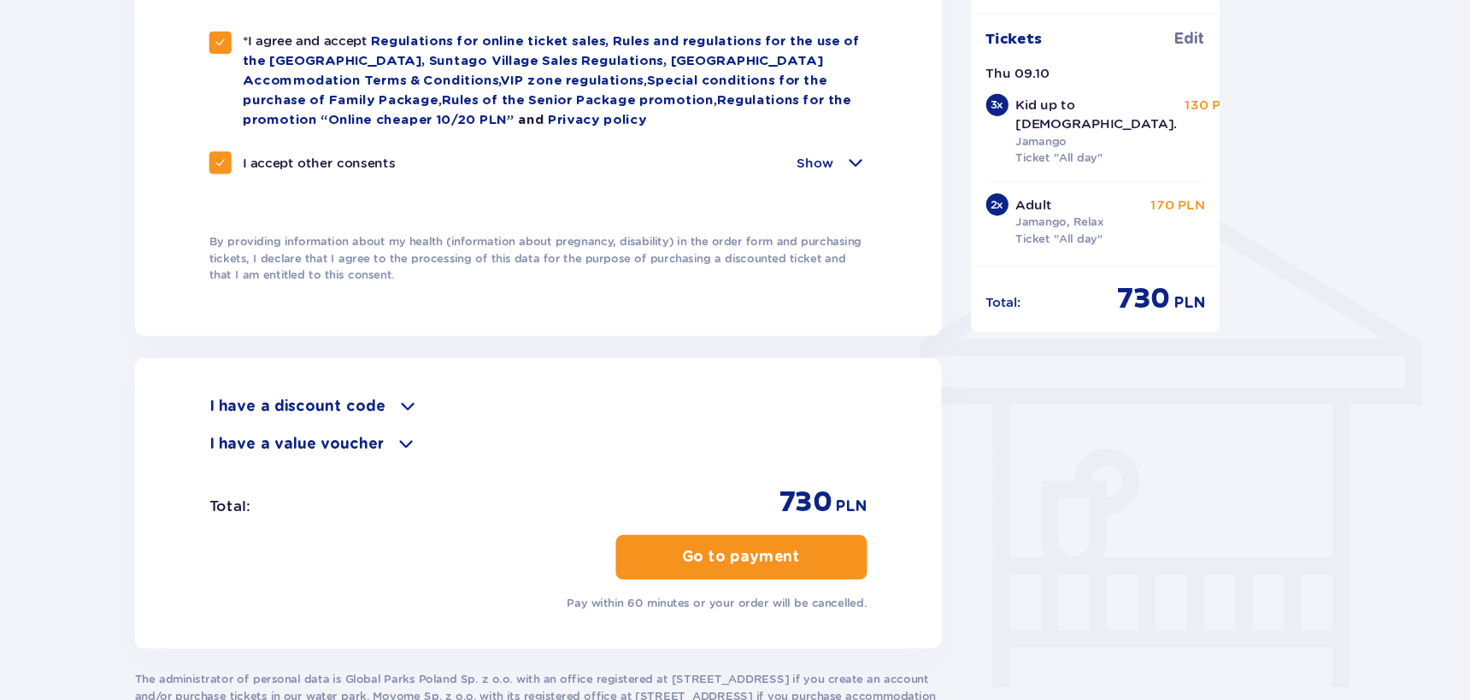
click at [774, 578] on button "Go to payment" at bounding box center [793, 568] width 231 height 41
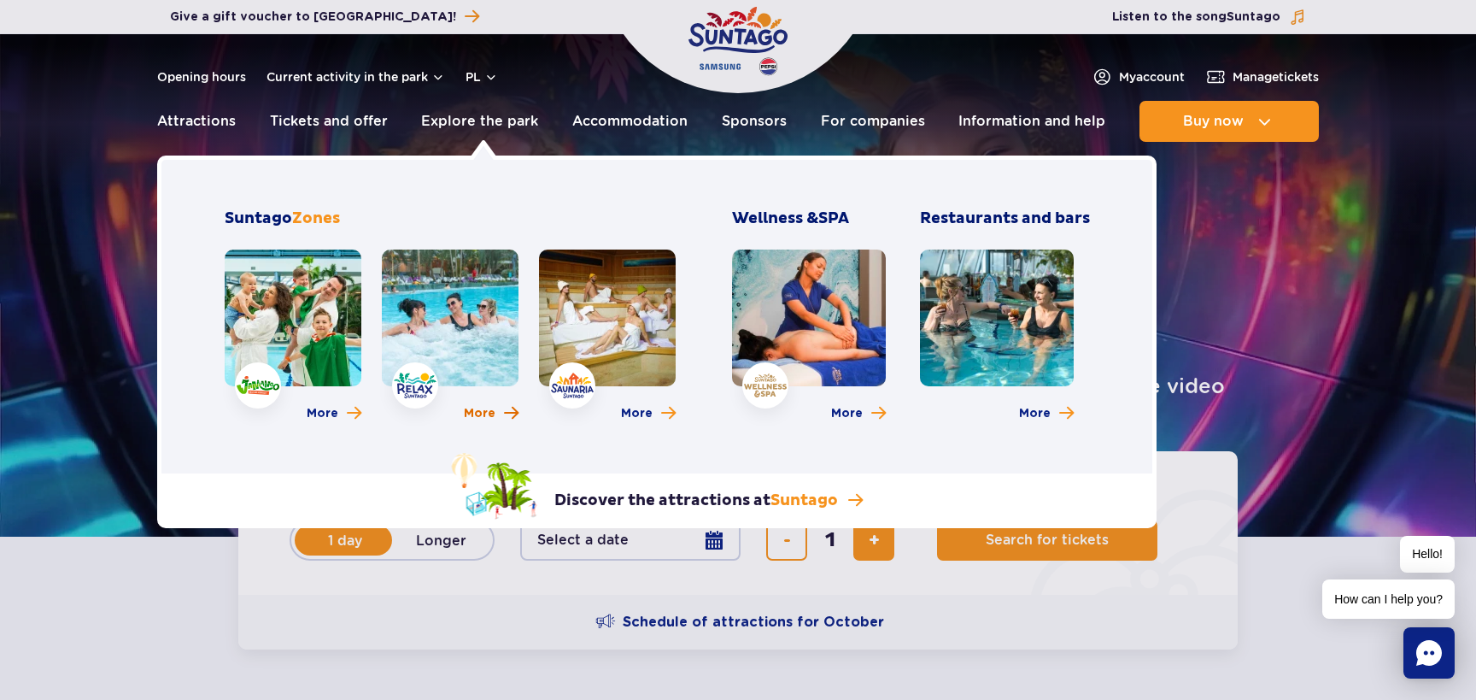
click at [484, 406] on span "More" at bounding box center [480, 413] width 32 height 17
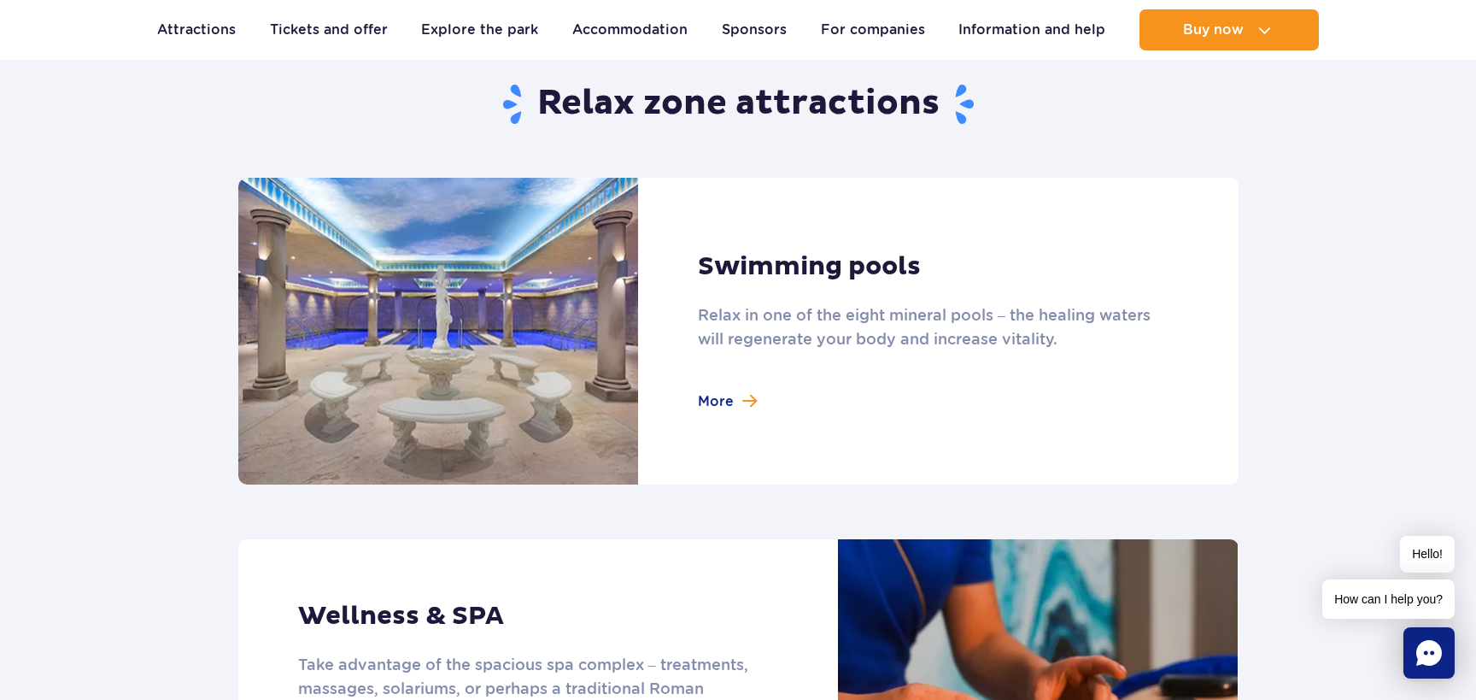
scroll to position [1048, 0]
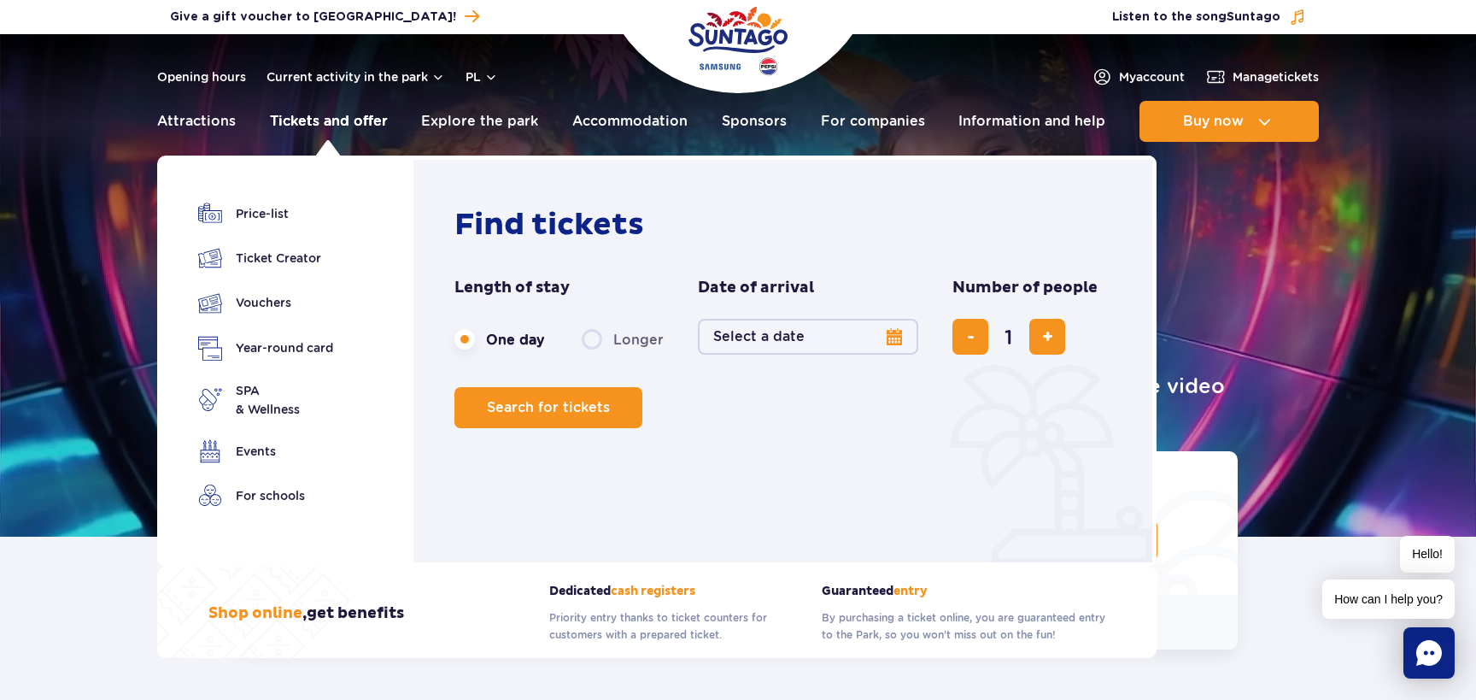
click at [349, 123] on font "Tickets and offer" at bounding box center [329, 121] width 118 height 16
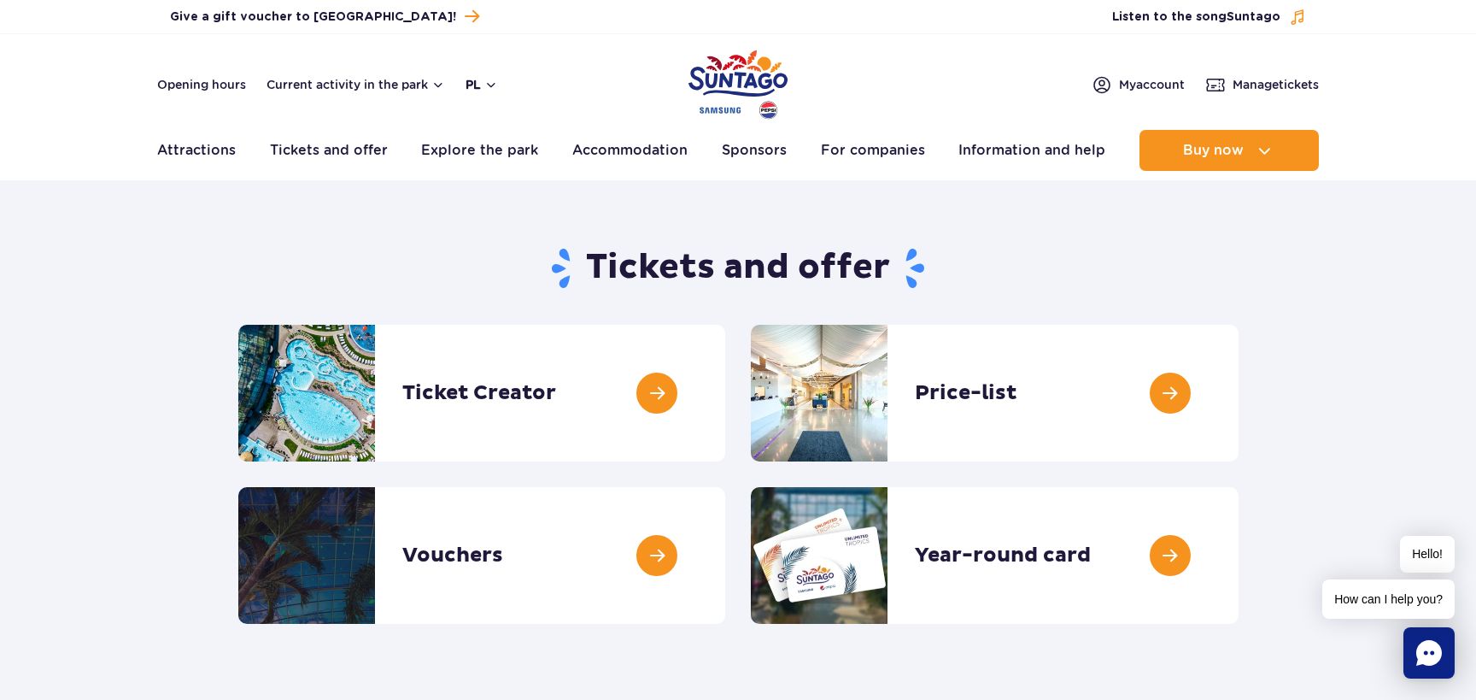
click at [478, 84] on font "pl" at bounding box center [473, 85] width 15 height 14
click at [495, 82] on button "pl" at bounding box center [482, 84] width 32 height 17
click at [497, 160] on button "EN" at bounding box center [491, 156] width 49 height 17
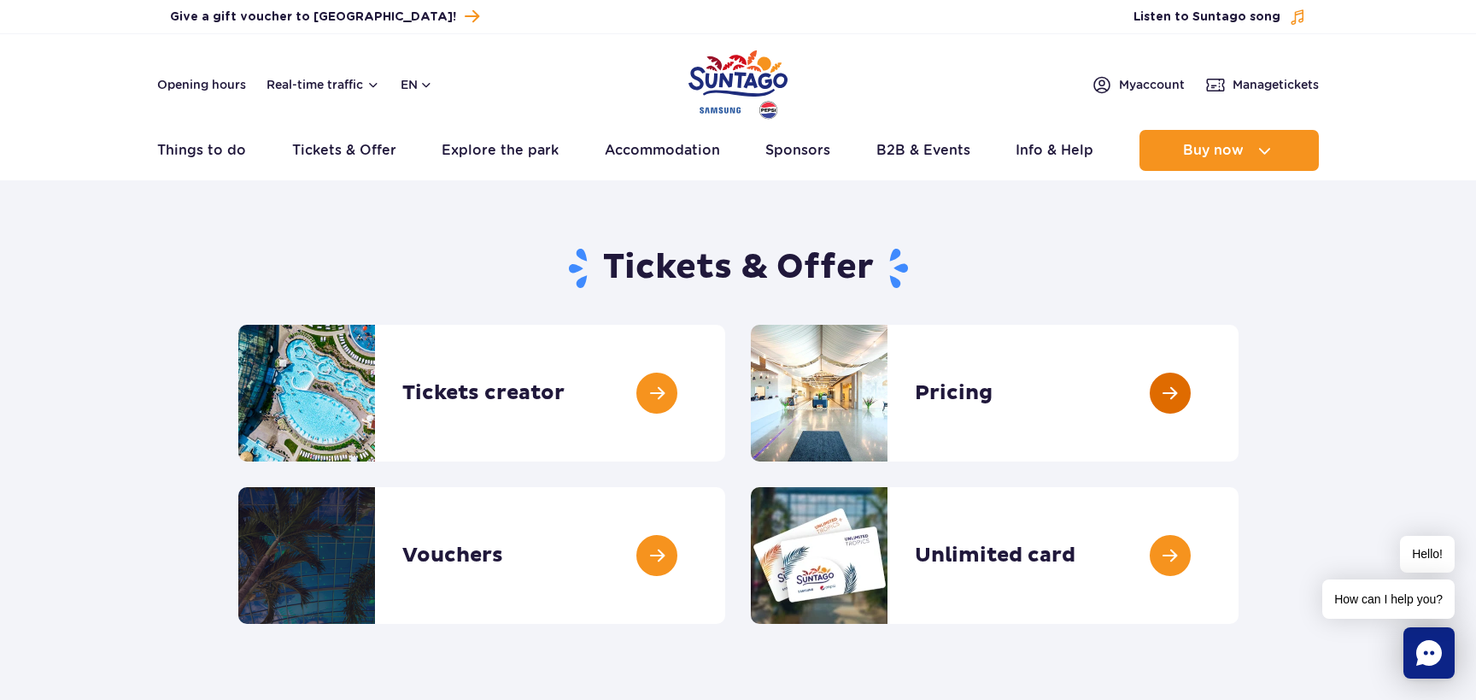
click at [1239, 392] on link at bounding box center [1239, 393] width 0 height 137
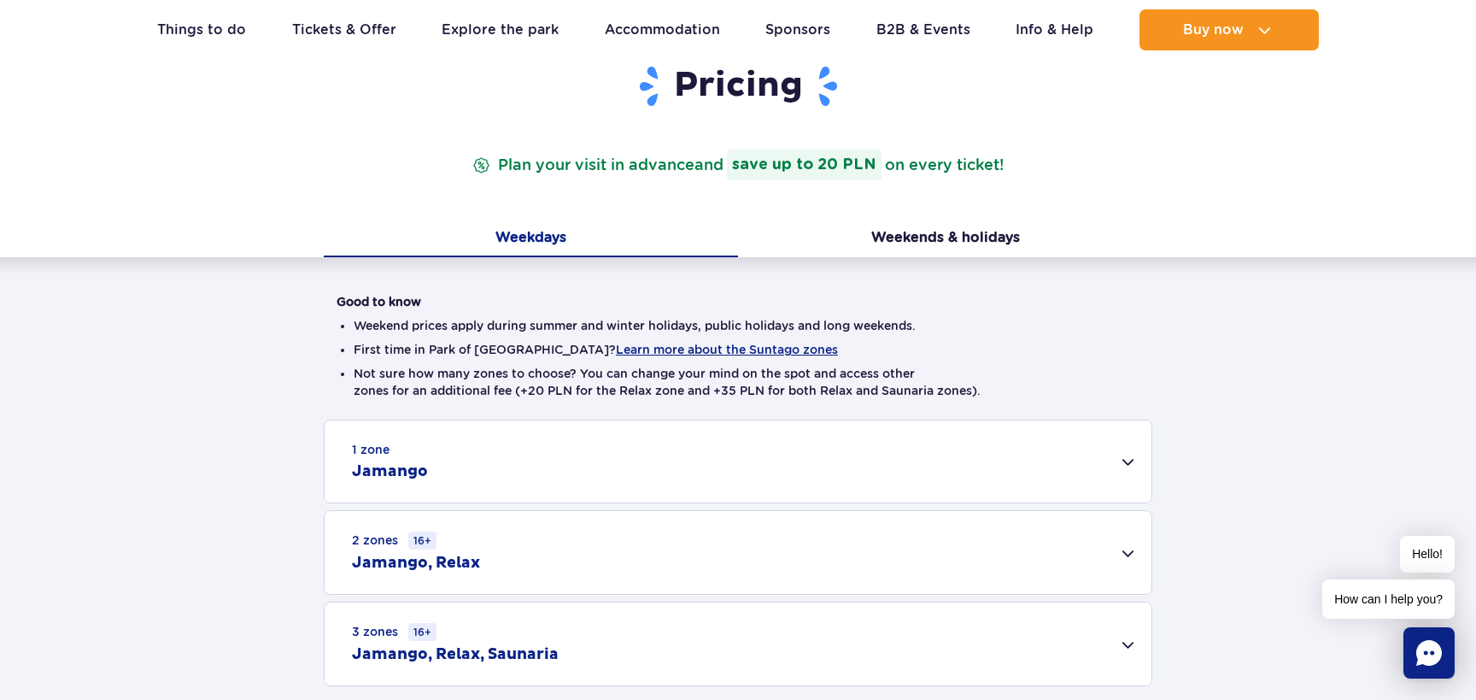
scroll to position [216, 0]
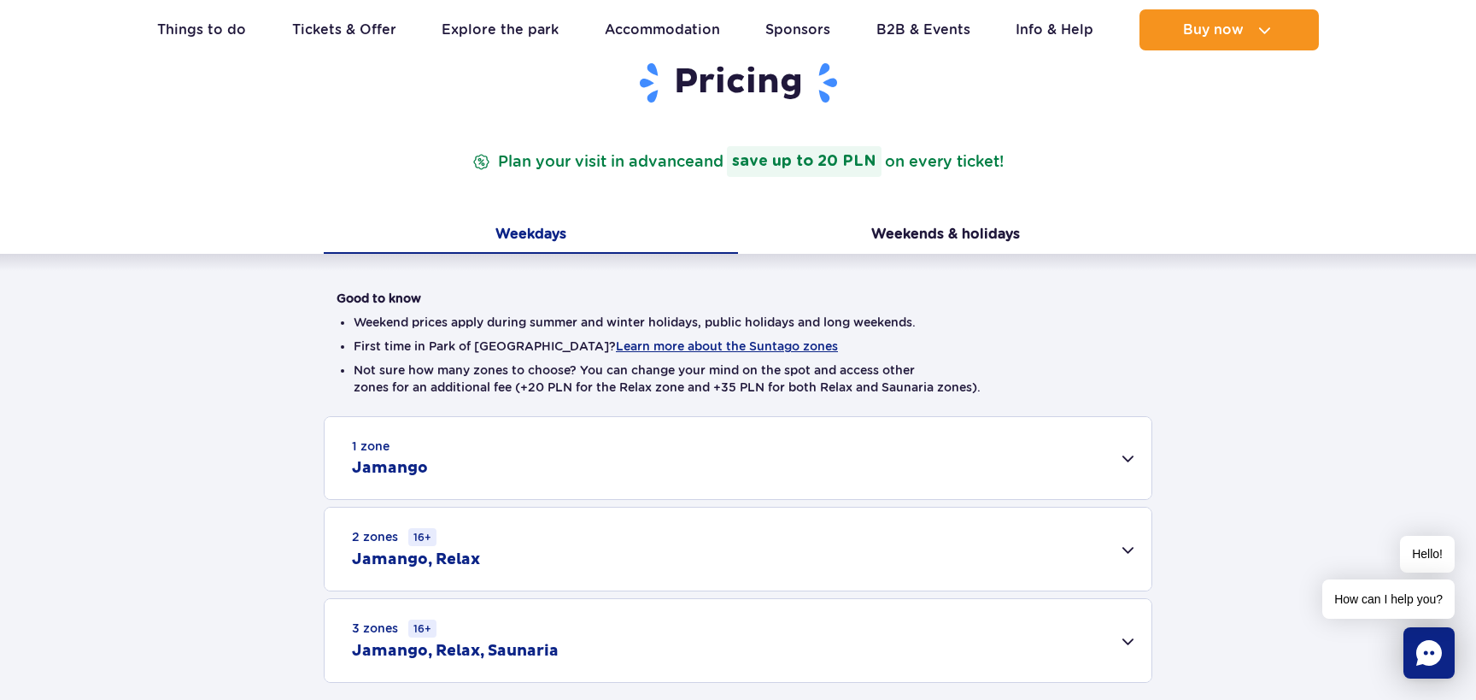
click at [1124, 465] on div "1 zone Jamango" at bounding box center [738, 458] width 827 height 82
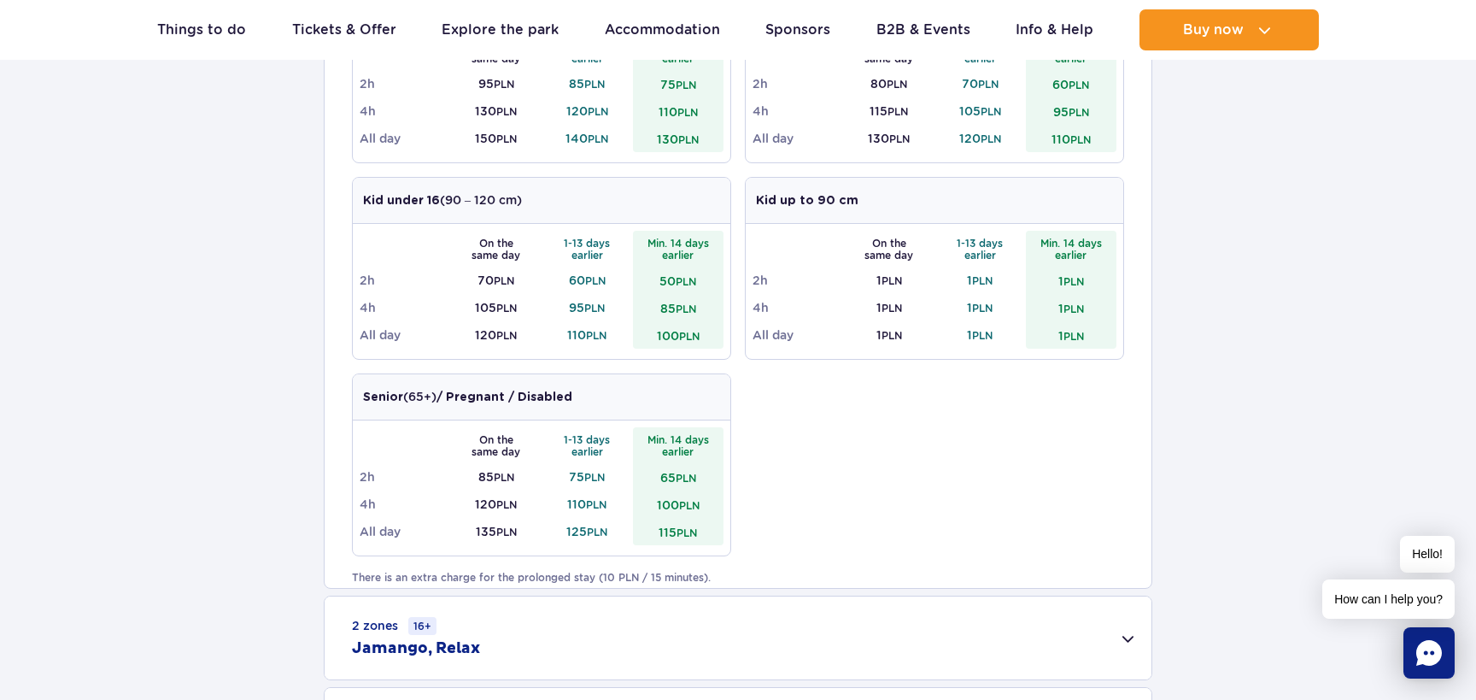
scroll to position [757, 0]
